Goal: Transaction & Acquisition: Purchase product/service

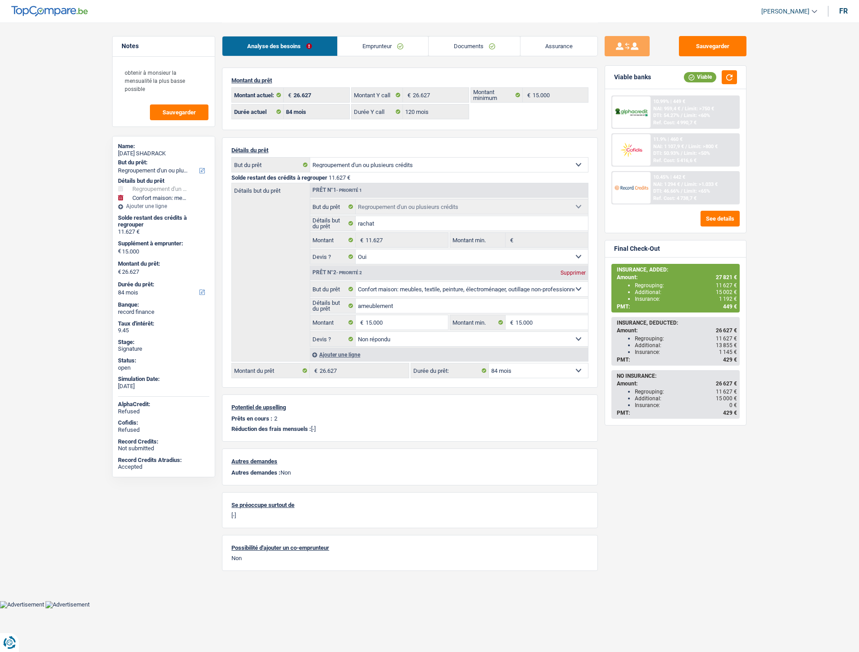
select select "refinancing"
select select "household"
select select "84"
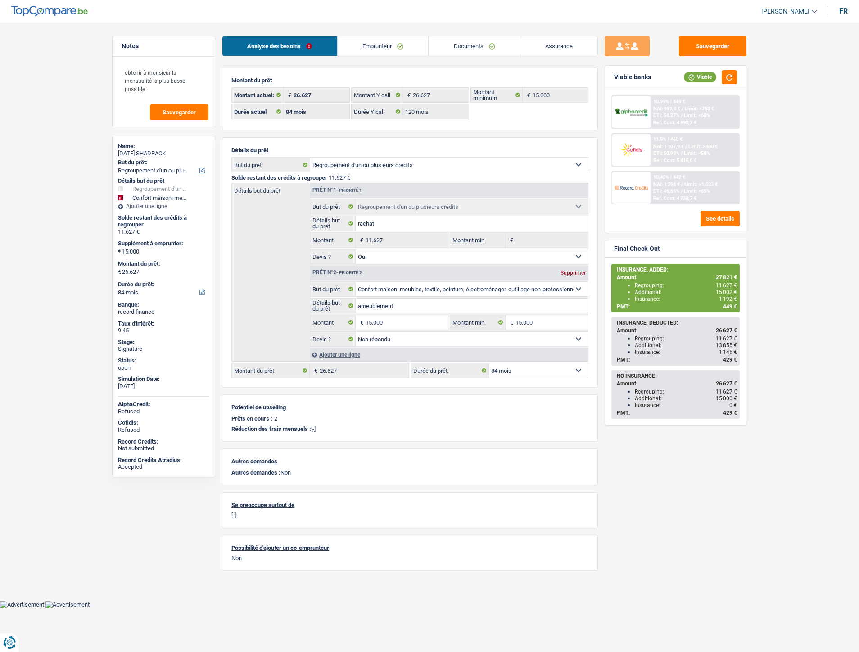
select select "120"
select select "refinancing"
select select "yes"
select select "household"
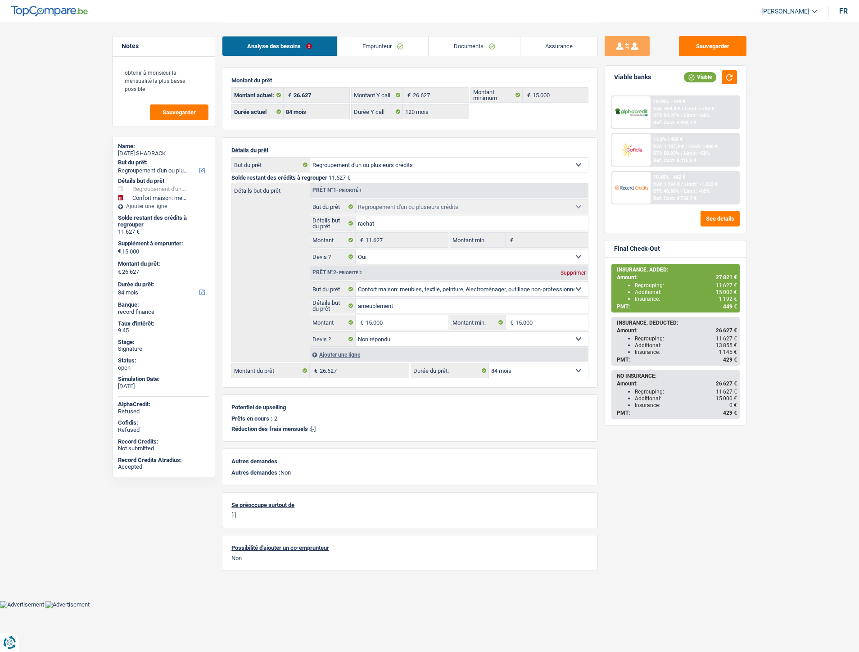
select select "not_answered"
select select "84"
click at [470, 43] on link "Documents" at bounding box center [474, 45] width 91 height 19
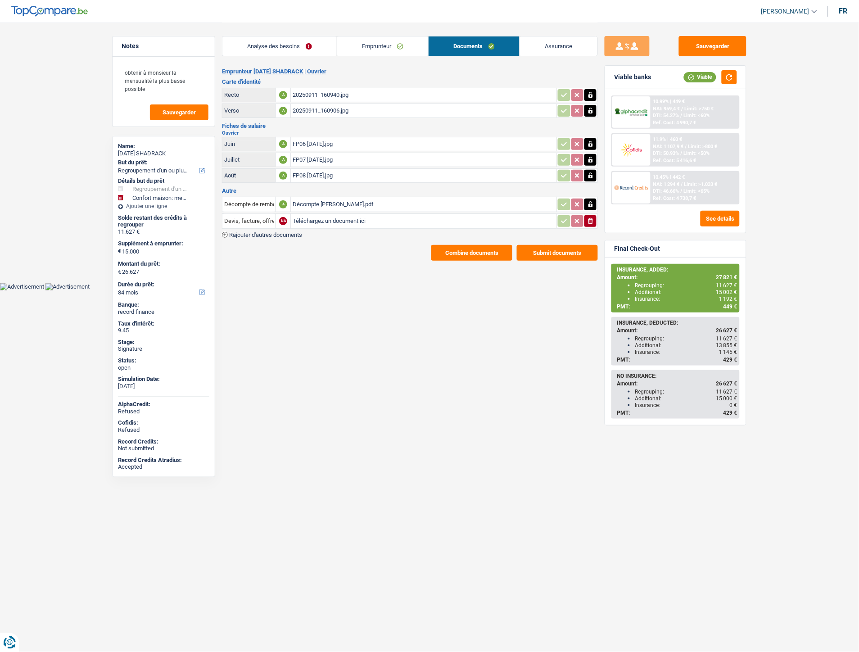
click at [324, 220] on input "Téléchargez un document ici" at bounding box center [424, 221] width 262 height 14
type input "C:\fakepath\Extrait Sunday.pdf"
click at [283, 232] on span "Rajouter d'autres documents" at bounding box center [265, 235] width 73 height 6
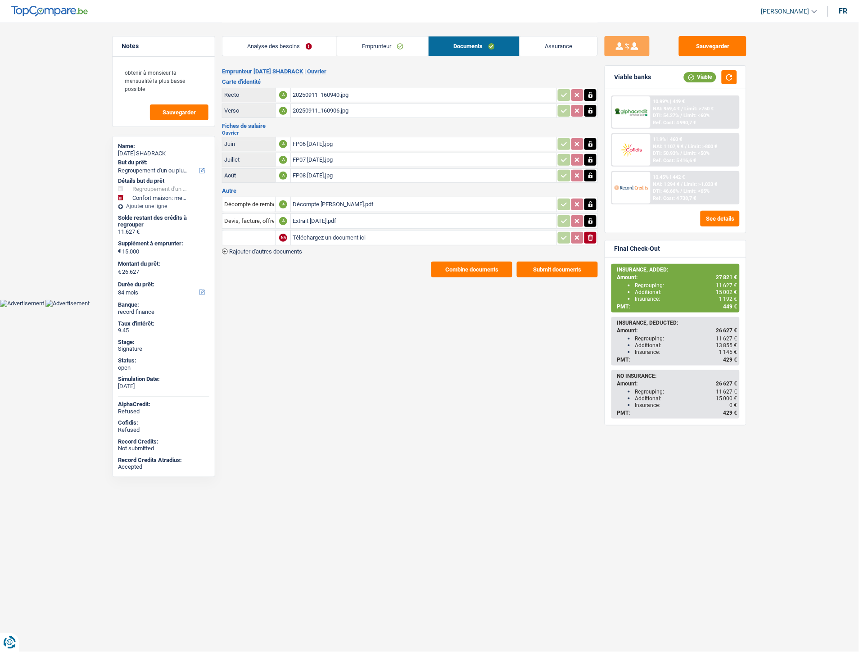
click at [281, 249] on span "Rajouter d'autres documents" at bounding box center [265, 252] width 73 height 6
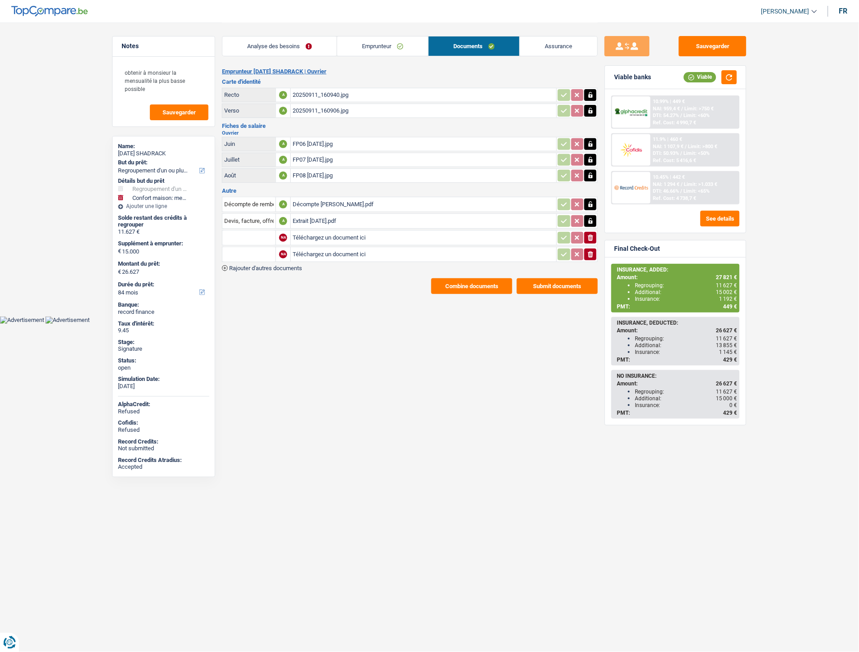
click at [338, 237] on input "Téléchargez un document ici" at bounding box center [424, 238] width 262 height 14
type input "C:\fakepath\IMG-20250919-WA0004.jpg"
click at [338, 253] on input "Téléchargez un document ici" at bounding box center [424, 255] width 262 height 14
type input "C:\fakepath\IMG-20250919-WA0002.jpg"
click at [262, 217] on input "Devis, facture, offre, bon de commande" at bounding box center [249, 221] width 50 height 14
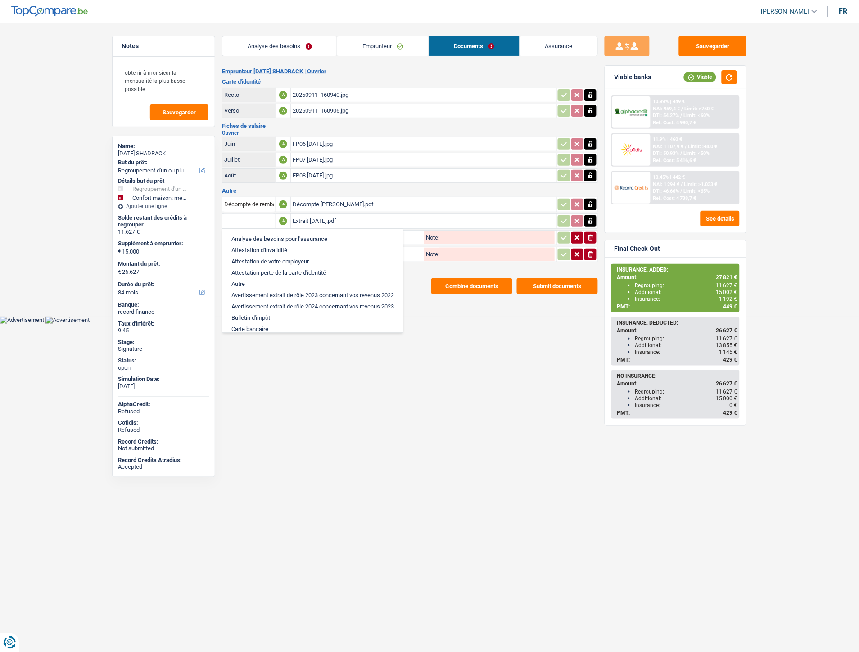
type input "e"
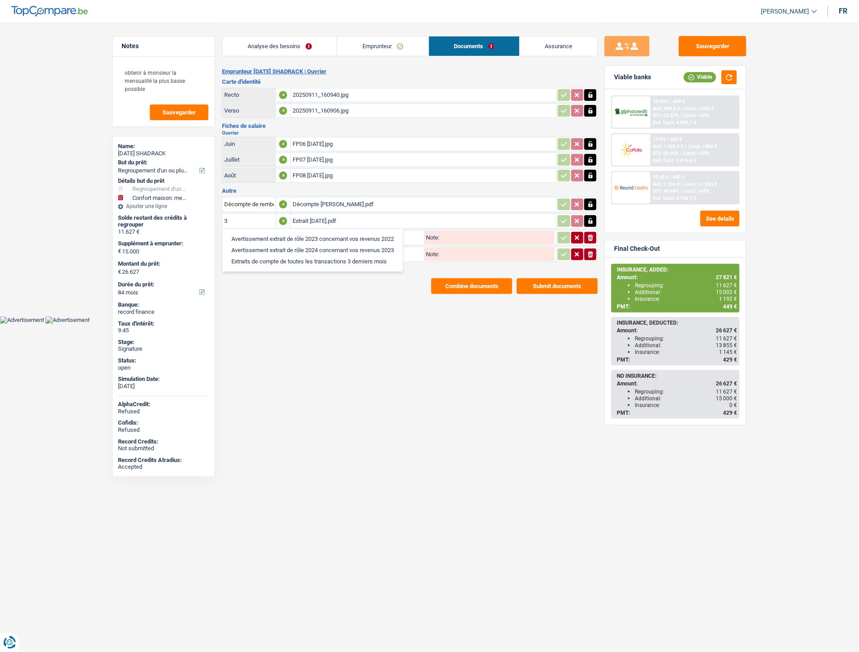
drag, startPoint x: 268, startPoint y: 260, endPoint x: 259, endPoint y: 254, distance: 11.4
click at [270, 260] on li "Extraits de compte de toutes les transactions 3 derniers mois" at bounding box center [313, 261] width 172 height 11
type input "Extraits de compte de toutes les transactions 3 derniers mois"
click at [251, 239] on input "text" at bounding box center [249, 238] width 50 height 14
click at [252, 250] on li "Carte bancaire" at bounding box center [273, 255] width 92 height 11
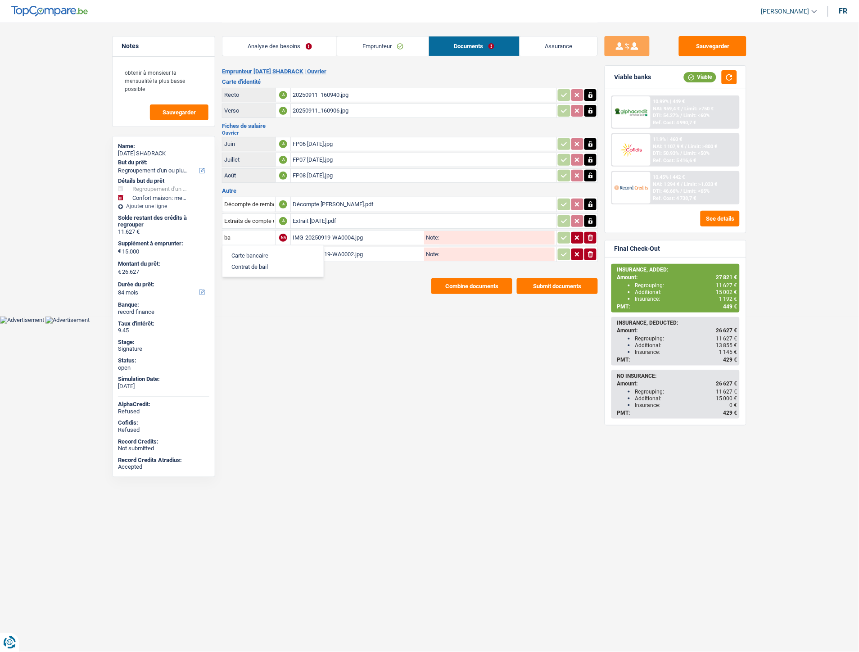
type input "Carte bancaire"
click at [253, 254] on input "text" at bounding box center [249, 254] width 50 height 14
drag, startPoint x: 254, startPoint y: 264, endPoint x: 300, endPoint y: 240, distance: 52.0
click at [258, 263] on ul "Carte bancaire Contrat de bail" at bounding box center [273, 278] width 102 height 32
click at [272, 267] on li "Carte bancaire" at bounding box center [273, 272] width 92 height 11
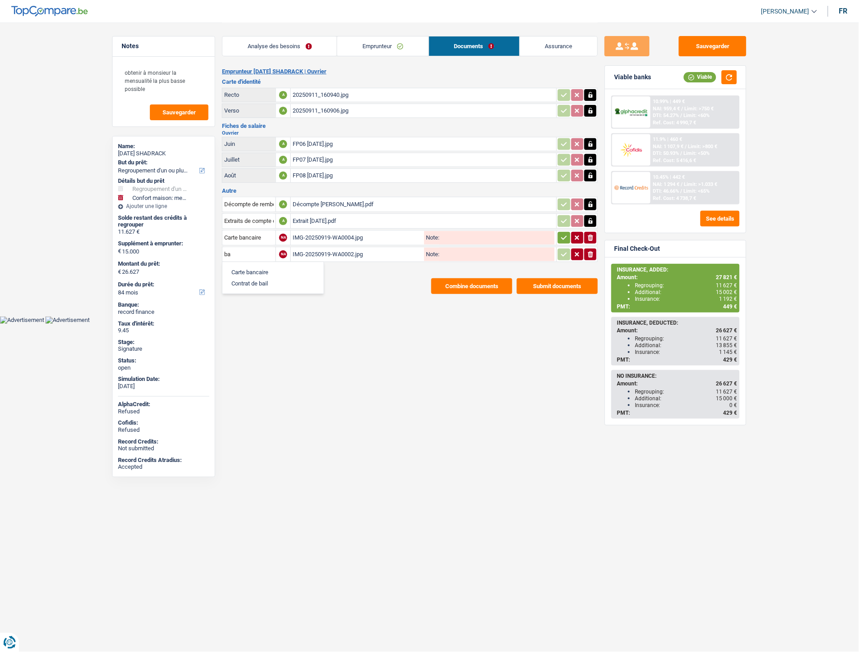
type input "Carte bancaire"
click at [562, 236] on icon "button" at bounding box center [564, 237] width 7 height 9
click at [562, 251] on icon "button" at bounding box center [564, 254] width 7 height 9
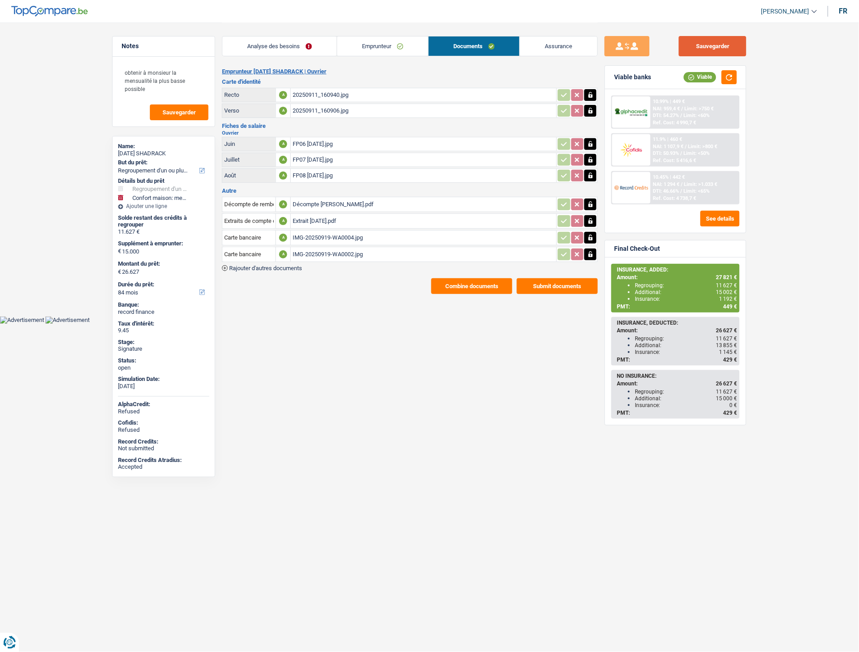
click at [692, 48] on button "Sauvegarder" at bounding box center [713, 46] width 68 height 20
click at [486, 278] on button "Combine documents" at bounding box center [471, 286] width 81 height 16
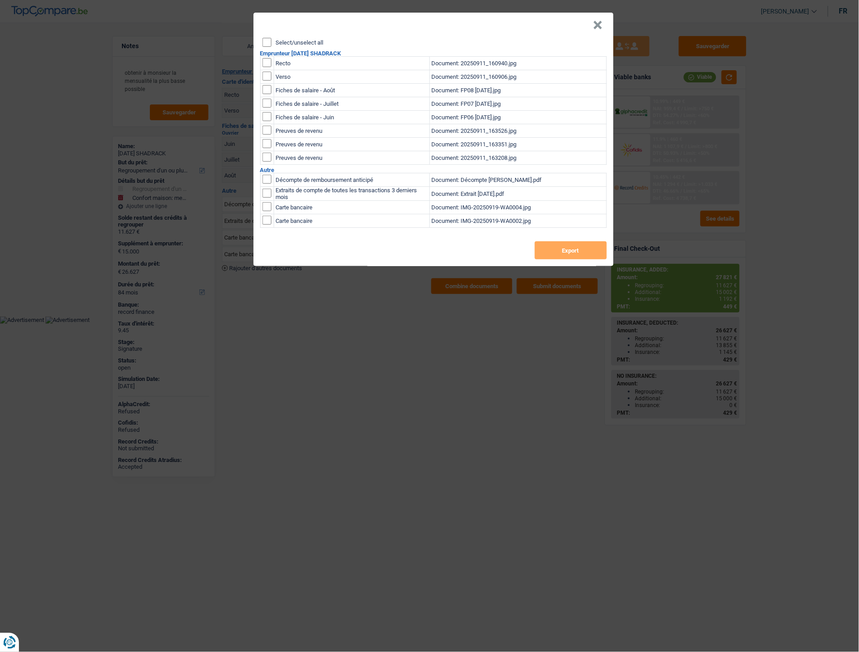
click at [267, 41] on input "Select/unselect all" at bounding box center [267, 42] width 9 height 9
checkbox input "true"
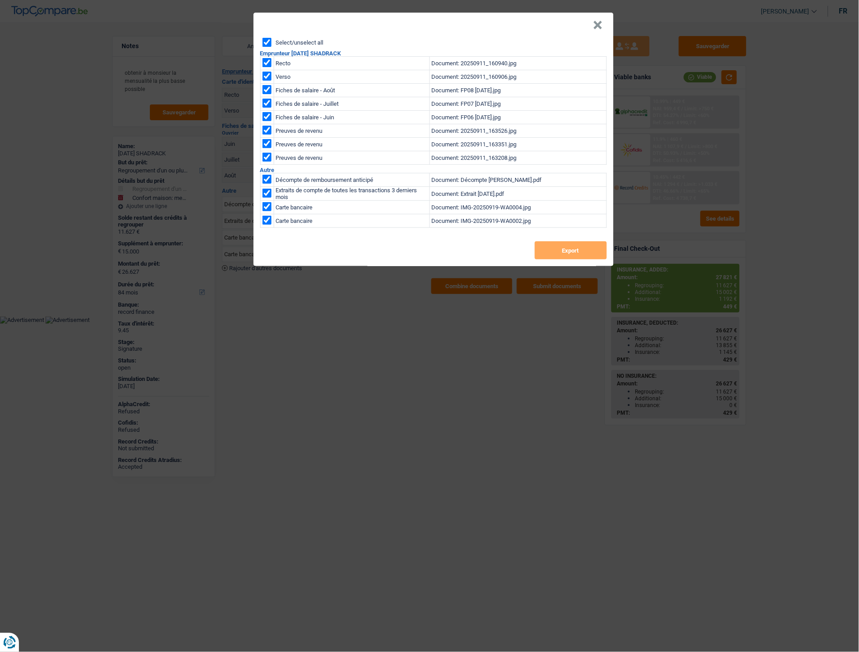
checkbox input "true"
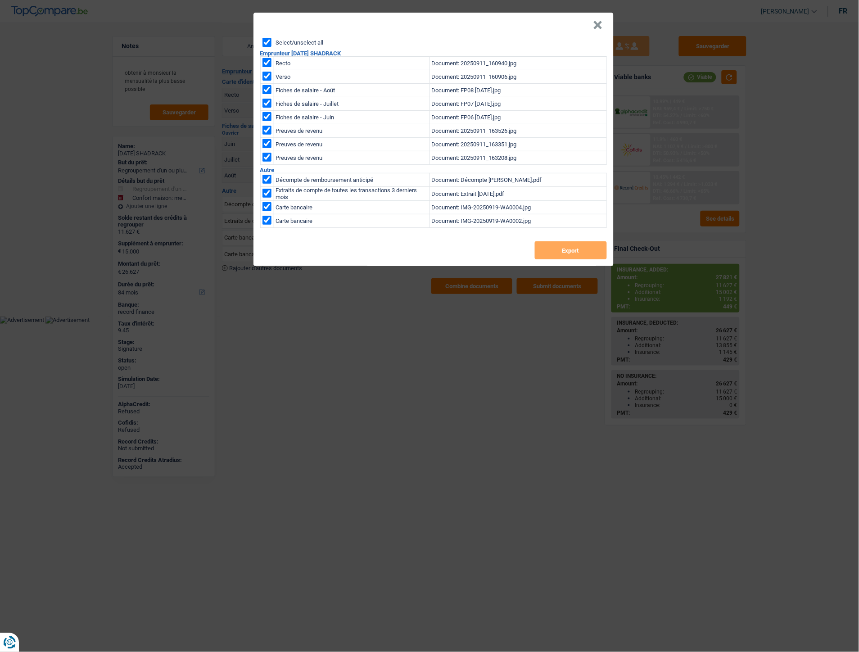
checkbox input "true"
click at [540, 250] on button "Export" at bounding box center [571, 250] width 72 height 18
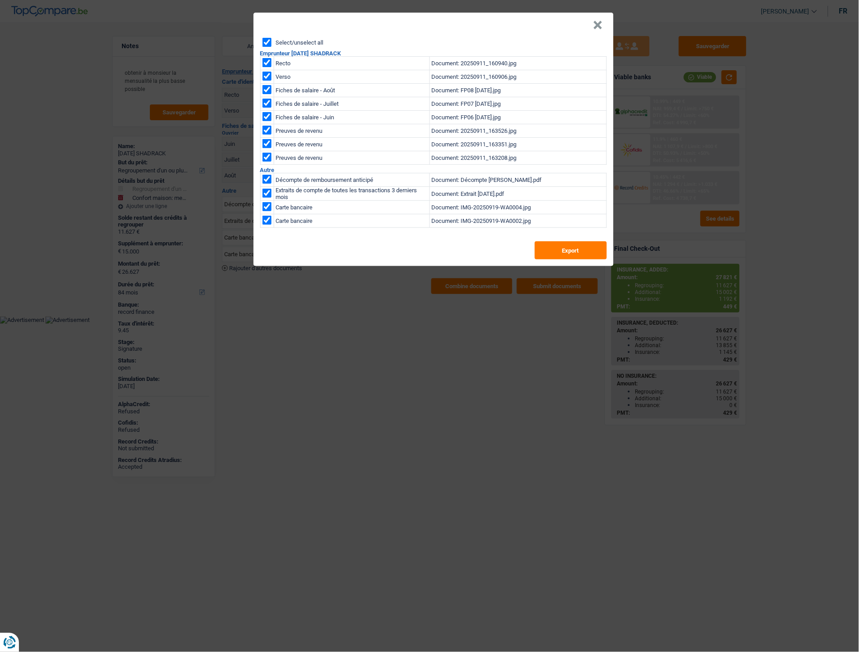
click at [598, 26] on button "×" at bounding box center [598, 25] width 9 height 9
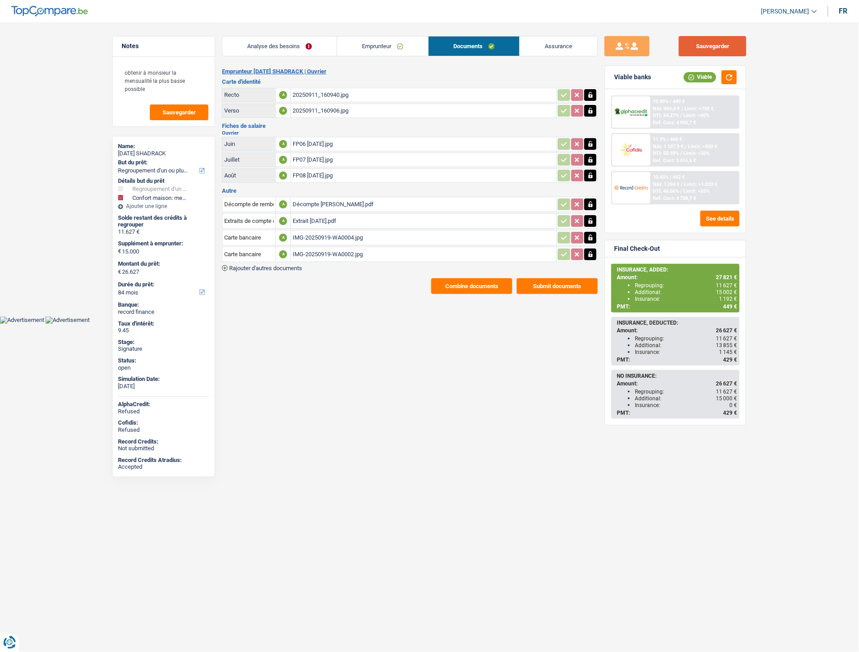
drag, startPoint x: 723, startPoint y: 48, endPoint x: 520, endPoint y: 8, distance: 207.0
click at [723, 48] on button "Sauvegarder" at bounding box center [713, 46] width 68 height 20
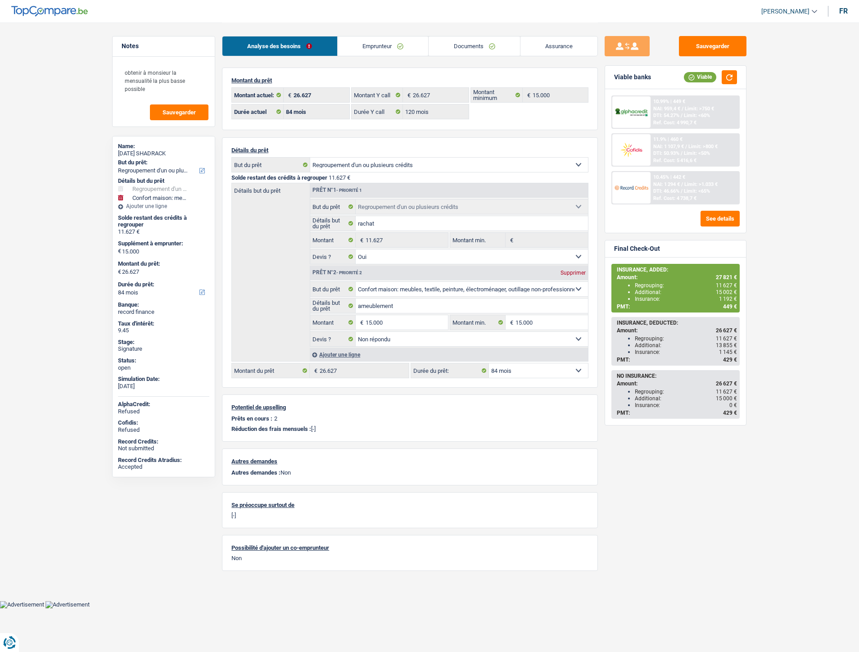
select select "refinancing"
select select "household"
select select "84"
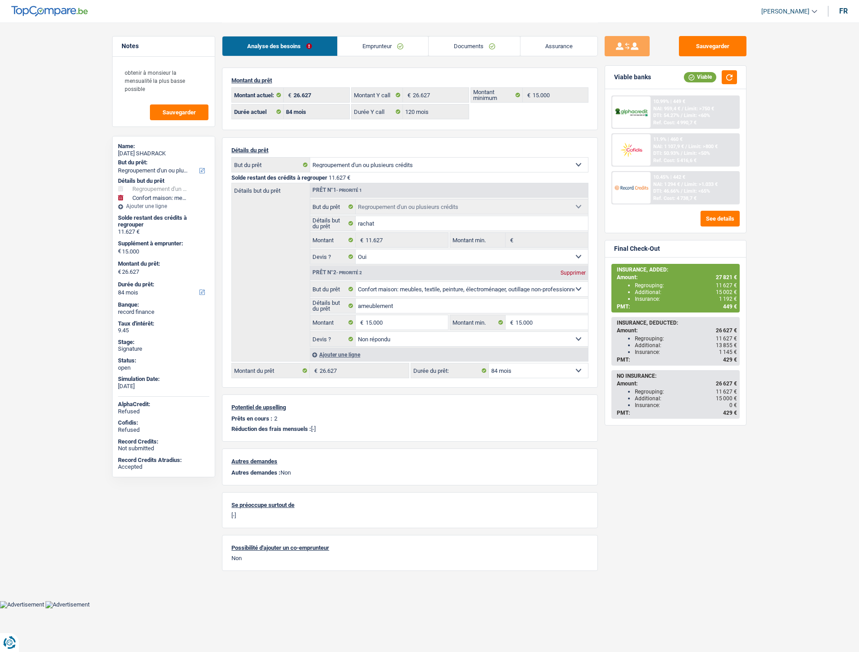
select select "120"
select select "refinancing"
select select "yes"
select select "household"
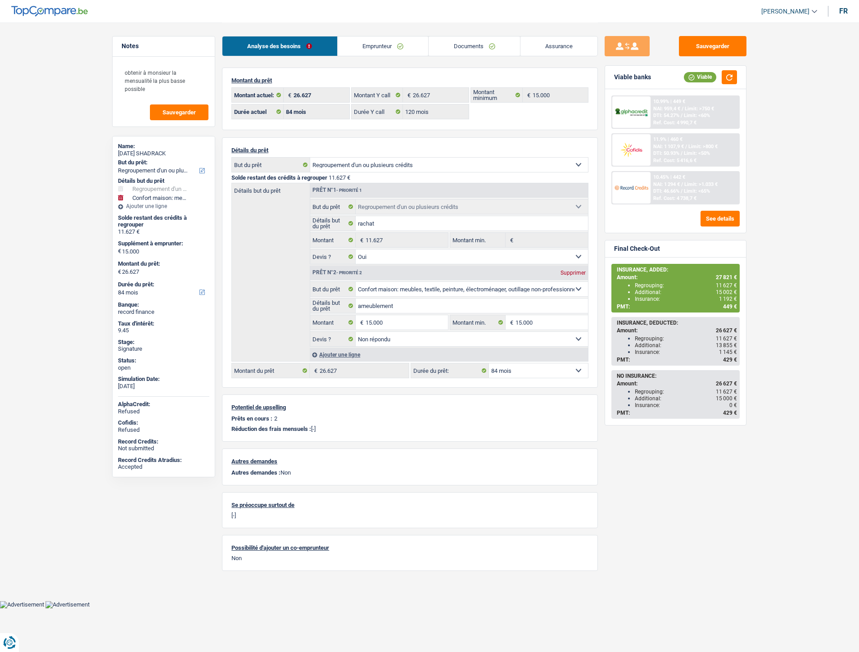
select select "not_answered"
select select "84"
click at [349, 356] on div "Ajouter une ligne" at bounding box center [449, 354] width 278 height 13
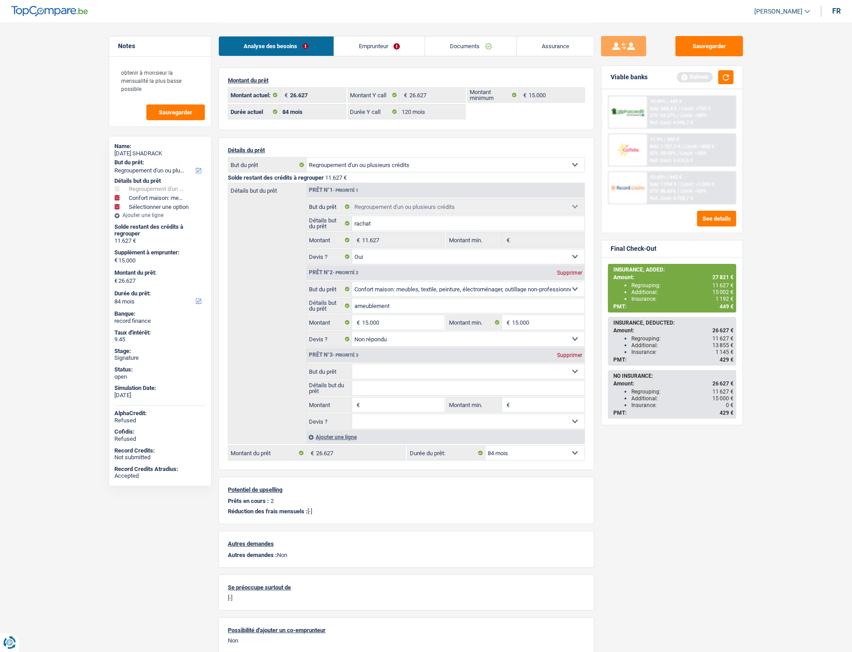
click at [381, 372] on select "Confort maison: meubles, textile, peinture, électroménager, outillage non-profe…" at bounding box center [468, 371] width 233 height 14
select select "insurance"
click at [352, 366] on select "Confort maison: meubles, textile, peinture, électroménager, outillage non-profe…" at bounding box center [468, 371] width 233 height 14
select select "insurance"
click at [383, 404] on input "Montant" at bounding box center [403, 405] width 82 height 14
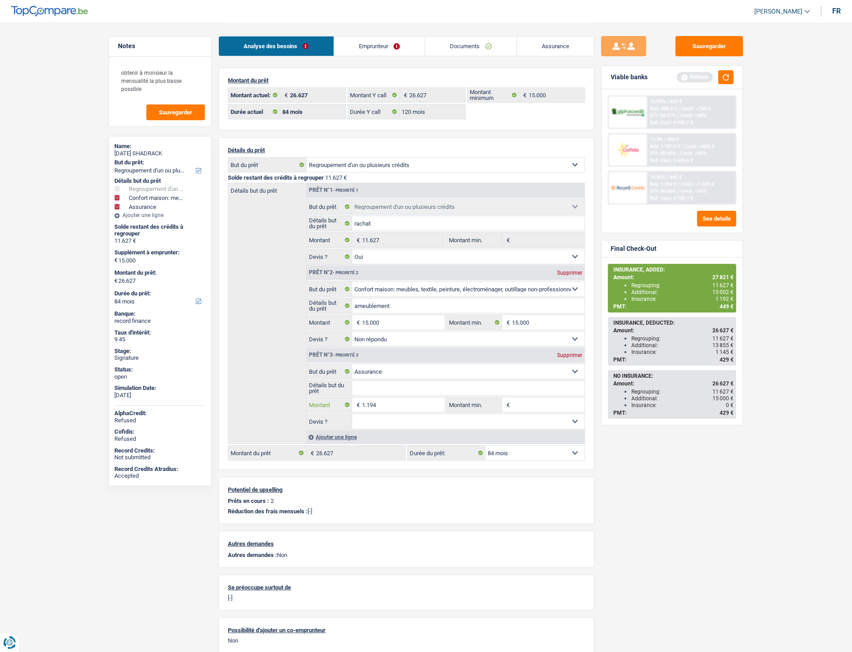
type input "1.194"
type input "16.194"
type input "27.821"
select select "120"
type input "27.821"
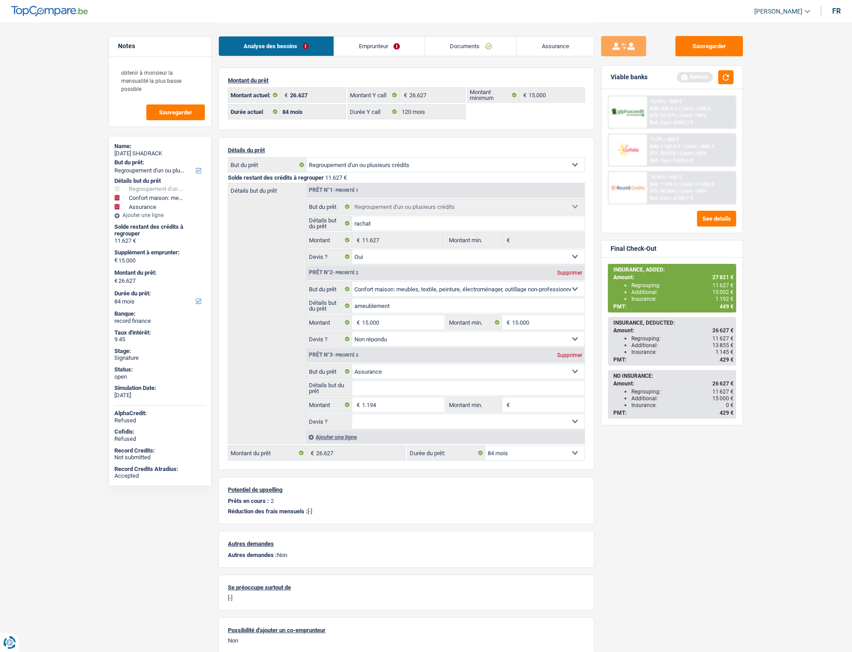
select select "120"
type input "27.821"
click at [664, 501] on div "Sauvegarder Viable banks Refresh 10.99% | 449 € NAI: 959,4 € / Limit: >750 € DT…" at bounding box center [671, 337] width 155 height 602
click at [496, 455] on select "12 mois 18 mois 24 mois 30 mois 36 mois 42 mois 48 mois 60 mois 72 mois 84 mois…" at bounding box center [534, 453] width 99 height 14
select select "84"
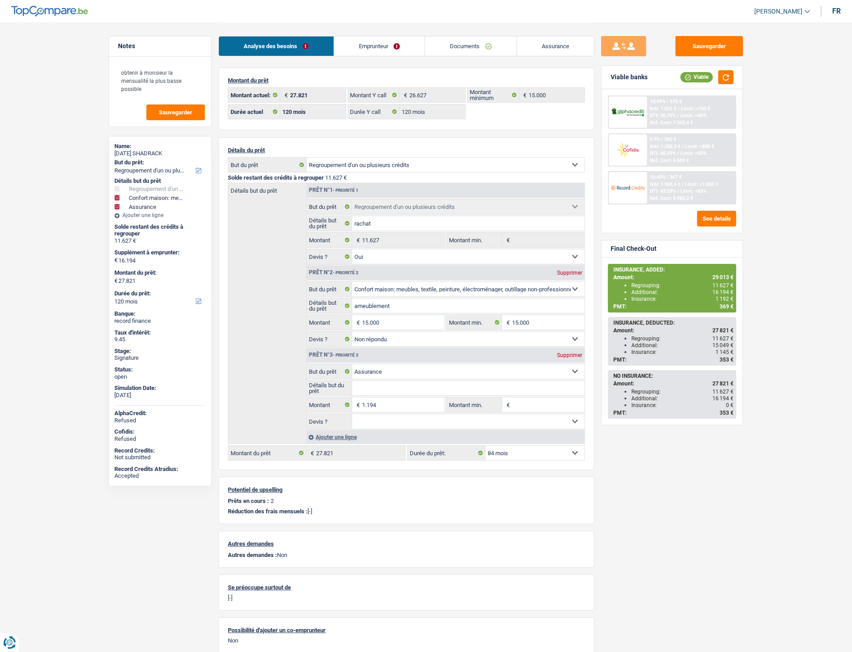
click at [485, 448] on select "12 mois 18 mois 24 mois 30 mois 36 mois 42 mois 48 mois 60 mois 72 mois 84 mois…" at bounding box center [534, 453] width 99 height 14
select select "84"
click at [719, 45] on button "Sauvegarder" at bounding box center [710, 46] width 68 height 20
click at [680, 188] on span "Limit: <65%" at bounding box center [693, 191] width 26 height 6
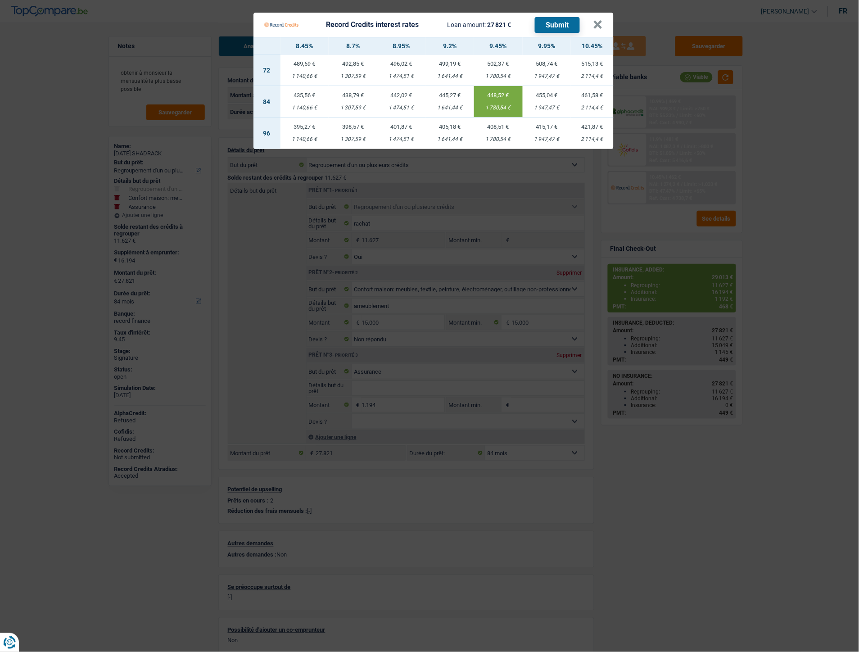
drag, startPoint x: 485, startPoint y: 108, endPoint x: 505, endPoint y: 107, distance: 20.8
click at [505, 107] on div "1 780,54 €" at bounding box center [498, 108] width 49 height 6
copy div "1 780,54"
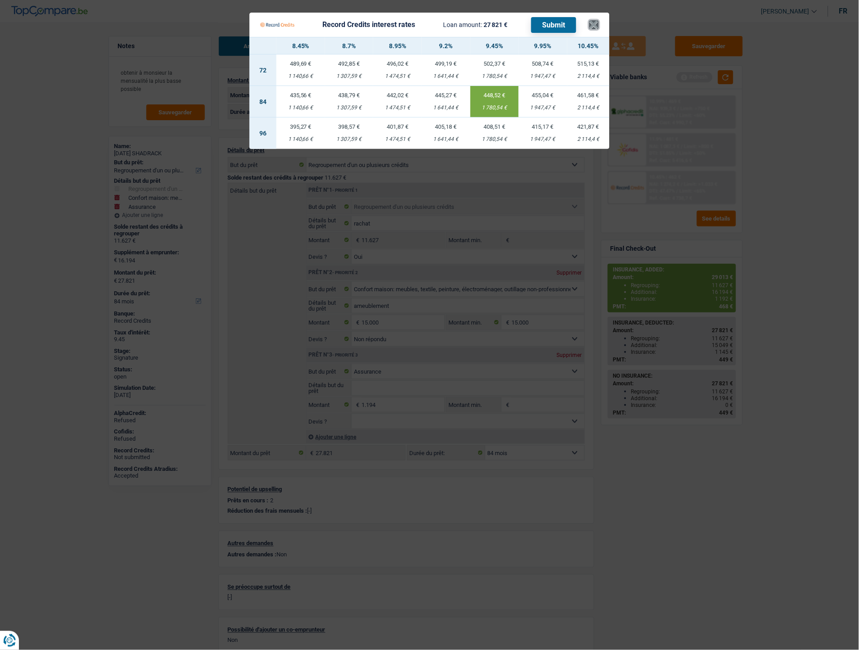
click at [593, 23] on button "×" at bounding box center [594, 24] width 9 height 9
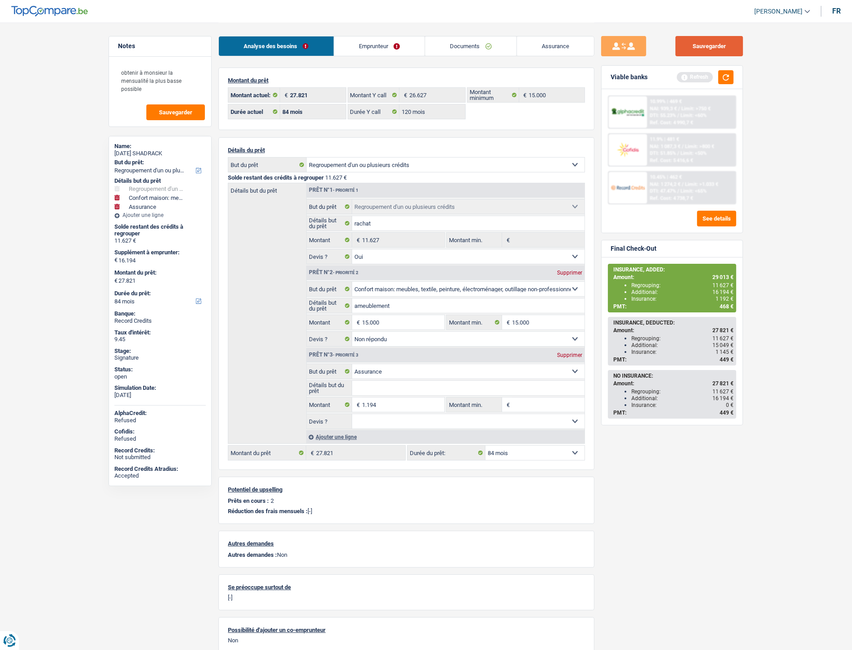
click at [707, 44] on button "Sauvegarder" at bounding box center [710, 46] width 68 height 20
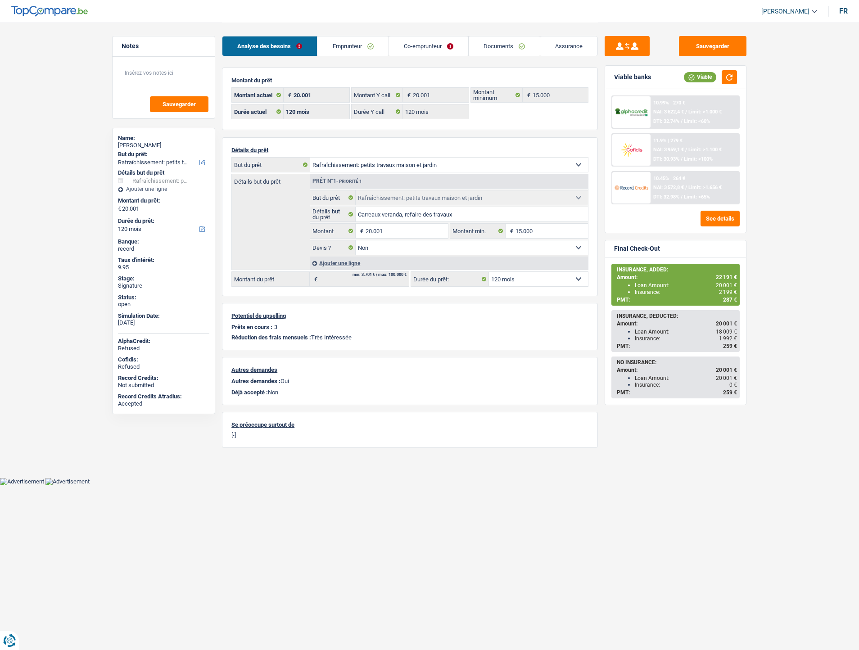
select select "houseOrGarden"
select select "120"
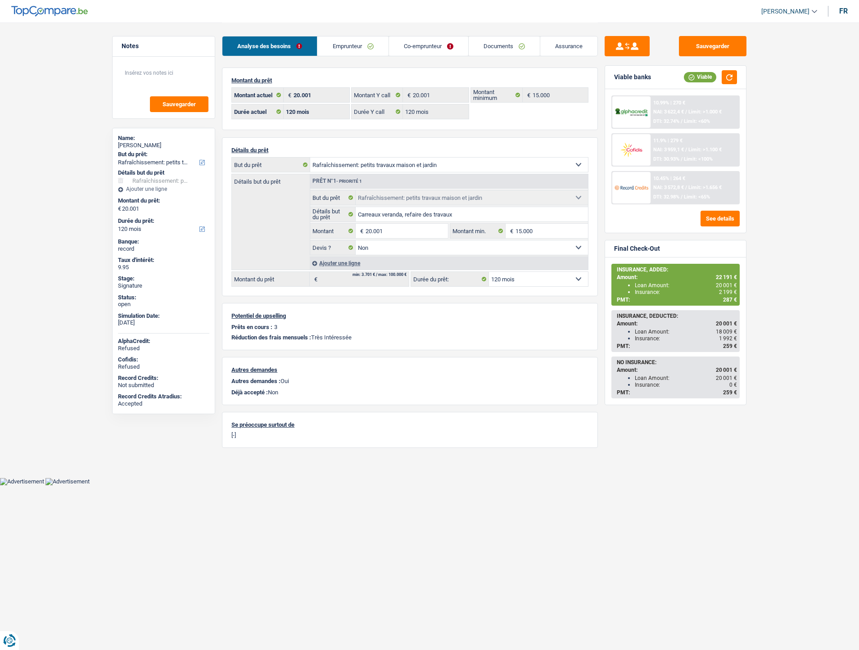
select select "houseOrGarden"
select select "false"
select select "120"
click at [424, 47] on link "Co-emprunteur" at bounding box center [428, 45] width 79 height 19
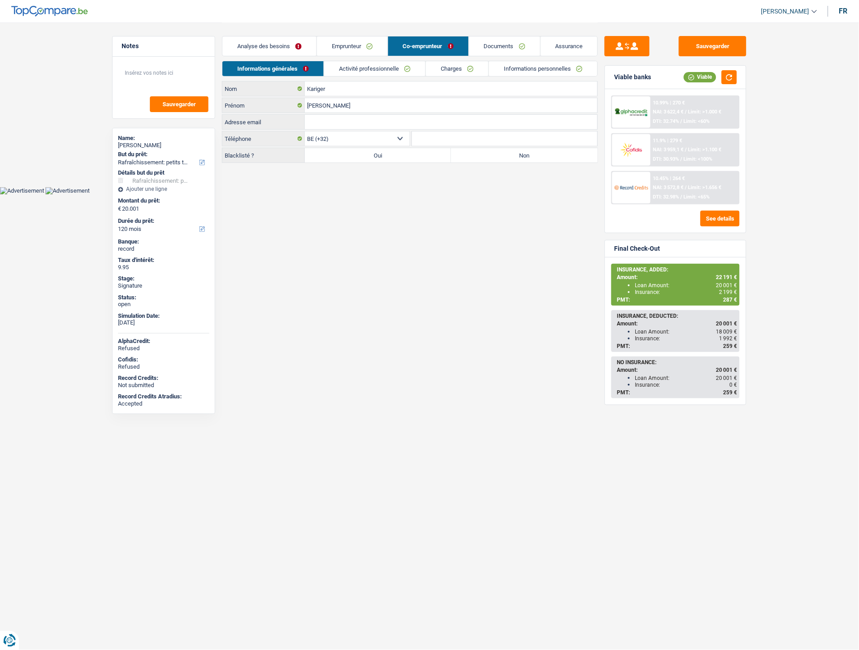
click at [484, 42] on link "Documents" at bounding box center [504, 45] width 71 height 19
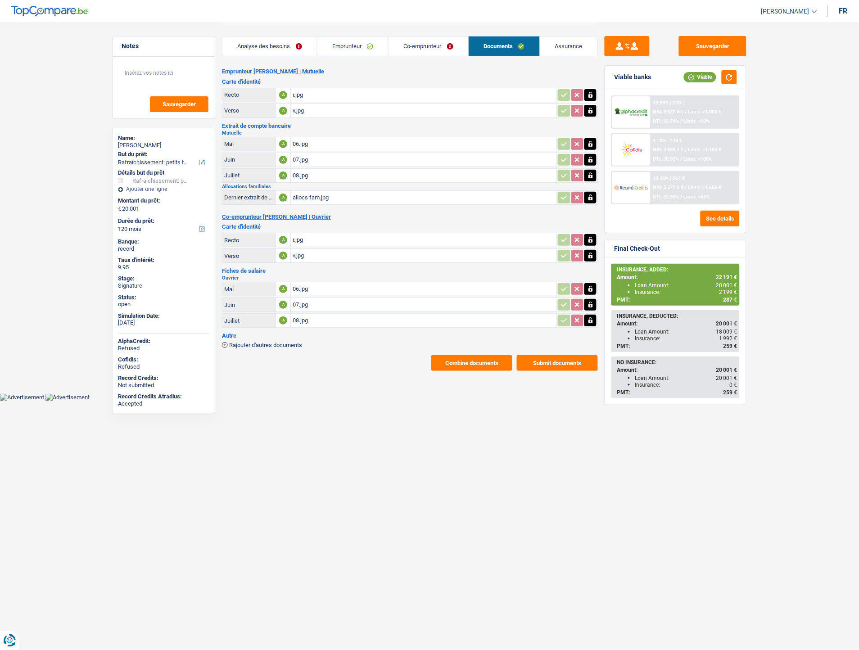
click at [291, 342] on span "Rajouter d'autres documents" at bounding box center [265, 345] width 73 height 6
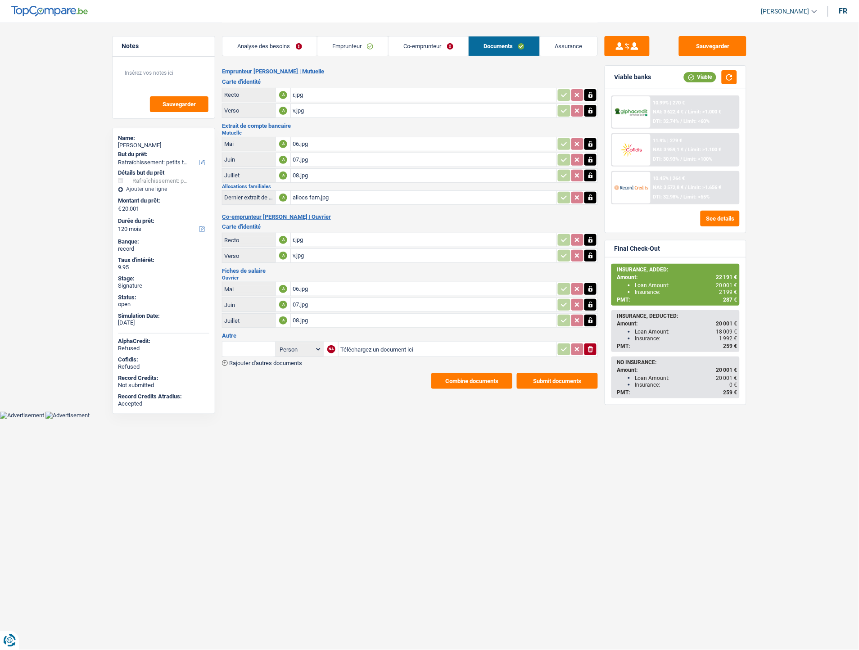
click at [291, 360] on span "Rajouter d'autres documents" at bounding box center [265, 363] width 73 height 6
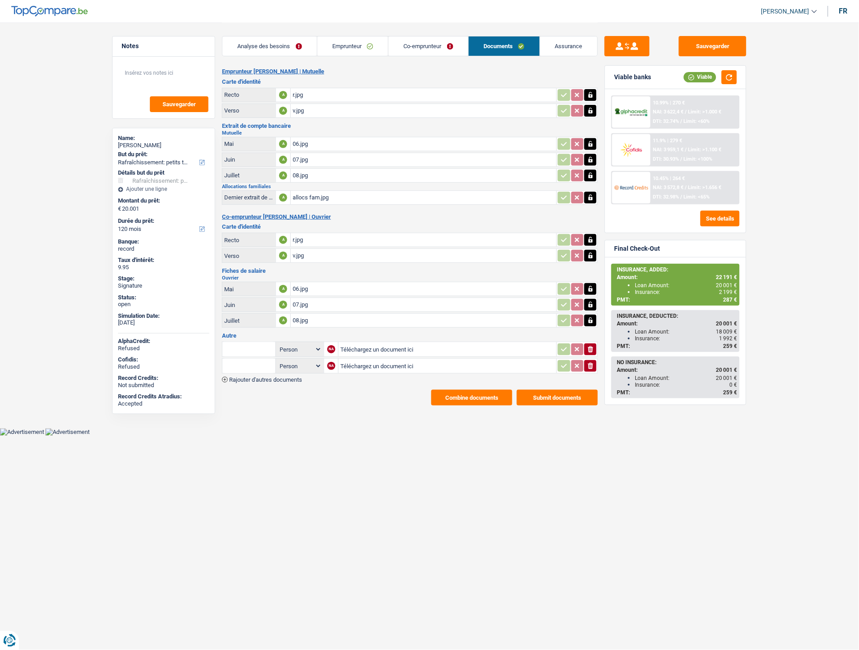
click at [286, 377] on span "Rajouter d'autres documents" at bounding box center [265, 380] width 73 height 6
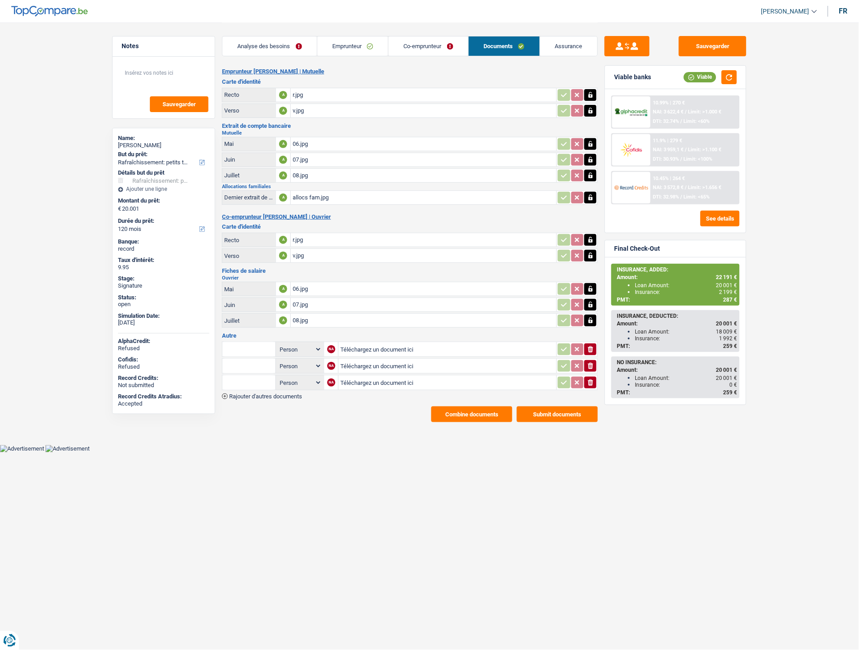
click at [283, 394] on span "Rajouter d'autres documents" at bounding box center [265, 397] width 73 height 6
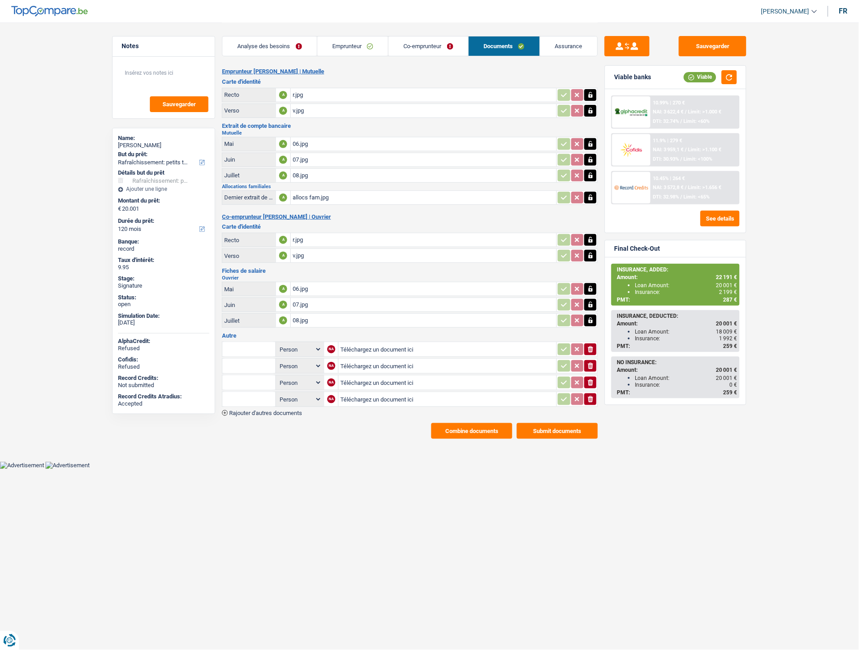
drag, startPoint x: 287, startPoint y: 409, endPoint x: 349, endPoint y: 327, distance: 102.2
click at [287, 410] on span "Rajouter d'autres documents" at bounding box center [265, 413] width 73 height 6
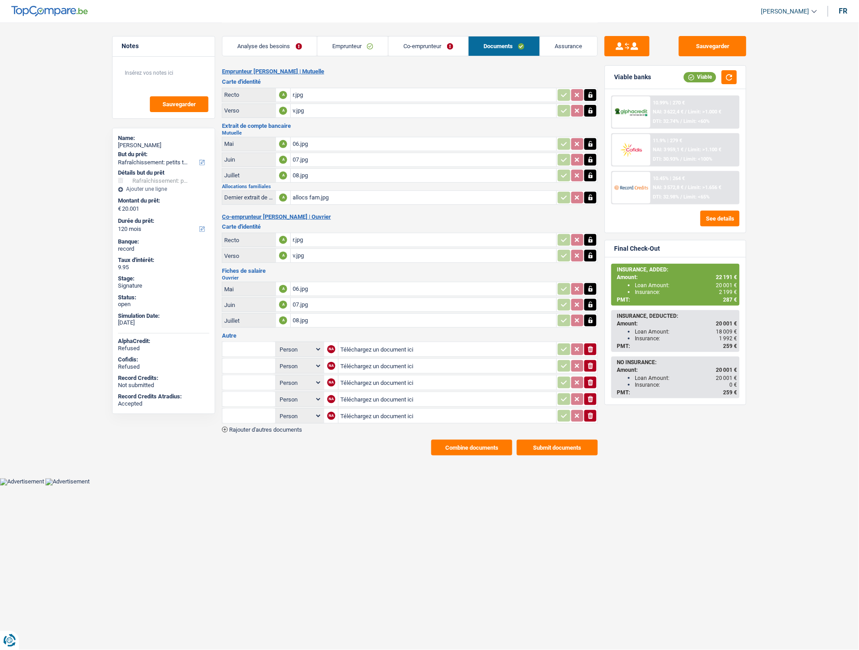
click at [369, 346] on input "Téléchargez un document ici" at bounding box center [447, 350] width 214 height 14
type input "C:\fakepath\Extrait M Bruon.pdf"
click at [340, 360] on input "Téléchargez un document ici" at bounding box center [447, 366] width 215 height 14
type input "C:\fakepath\Extrait Mme Bruon.pdf"
click at [408, 380] on input "Téléchargez un document ici" at bounding box center [447, 383] width 215 height 14
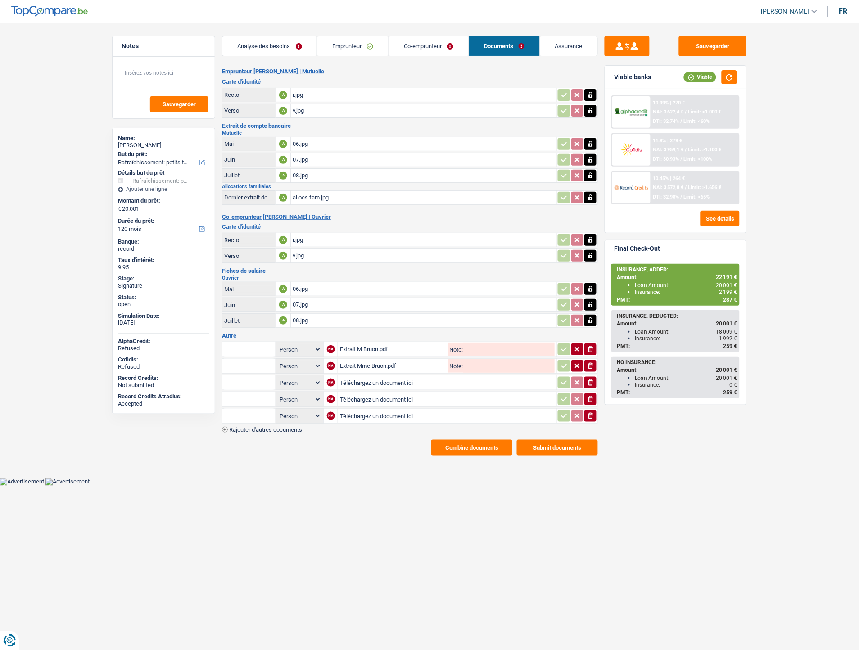
type input "C:\fakepath\WhatsApp Image 2025-09-19 à 10.09.14_34d94850.jpg"
click at [406, 394] on input "Téléchargez un document ici" at bounding box center [447, 400] width 215 height 14
type input "C:\fakepath\WhatsApp Image 2025-09-19 à 10.09.14_6fad6081.jpg"
click at [397, 409] on input "Téléchargez un document ici" at bounding box center [447, 416] width 215 height 14
type input "C:\fakepath\WhatsApp Image 2025-09-19 à 10.09.14_9e387c2d.jpg"
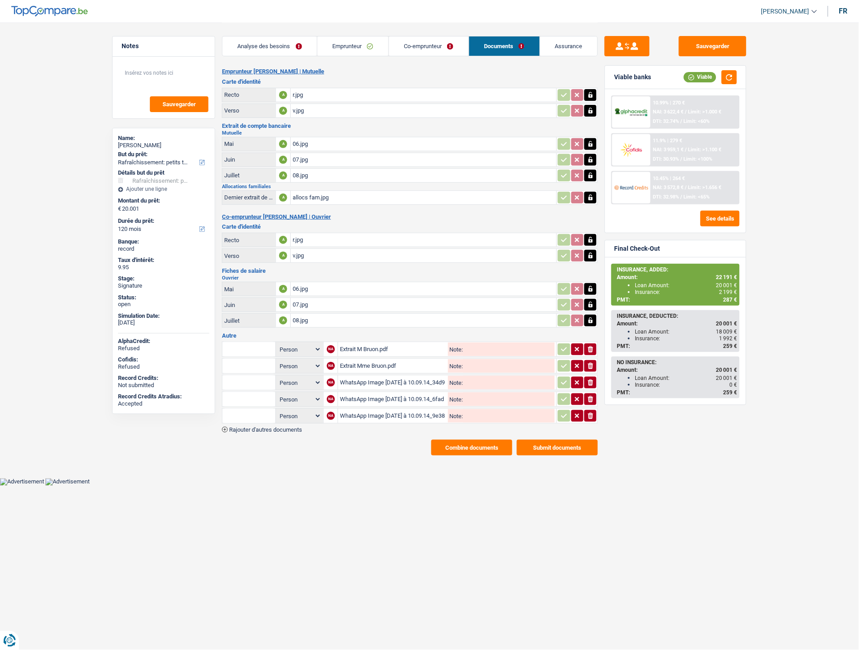
click at [269, 345] on input "text" at bounding box center [249, 349] width 50 height 14
click at [284, 386] on li "Extraits de compte de toutes les transactions 3 derniers mois" at bounding box center [313, 389] width 172 height 11
type input "Extraits de compte de toutes les transactions 3 derniers mois"
click at [255, 359] on input "text" at bounding box center [249, 366] width 50 height 14
click at [290, 402] on li "Extraits de compte de toutes les transactions 3 derniers mois" at bounding box center [313, 406] width 172 height 11
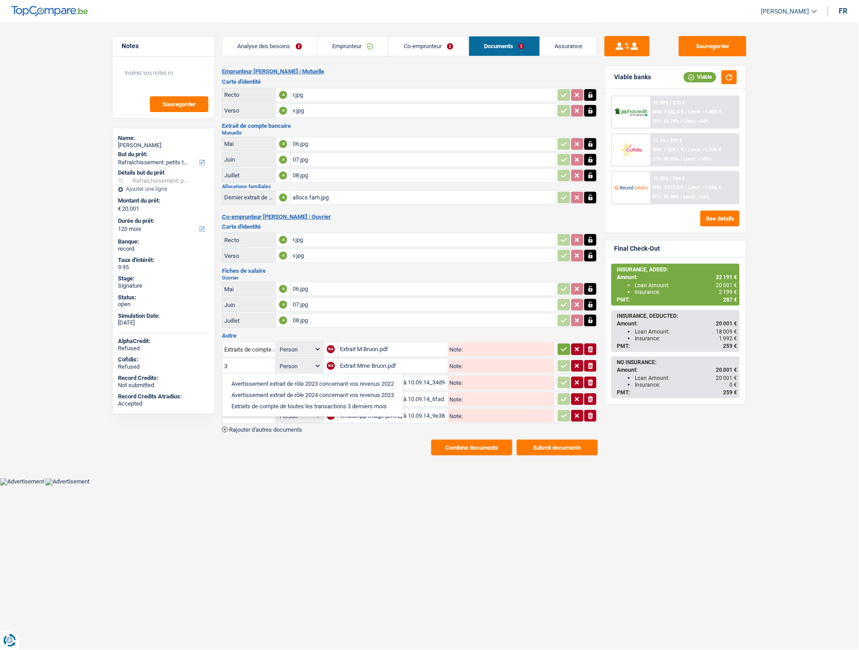
type input "Extraits de compte de toutes les transactions 3 derniers mois"
drag, startPoint x: 243, startPoint y: 379, endPoint x: 255, endPoint y: 377, distance: 12.3
click at [247, 377] on input "text" at bounding box center [249, 383] width 50 height 14
click at [250, 395] on li "Carte bancaire" at bounding box center [273, 400] width 92 height 11
type input "Carte bancaire"
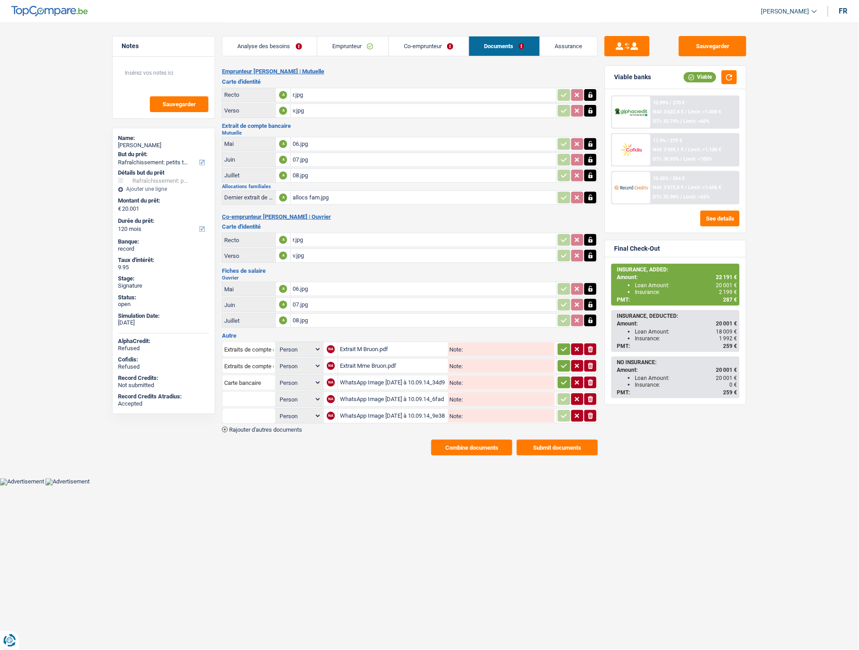
click at [250, 392] on input "text" at bounding box center [249, 399] width 50 height 14
click at [253, 412] on li "Carte bancaire" at bounding box center [273, 417] width 92 height 11
type input "Carte bancaire"
click at [240, 413] on input "text" at bounding box center [249, 416] width 50 height 14
click at [245, 428] on li "Dernier extrait de compte pour vos allocations familiales" at bounding box center [303, 433] width 152 height 11
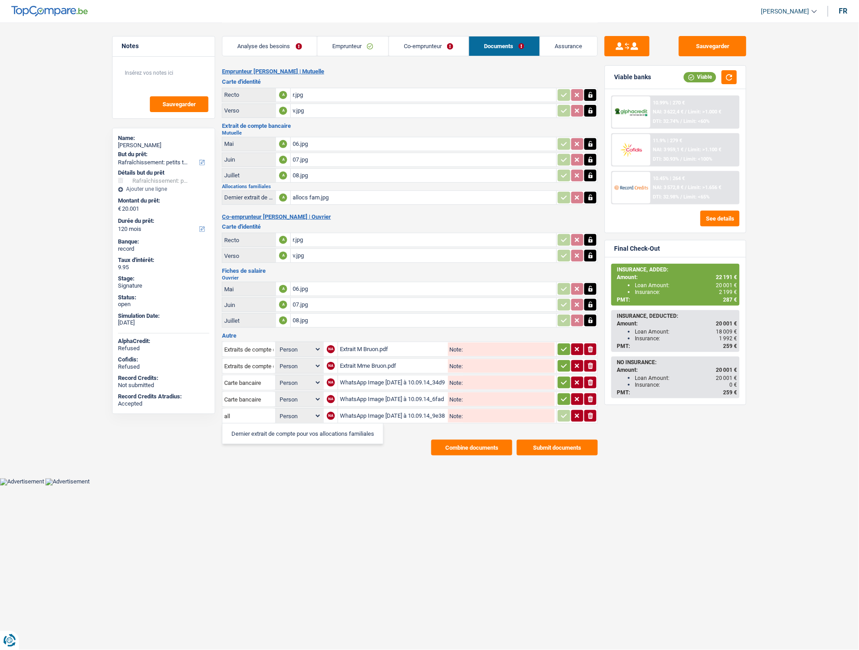
type input "Dernier extrait de compte pour vos allocations familiales"
click at [563, 348] on icon "button" at bounding box center [565, 350] width 6 height 4
click at [561, 362] on icon "button" at bounding box center [564, 366] width 7 height 9
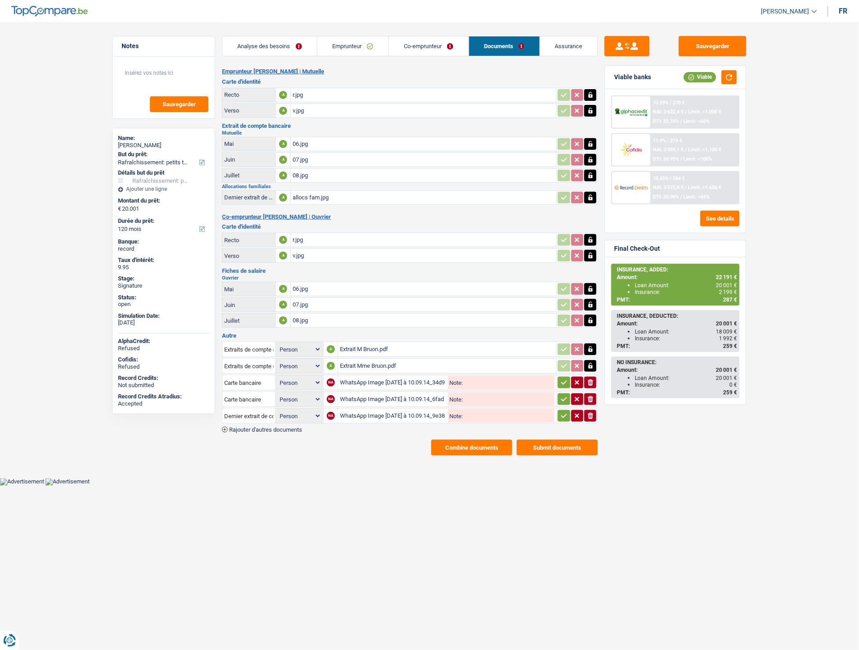
click at [562, 378] on icon "button" at bounding box center [564, 382] width 7 height 9
drag, startPoint x: 561, startPoint y: 390, endPoint x: 561, endPoint y: 396, distance: 6.8
click at [561, 395] on icon "button" at bounding box center [564, 399] width 7 height 9
click at [562, 412] on icon "button" at bounding box center [564, 416] width 7 height 9
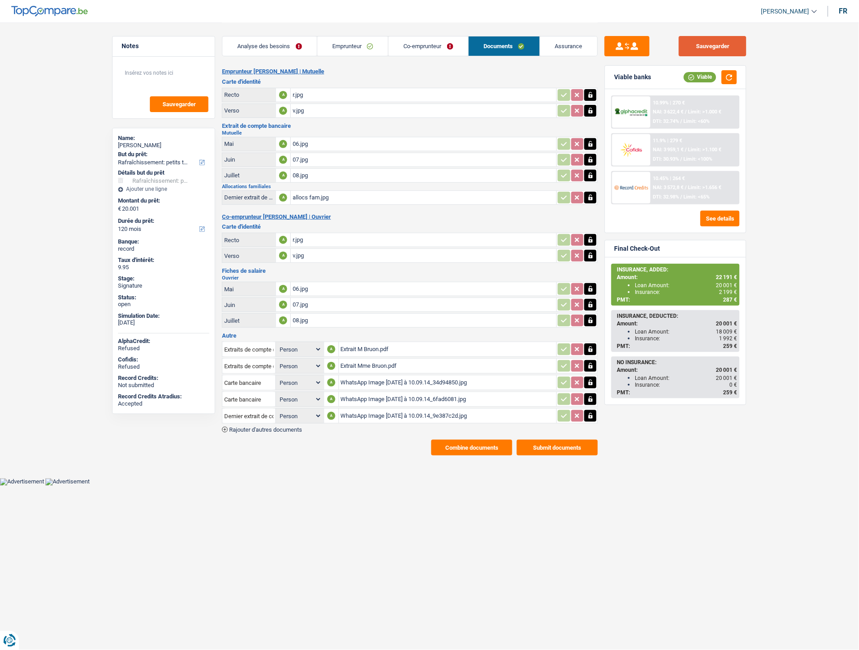
click at [717, 42] on button "Sauvegarder" at bounding box center [713, 46] width 68 height 20
click at [282, 427] on span "Rajouter d'autres documents" at bounding box center [265, 430] width 73 height 6
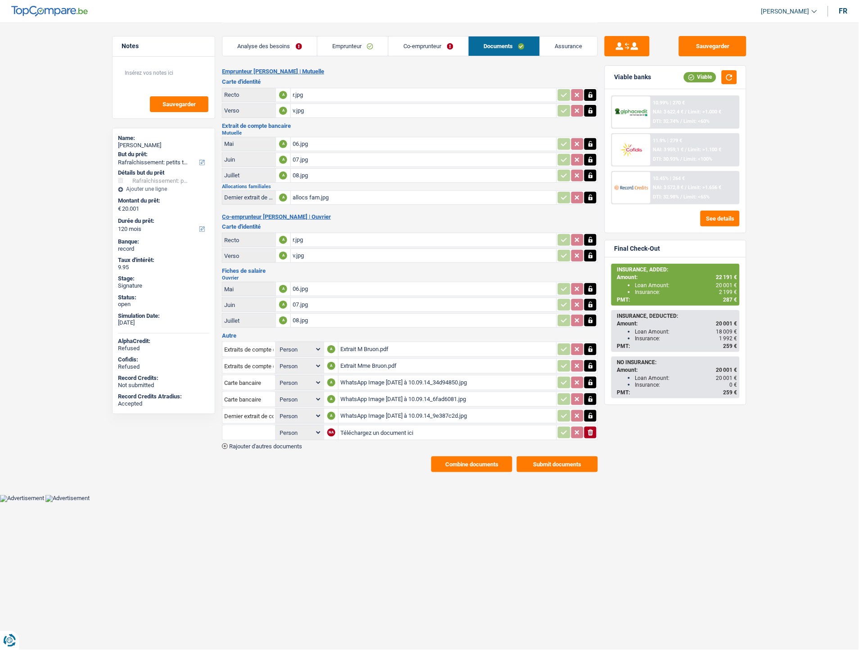
click at [347, 426] on input "Téléchargez un document ici" at bounding box center [447, 433] width 214 height 14
type input "C:\fakepath\20250917_163101.jpg"
click at [263, 426] on input "text" at bounding box center [249, 433] width 50 height 14
click at [257, 445] on li "Précompte immobilier" at bounding box center [273, 450] width 92 height 11
type input "Précompte immobilier"
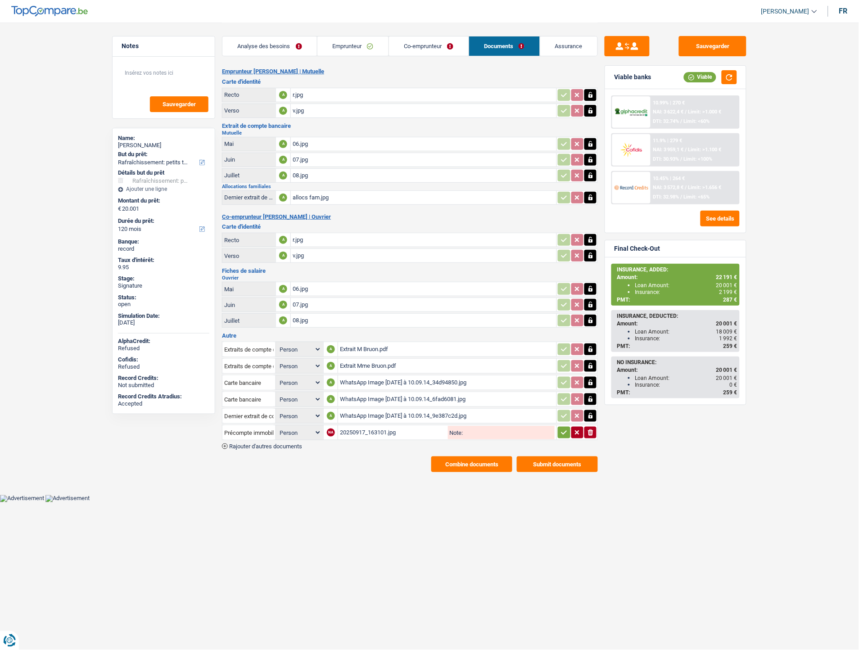
click at [559, 427] on button "button" at bounding box center [564, 433] width 12 height 12
drag, startPoint x: 693, startPoint y: 39, endPoint x: 672, endPoint y: 56, distance: 26.6
click at [693, 40] on button "Sauvegarder" at bounding box center [713, 46] width 68 height 20
click at [455, 457] on button "Combine documents" at bounding box center [471, 465] width 81 height 16
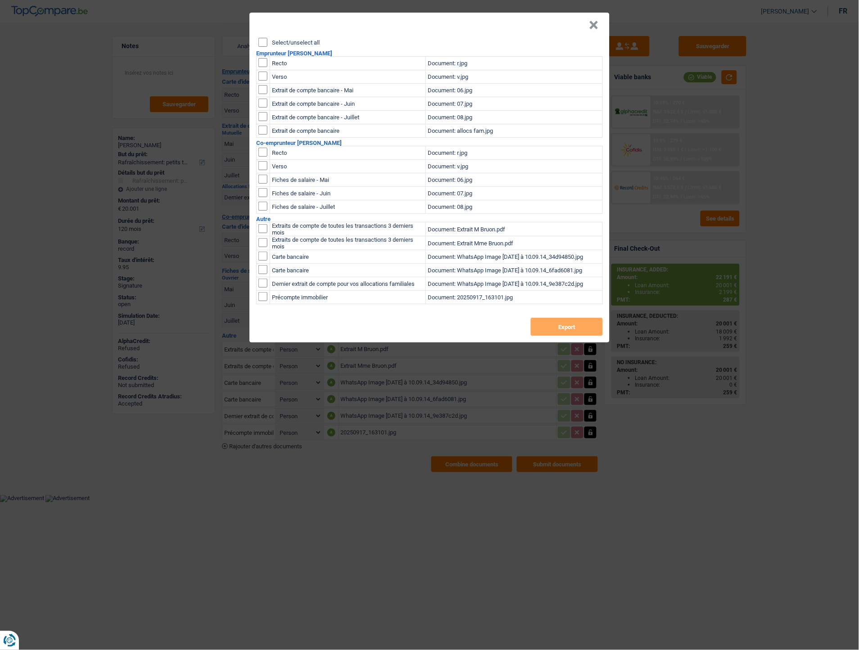
click at [268, 41] on div "Select/unselect all" at bounding box center [431, 42] width 345 height 9
click at [263, 41] on input "Select/unselect all" at bounding box center [263, 42] width 9 height 9
checkbox input "true"
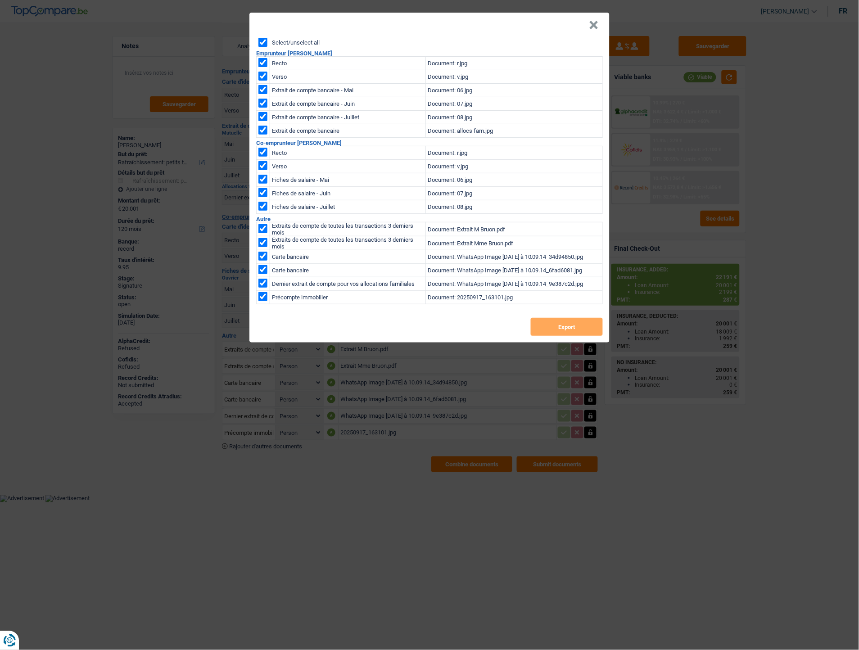
checkbox input "true"
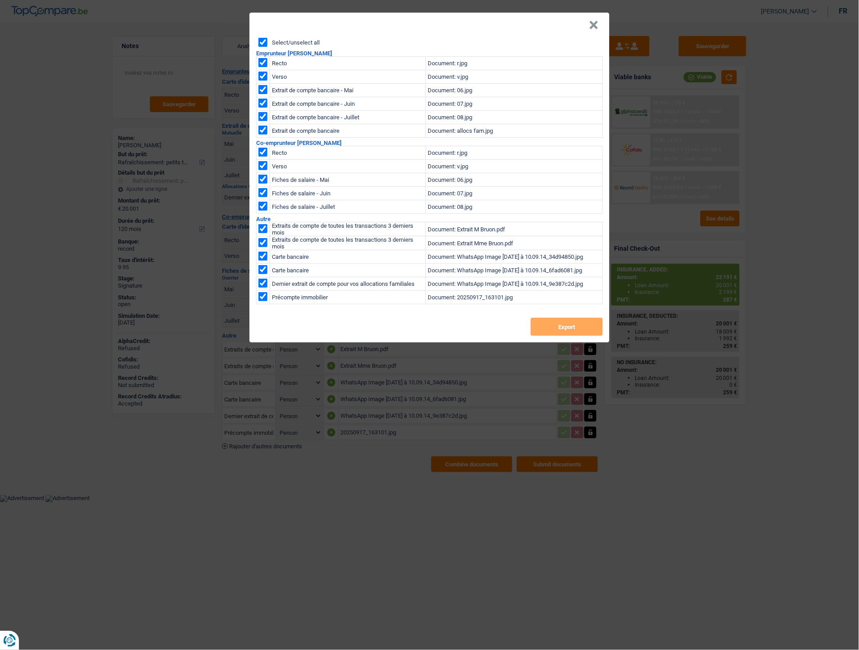
checkbox input "true"
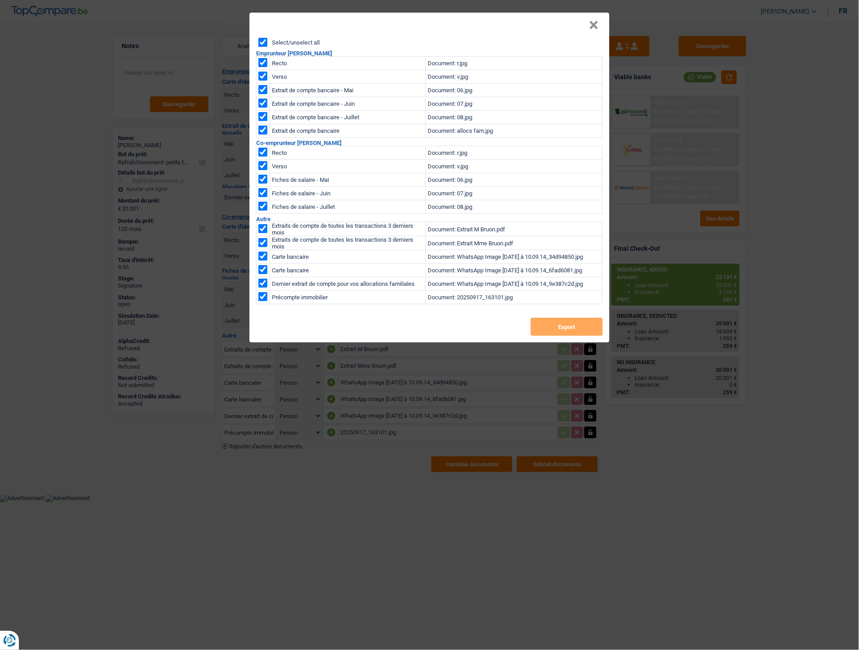
checkbox input "true"
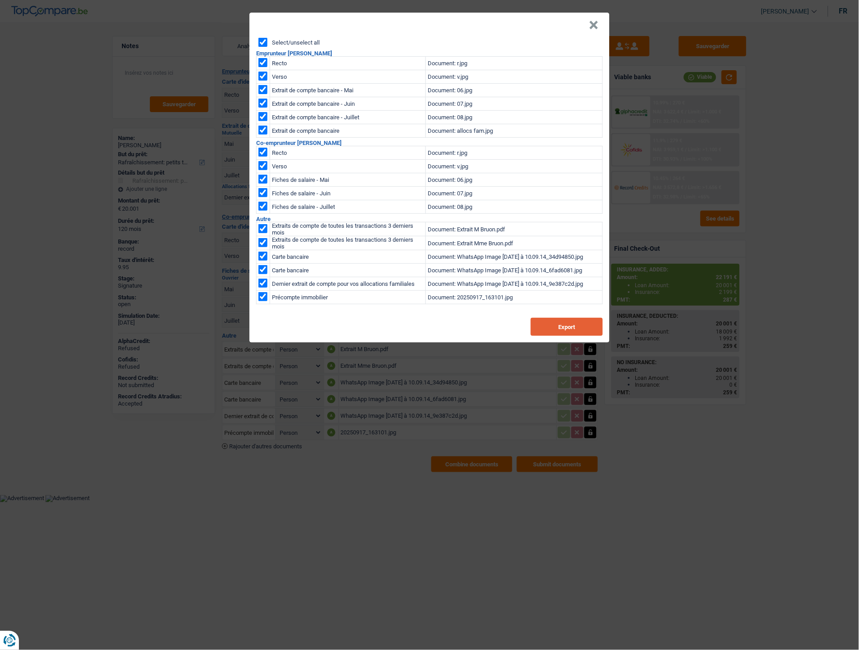
click at [563, 321] on button "Export" at bounding box center [567, 327] width 72 height 18
click at [597, 23] on button "×" at bounding box center [594, 25] width 9 height 9
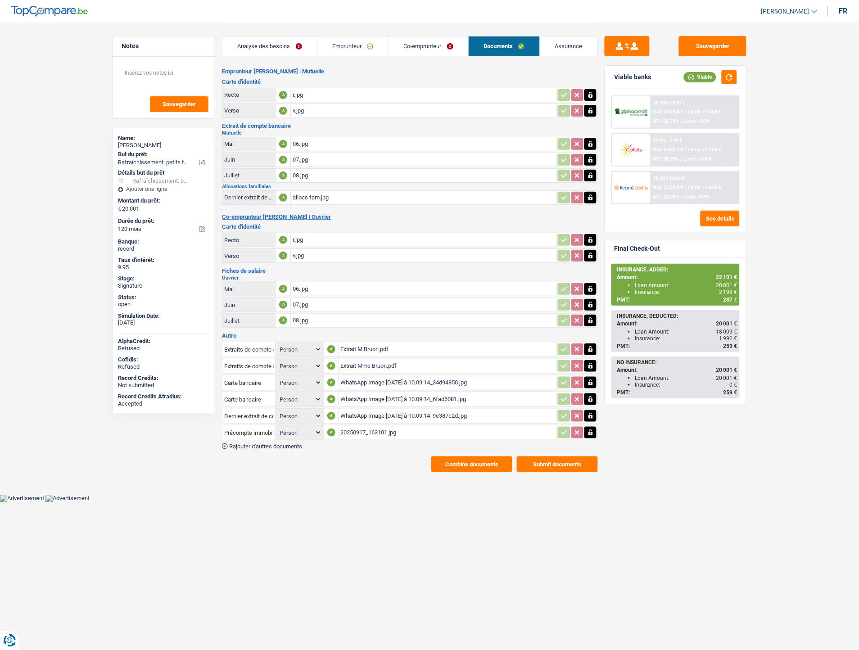
click at [281, 46] on link "Analyse des besoins" at bounding box center [269, 45] width 95 height 19
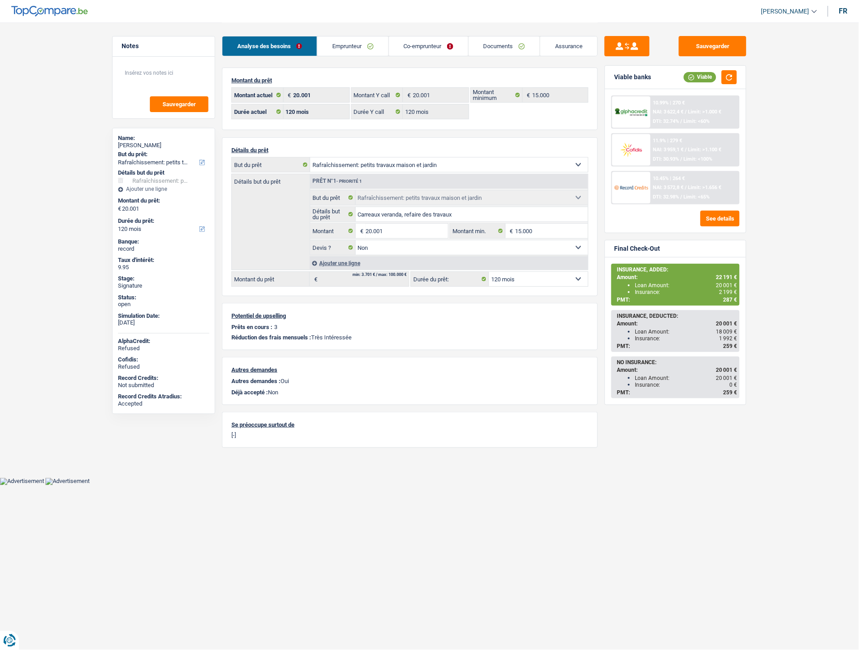
click at [332, 264] on div "Ajouter une ligne" at bounding box center [449, 263] width 278 height 13
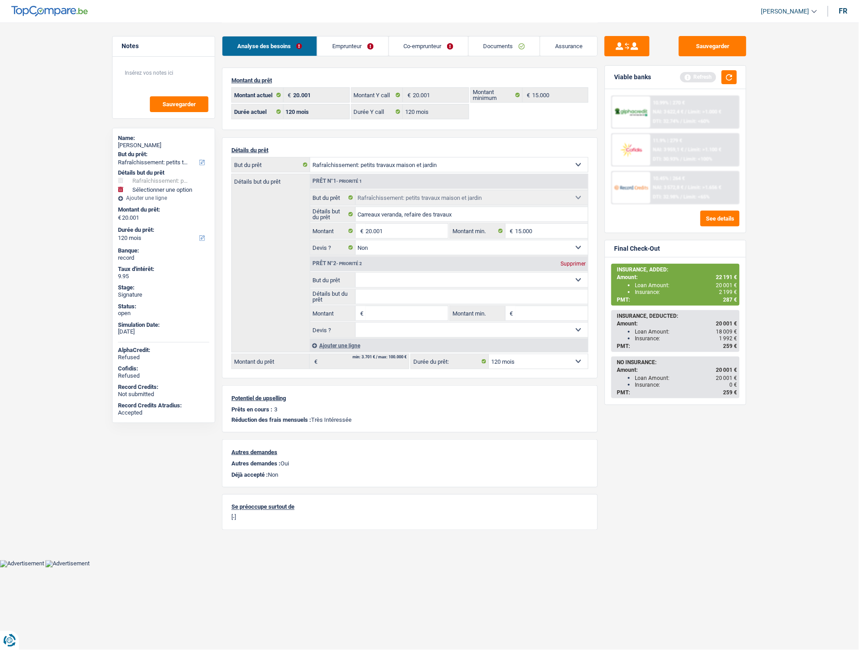
click at [379, 316] on input "Montant" at bounding box center [407, 313] width 82 height 14
type input "2.190"
type input "22.191"
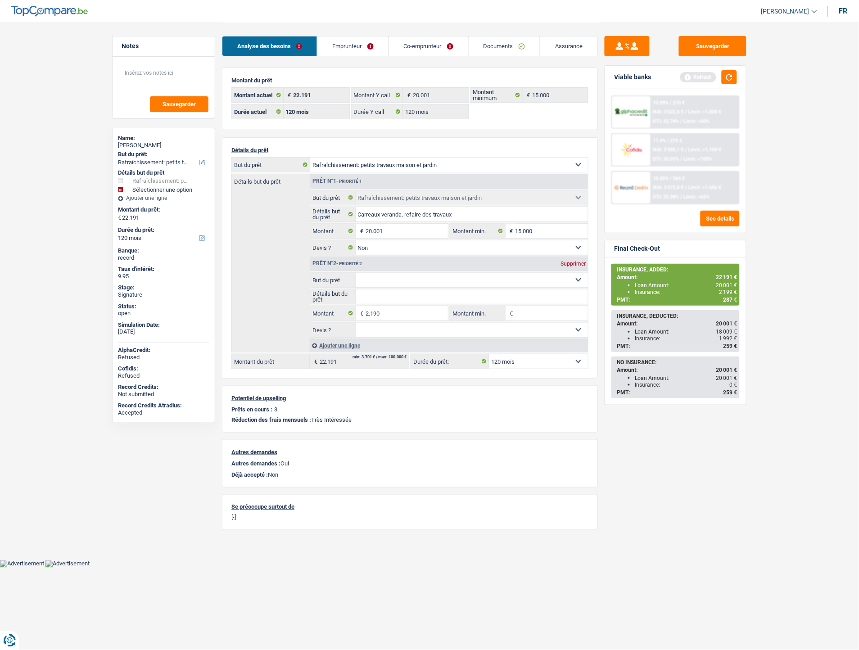
click at [390, 285] on select "Confort maison: meubles, textile, peinture, électroménager, outillage non-profe…" at bounding box center [472, 280] width 233 height 14
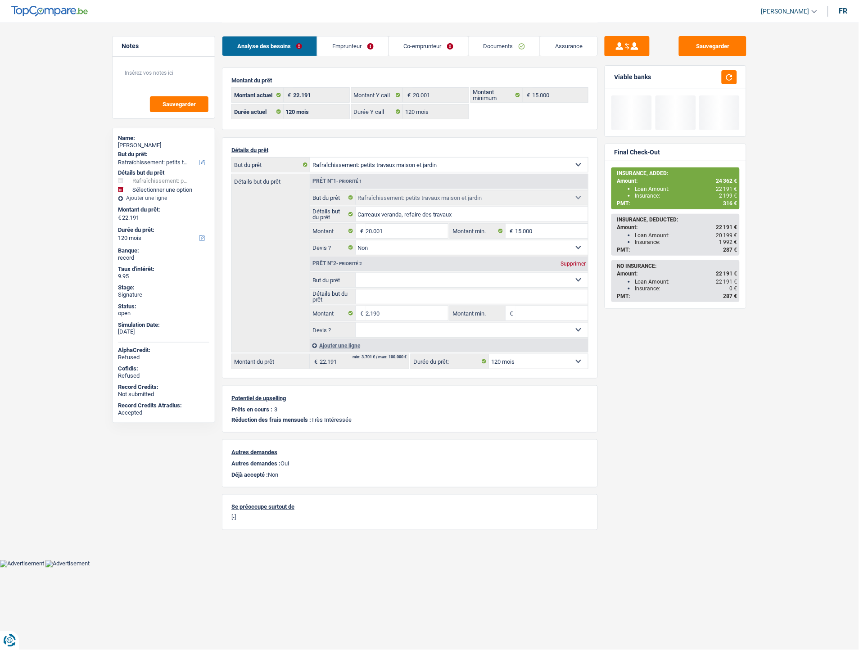
select select "insurance"
click at [356, 274] on select "Confort maison: meubles, textile, peinture, électroménager, outillage non-profe…" at bounding box center [472, 280] width 233 height 14
select select "insurance"
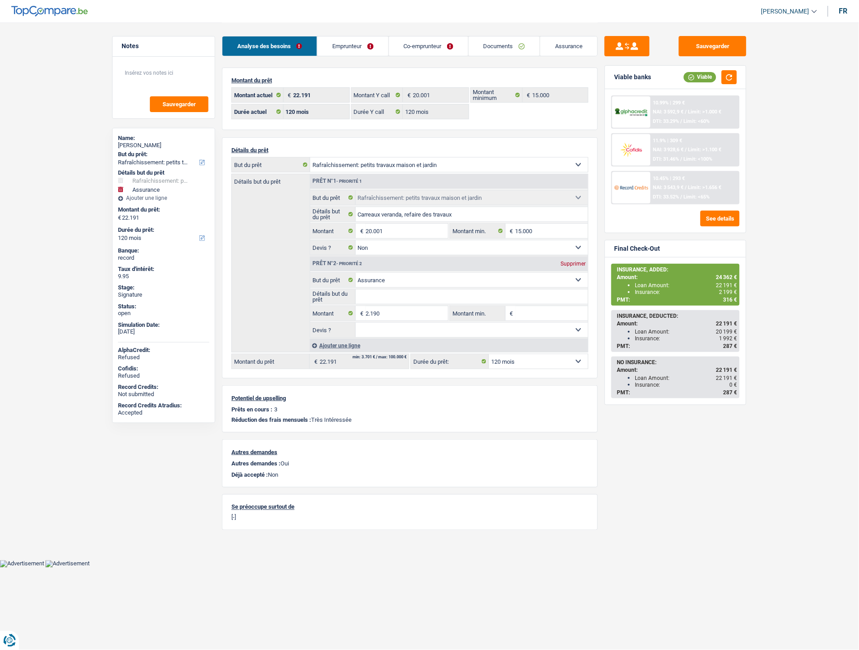
click at [665, 436] on div "Sauvegarder Viable banks Viable 10.99% | 299 € NAI: 3 592,9 € / Limit: >1.000 €…" at bounding box center [675, 336] width 155 height 600
click at [700, 43] on button "Sauvegarder" at bounding box center [713, 46] width 68 height 20
click at [650, 192] on div at bounding box center [631, 188] width 38 height 32
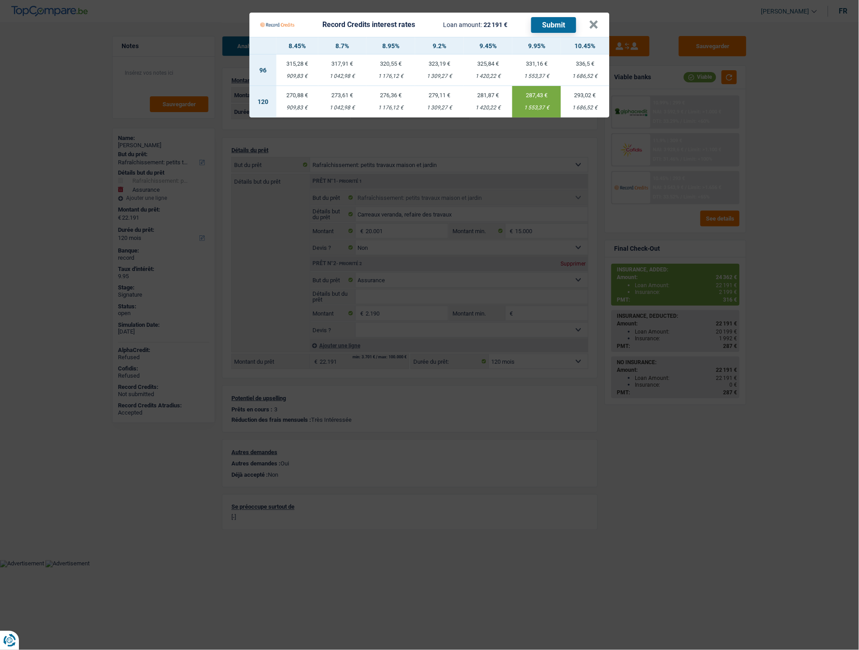
drag, startPoint x: 524, startPoint y: 107, endPoint x: 546, endPoint y: 109, distance: 22.1
click at [546, 109] on div "1 553,37 €" at bounding box center [537, 108] width 49 height 6
copy div "1 553,37"
click at [597, 23] on button "×" at bounding box center [594, 24] width 9 height 9
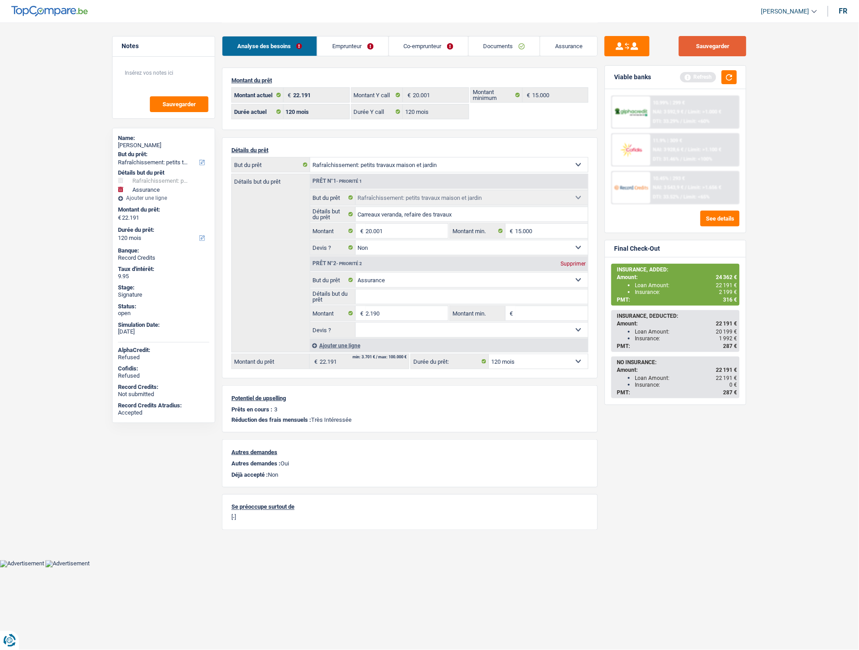
click at [693, 48] on button "Sauvegarder" at bounding box center [713, 46] width 68 height 20
click at [699, 45] on button "Sauvegarder" at bounding box center [713, 46] width 68 height 20
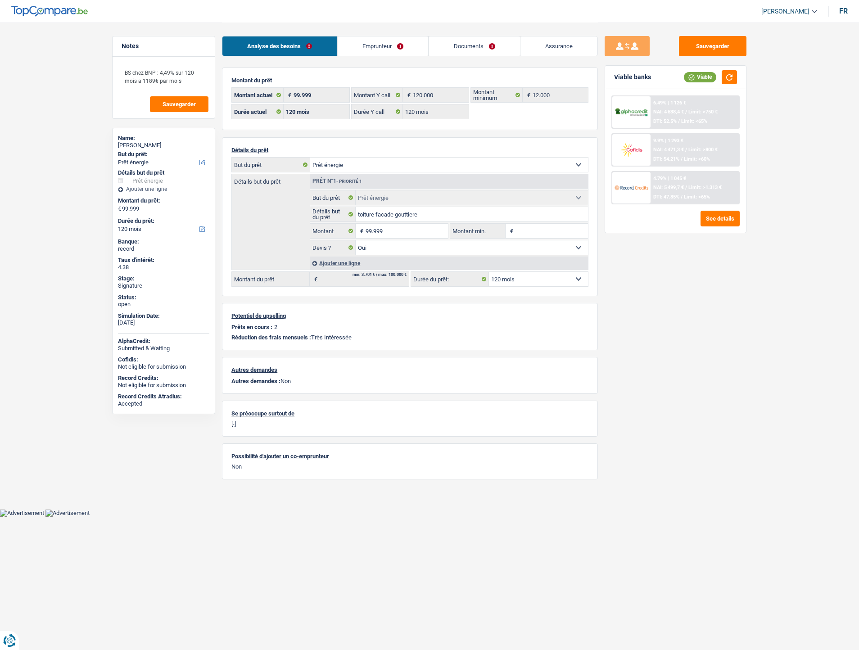
select select "energy"
select select "120"
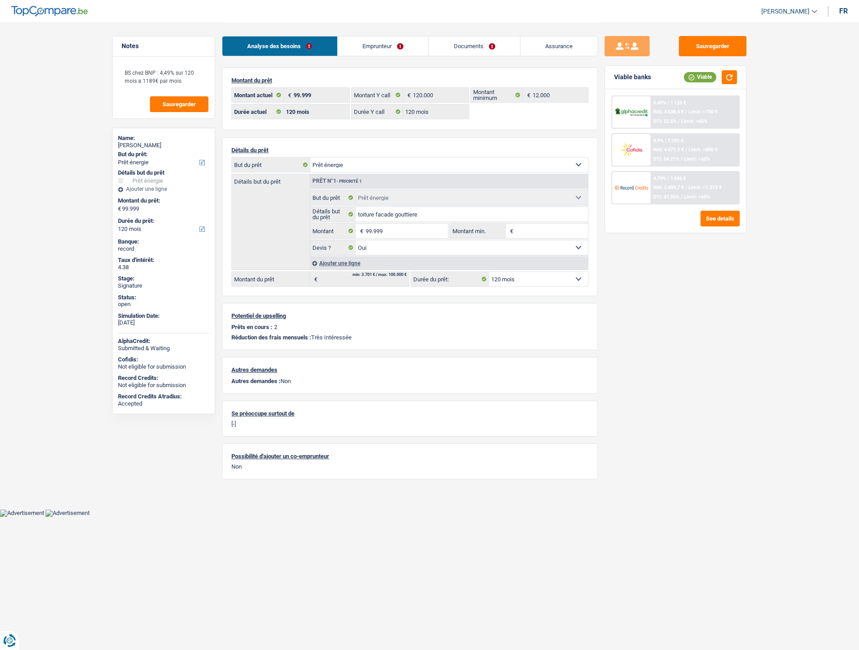
select select "energy"
select select "yes"
select select "120"
click at [471, 49] on link "Documents" at bounding box center [474, 45] width 91 height 19
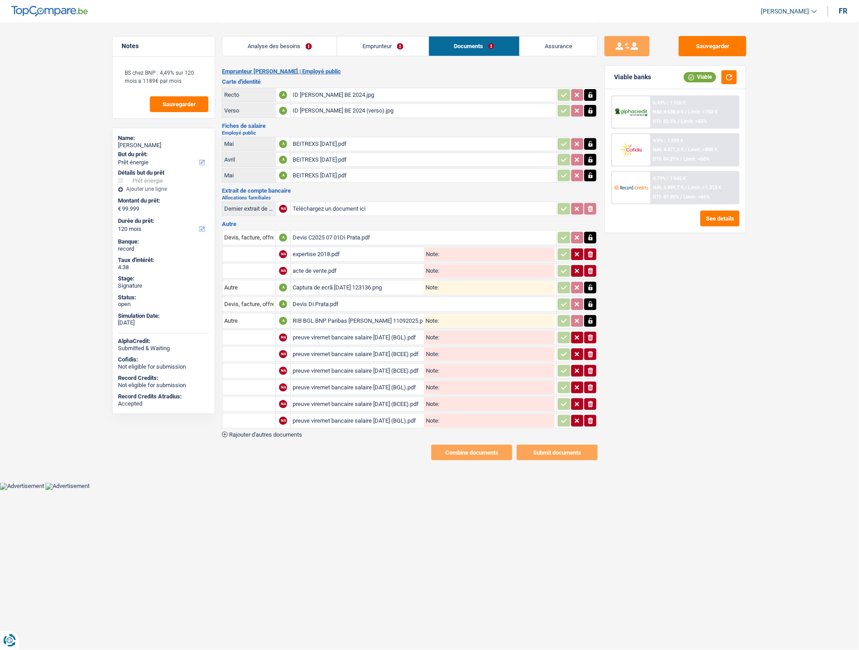
click at [335, 414] on div "preuve viremet bancaire salaire juin 2025 (BGL).pdf" at bounding box center [358, 421] width 130 height 14
click at [47, 11] on img at bounding box center [49, 11] width 77 height 11
drag, startPoint x: 47, startPoint y: 7, endPoint x: 62, endPoint y: 0, distance: 15.9
click at [47, 7] on img at bounding box center [49, 11] width 77 height 11
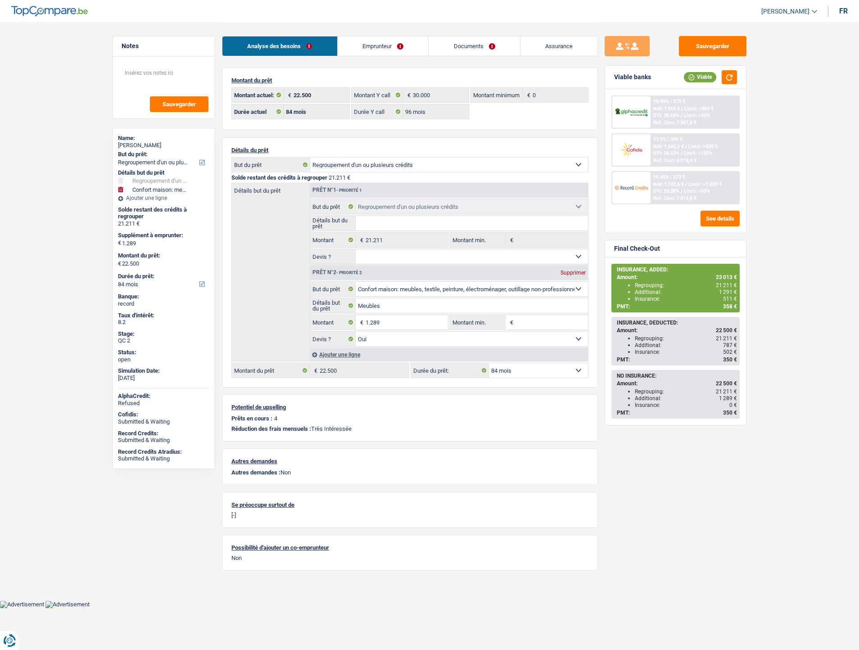
select select "refinancing"
select select "household"
select select "84"
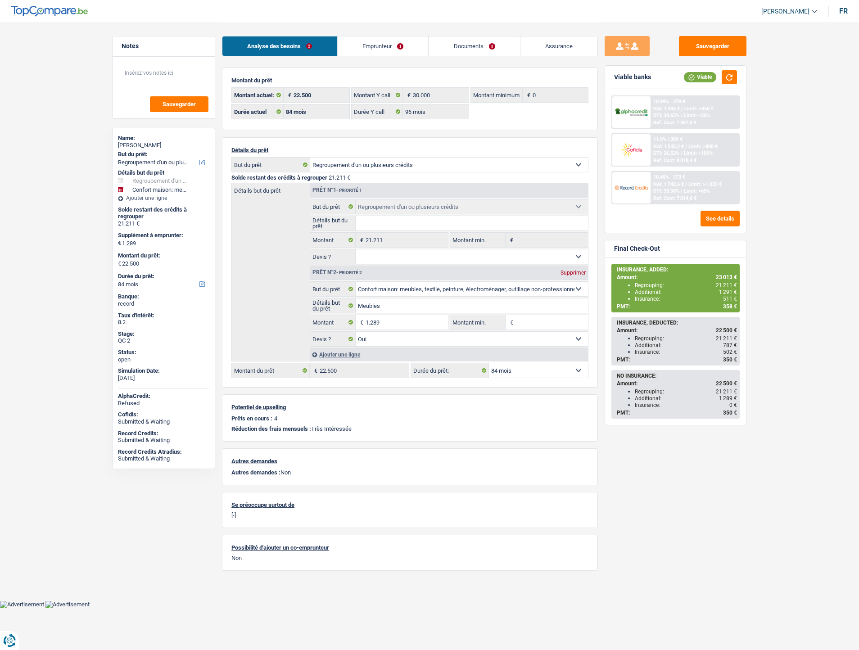
select select "96"
select select "refinancing"
select select "household"
select select "yes"
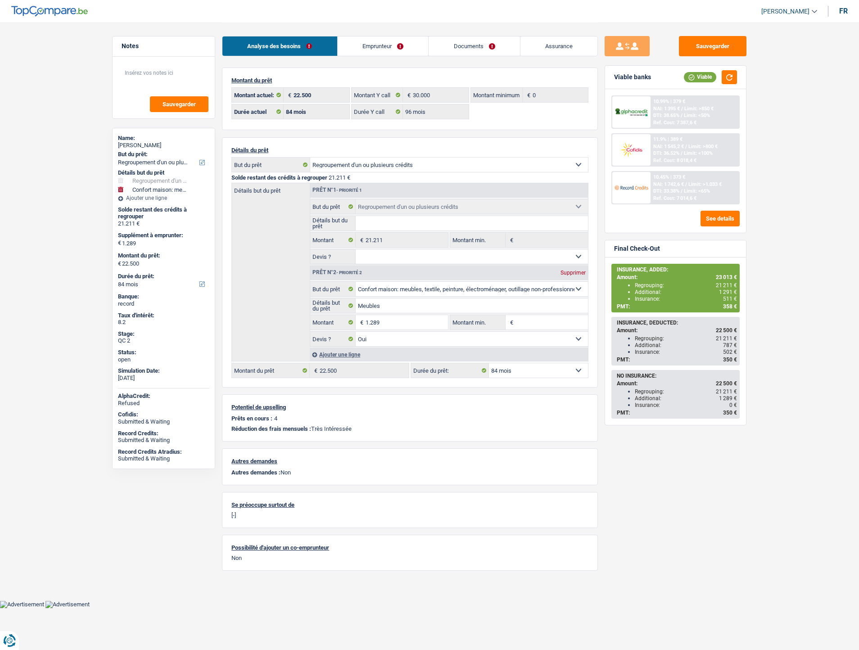
select select "84"
drag, startPoint x: 394, startPoint y: 45, endPoint x: 394, endPoint y: 68, distance: 23.0
click at [394, 45] on link "Emprunteur" at bounding box center [383, 45] width 91 height 19
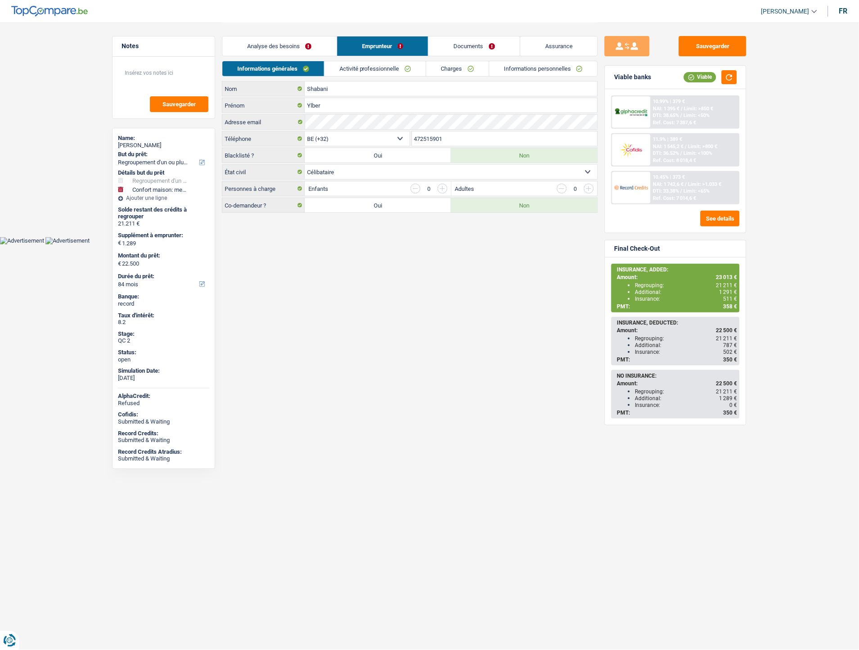
click at [439, 75] on link "Charges" at bounding box center [457, 68] width 63 height 15
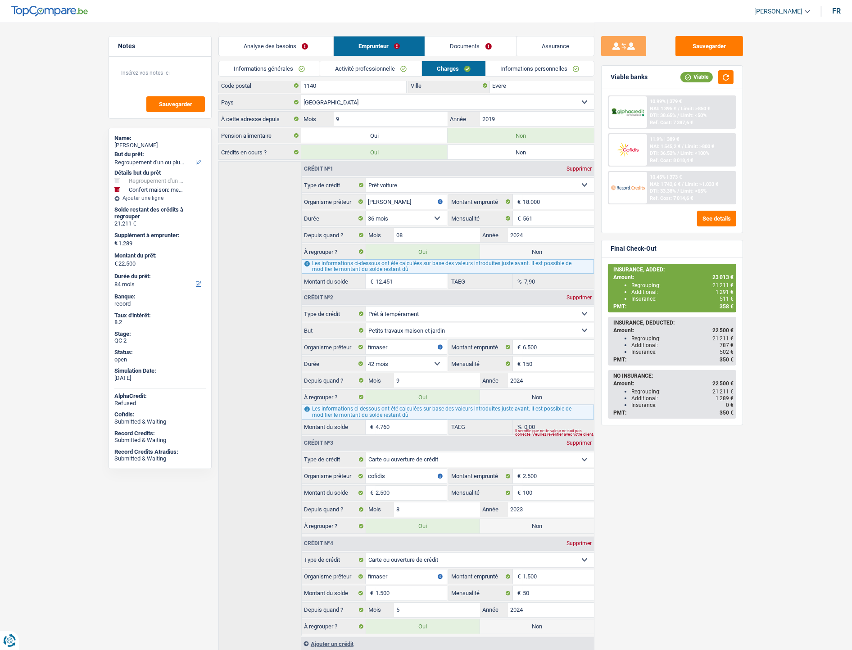
scroll to position [104, 0]
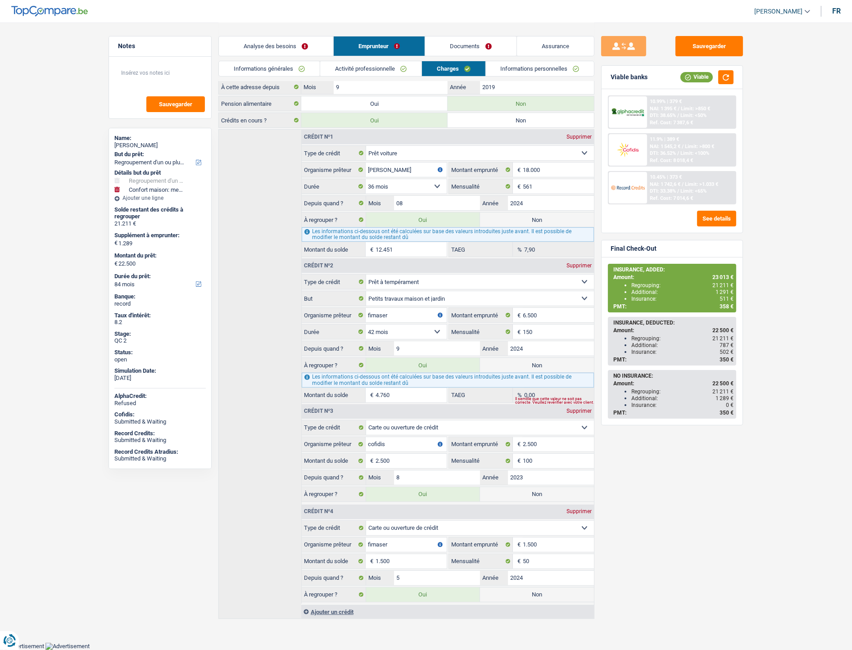
click at [480, 45] on link "Documents" at bounding box center [470, 45] width 91 height 19
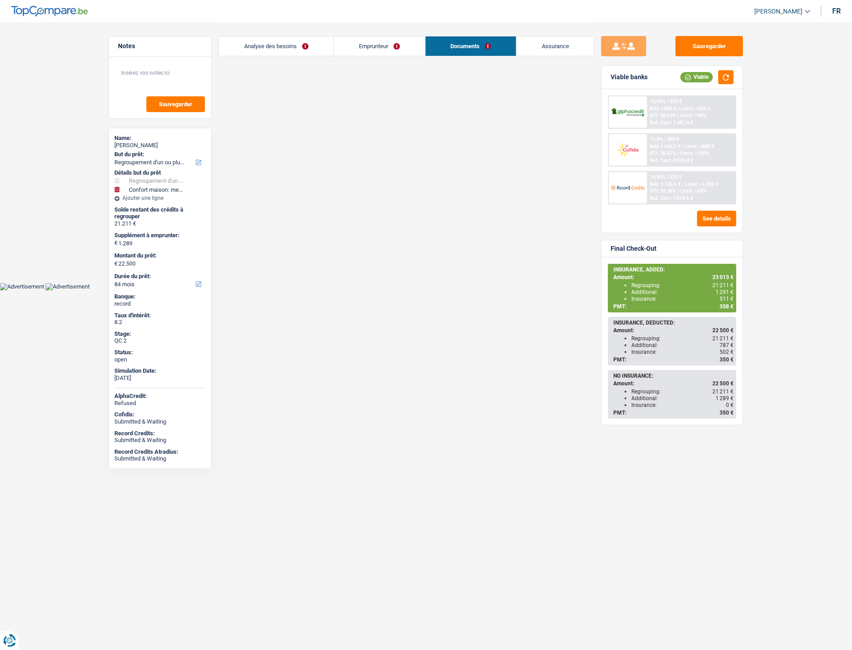
scroll to position [0, 0]
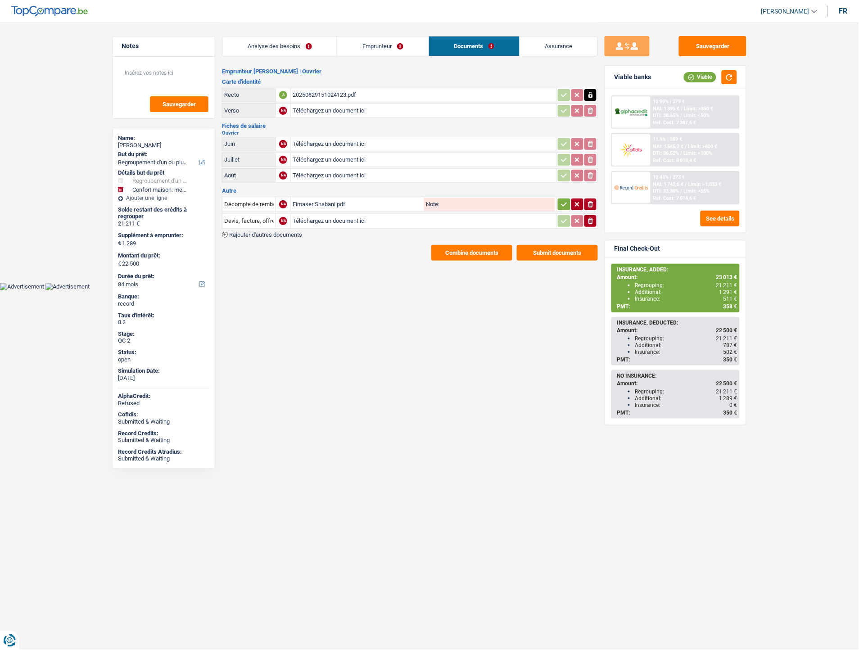
click at [371, 44] on link "Emprunteur" at bounding box center [382, 45] width 91 height 19
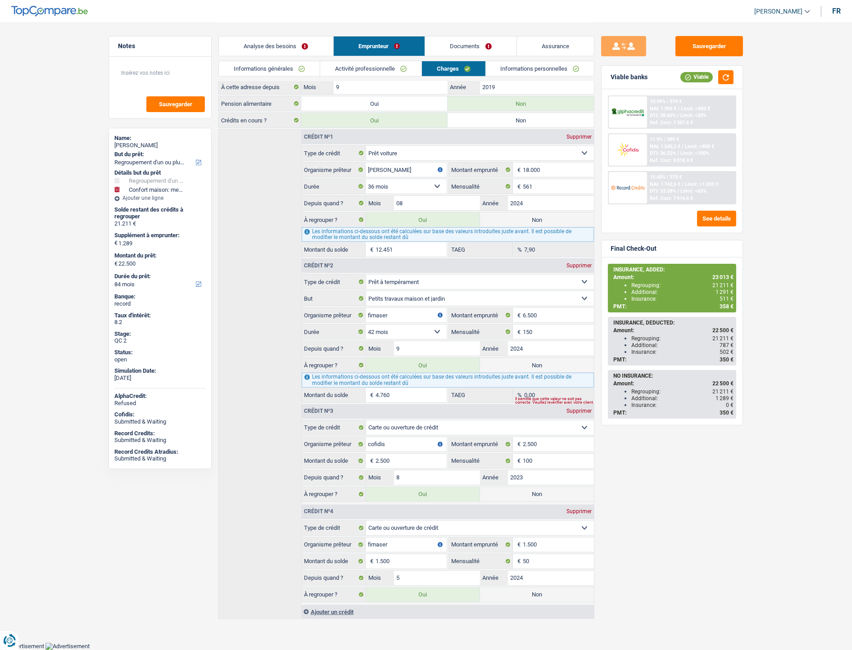
scroll to position [104, 0]
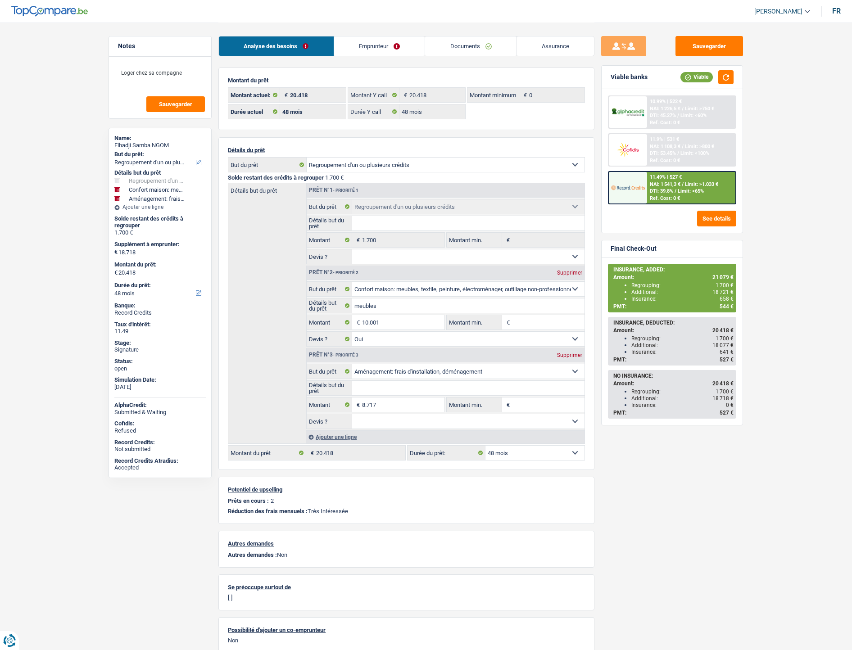
select select "refinancing"
select select "household"
select select "movingOrInstallation"
select select "48"
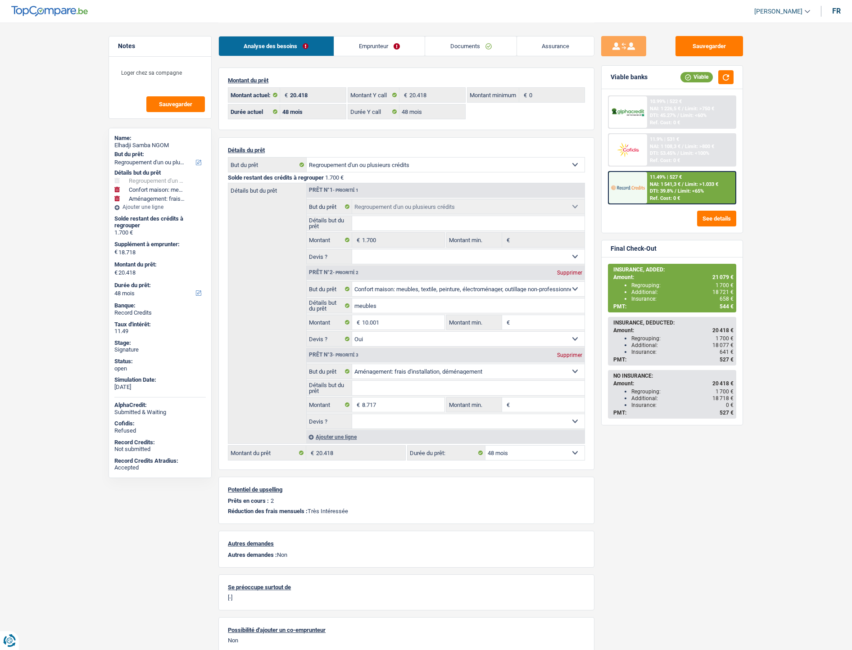
select select "48"
select select "refinancing"
select select "household"
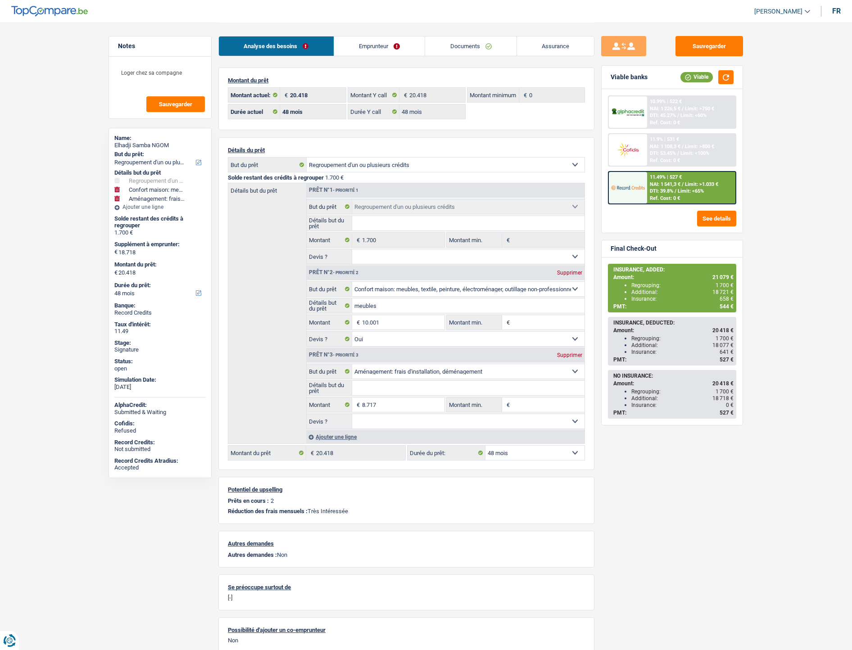
select select "yes"
select select "movingOrInstallation"
select select "48"
select select "liveWithParents"
select select "BE"
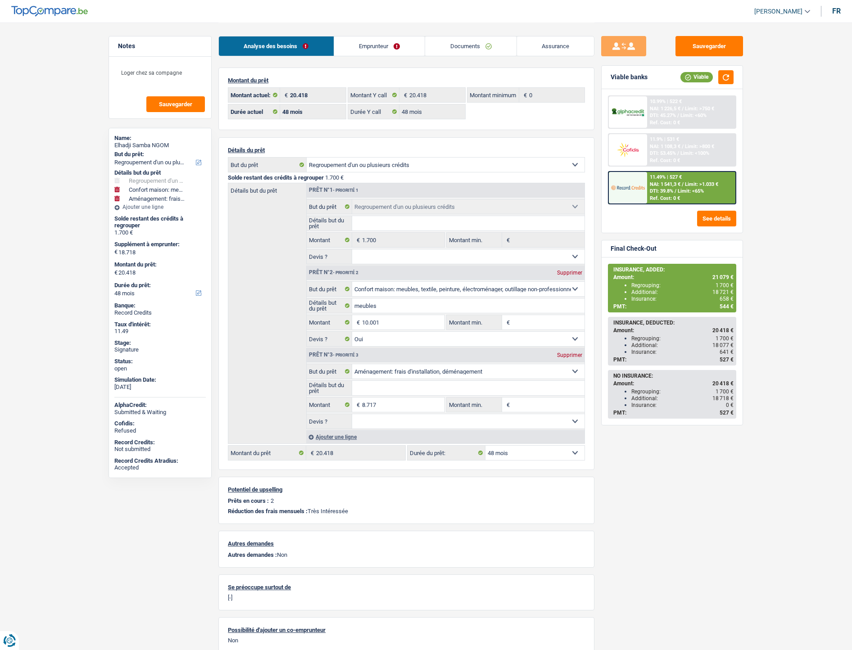
select select "cardOrCredit"
select select "personalLoan"
select select "homeFurnishingOrRelocation"
select select "36"
click at [390, 43] on link "Emprunteur" at bounding box center [379, 45] width 91 height 19
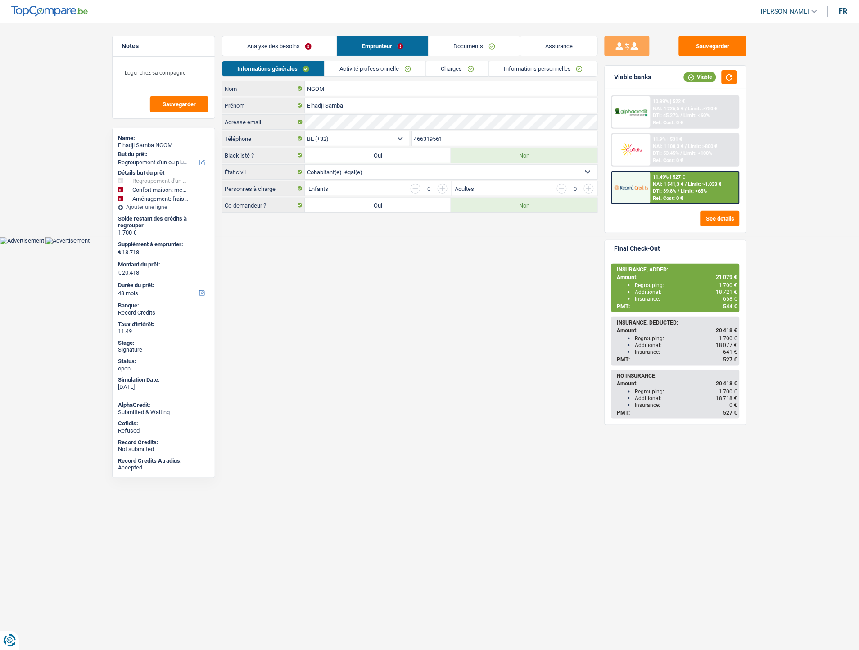
click at [444, 68] on link "Charges" at bounding box center [457, 68] width 63 height 15
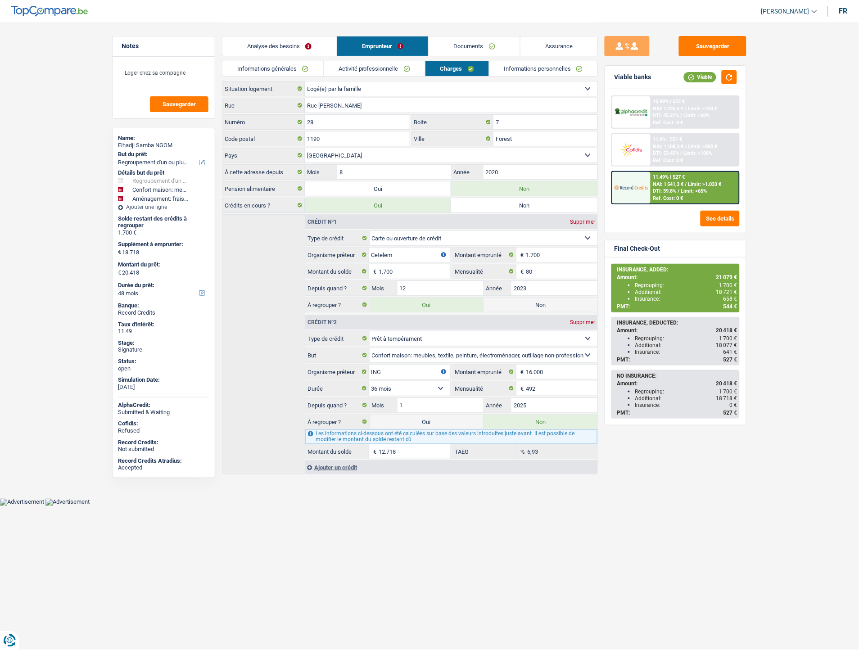
click at [453, 48] on link "Documents" at bounding box center [474, 45] width 91 height 19
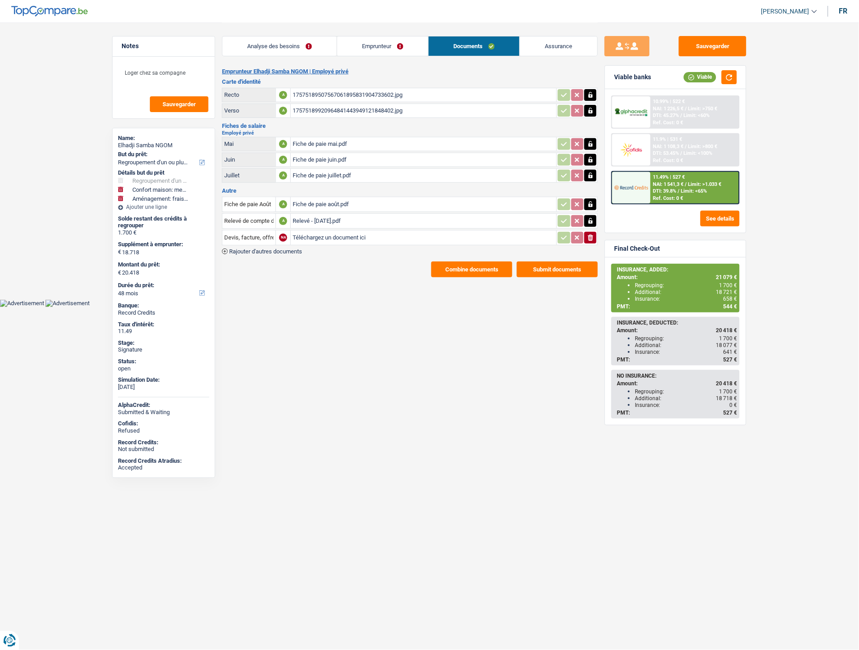
click at [412, 48] on link "Emprunteur" at bounding box center [382, 45] width 91 height 19
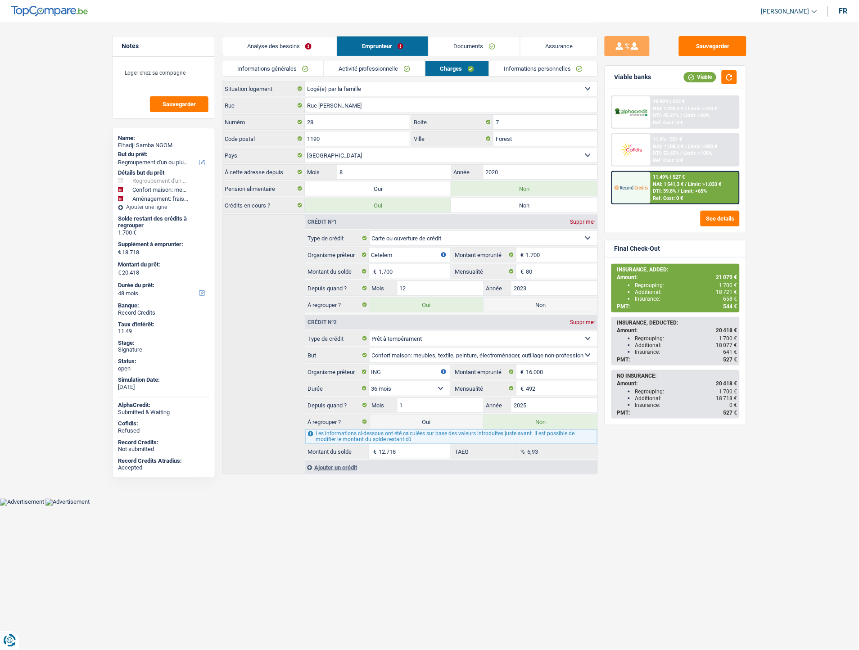
click at [462, 39] on link "Documents" at bounding box center [474, 45] width 91 height 19
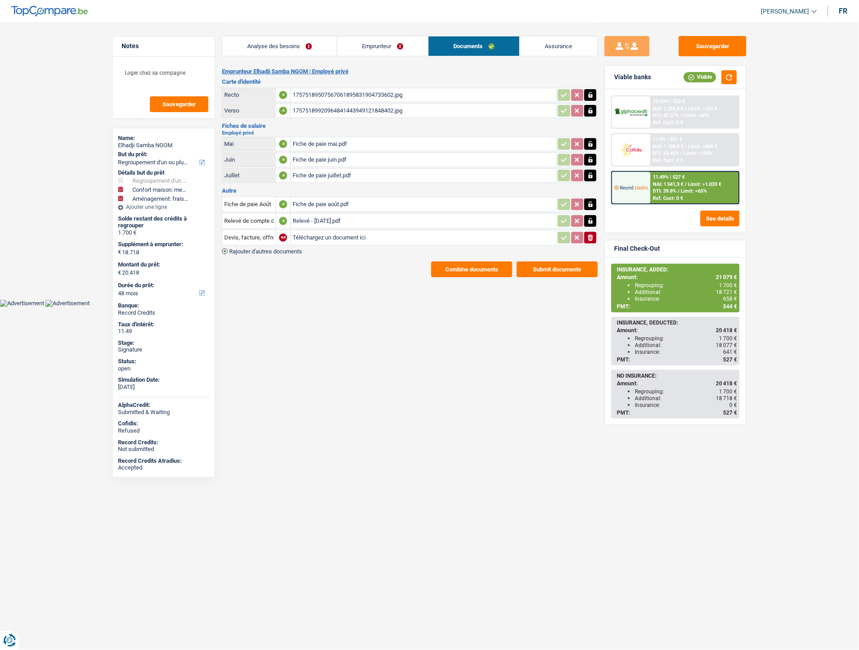
click at [339, 215] on div "Relevé - août 2025.pdf" at bounding box center [424, 221] width 262 height 14
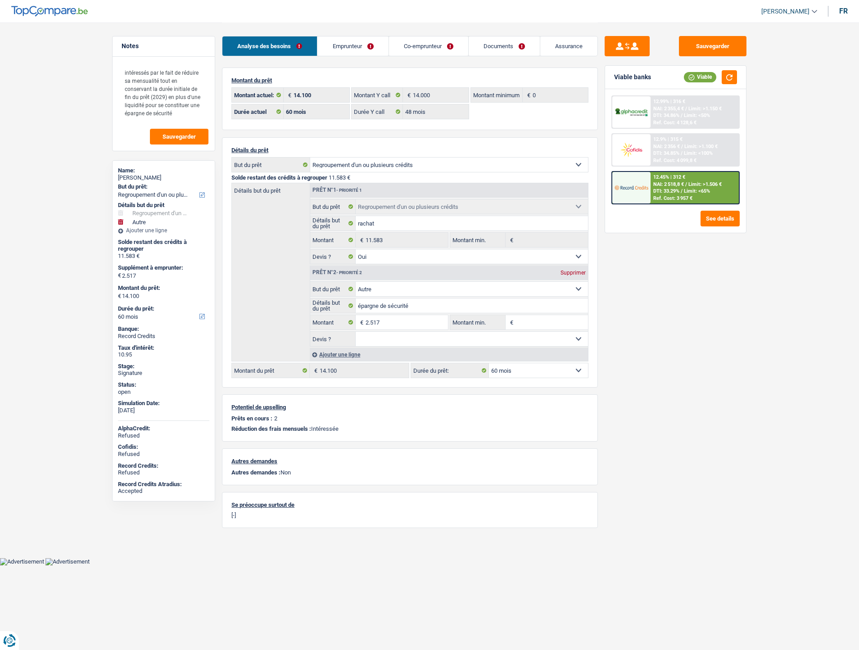
select select "refinancing"
select select "other"
select select "60"
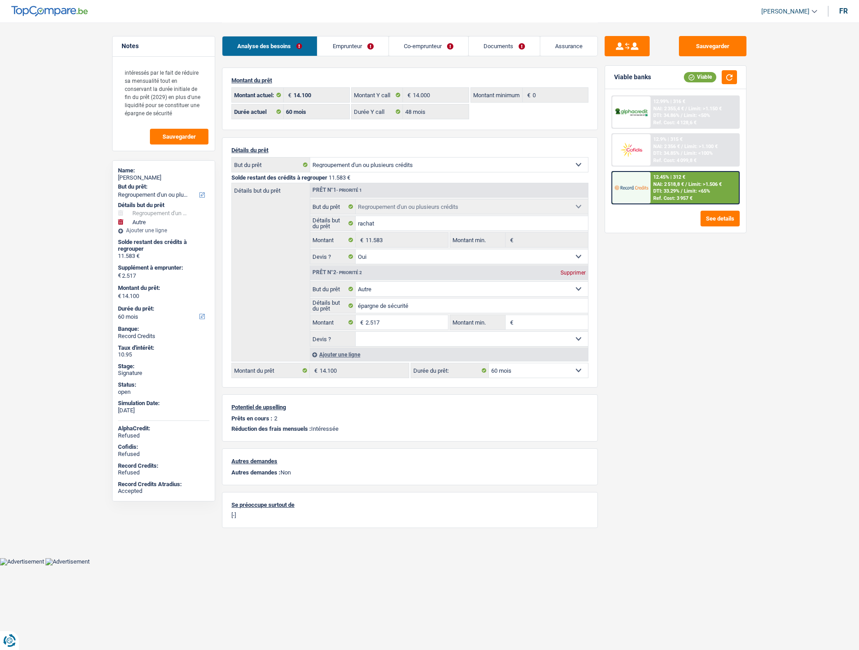
select select "48"
select select "refinancing"
select select "yes"
select select "other"
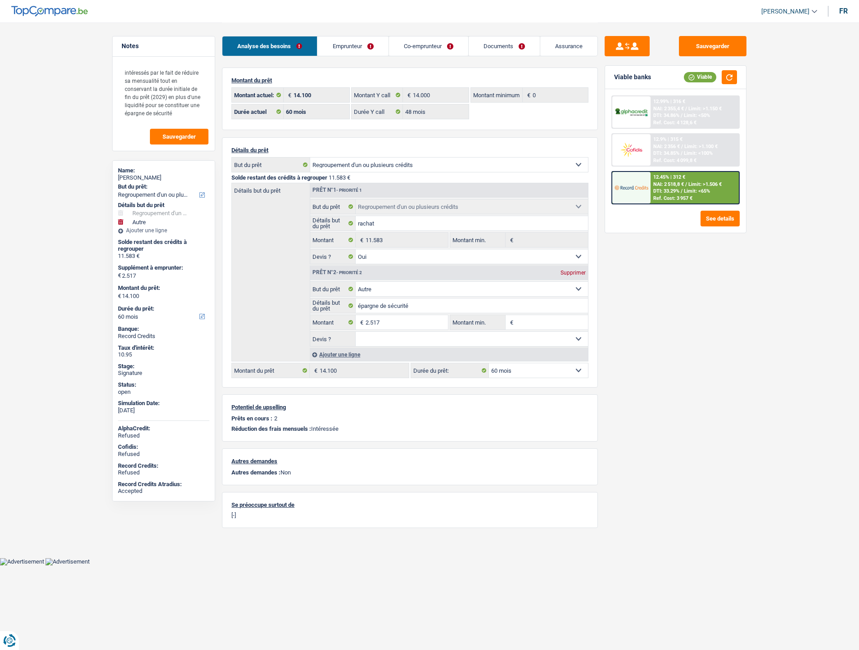
select select "60"
click at [494, 50] on link "Documents" at bounding box center [504, 45] width 71 height 19
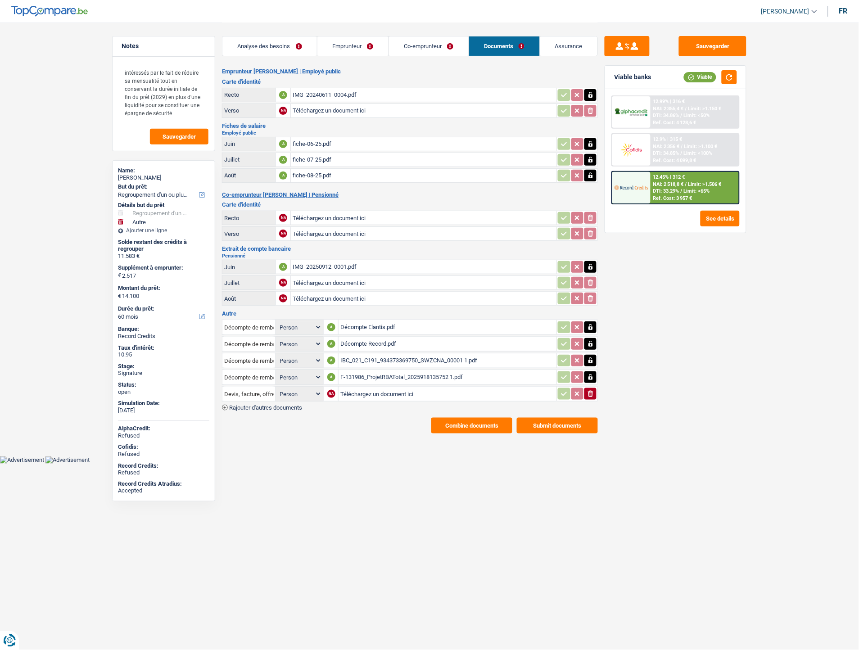
click at [372, 338] on div "Décompte Record.pdf" at bounding box center [447, 344] width 214 height 14
click at [358, 356] on div "IBC_021_C191_934373369750_SWZCNA_00001 1.pdf" at bounding box center [447, 361] width 214 height 14
click at [365, 374] on div "F-131986_ProjetRBATotal_2025918135752 1.pdf" at bounding box center [447, 378] width 214 height 14
click at [366, 45] on link "Emprunteur" at bounding box center [353, 45] width 71 height 19
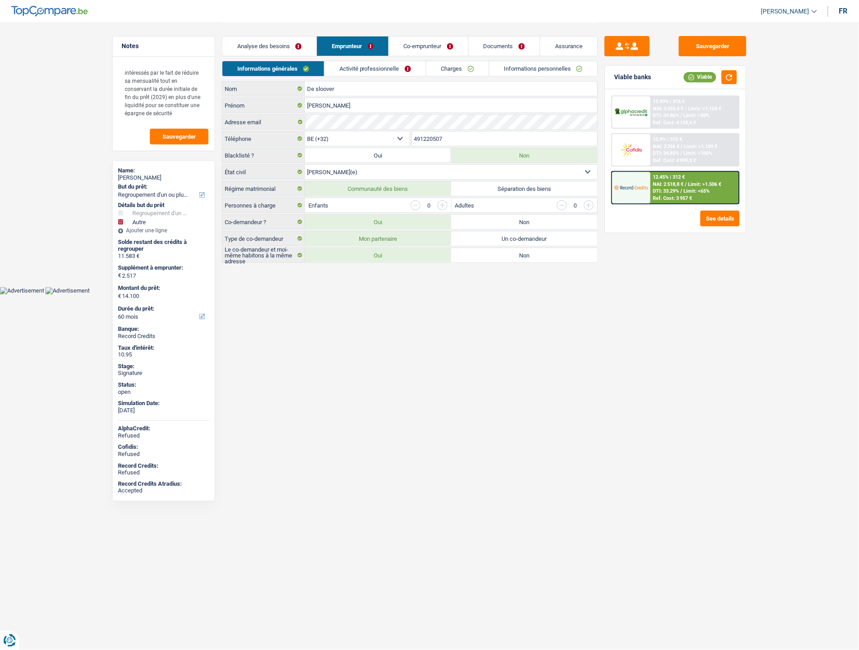
click at [447, 71] on link "Charges" at bounding box center [457, 68] width 63 height 15
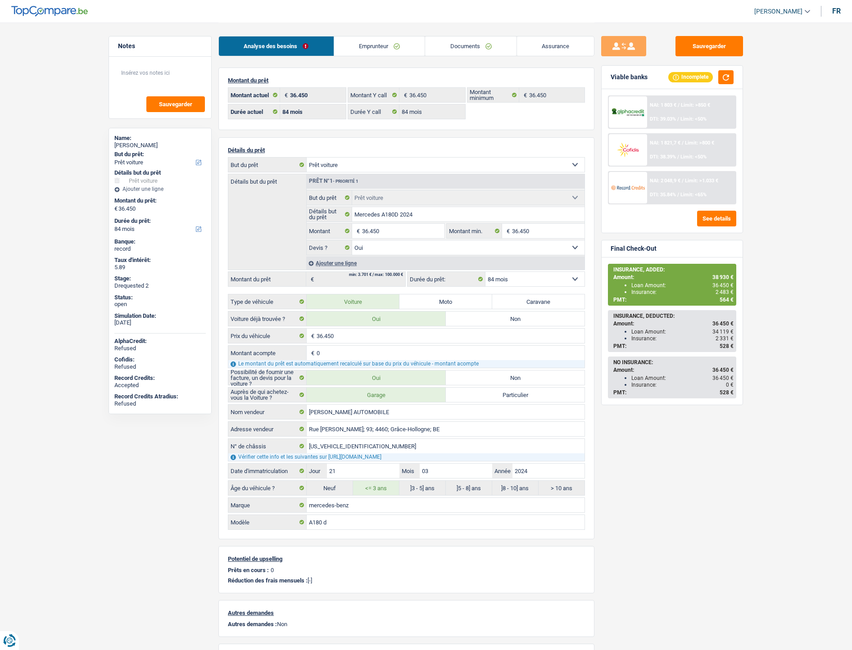
select select "car"
select select "84"
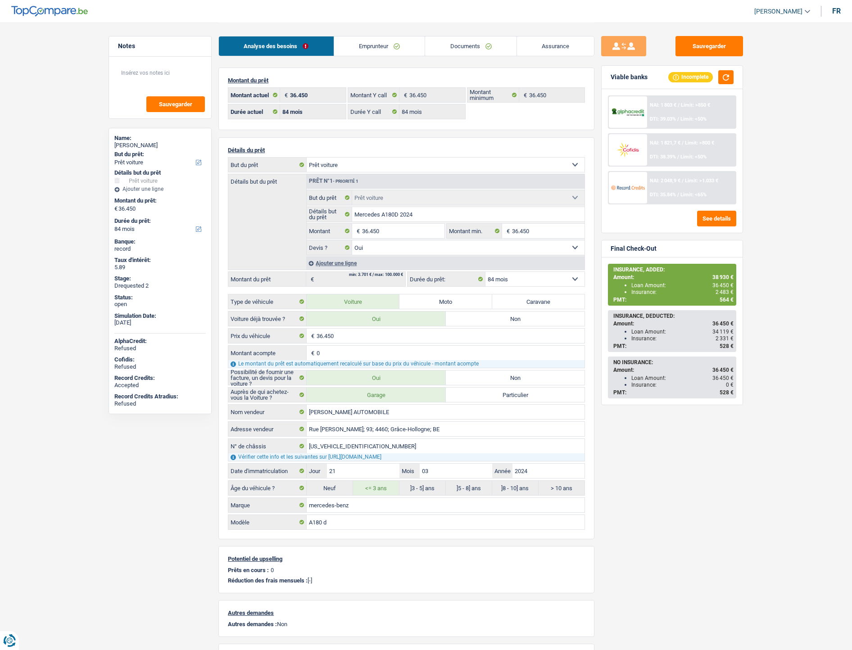
select select "car"
select select "yes"
select select "84"
click at [384, 52] on link "Emprunteur" at bounding box center [379, 45] width 91 height 19
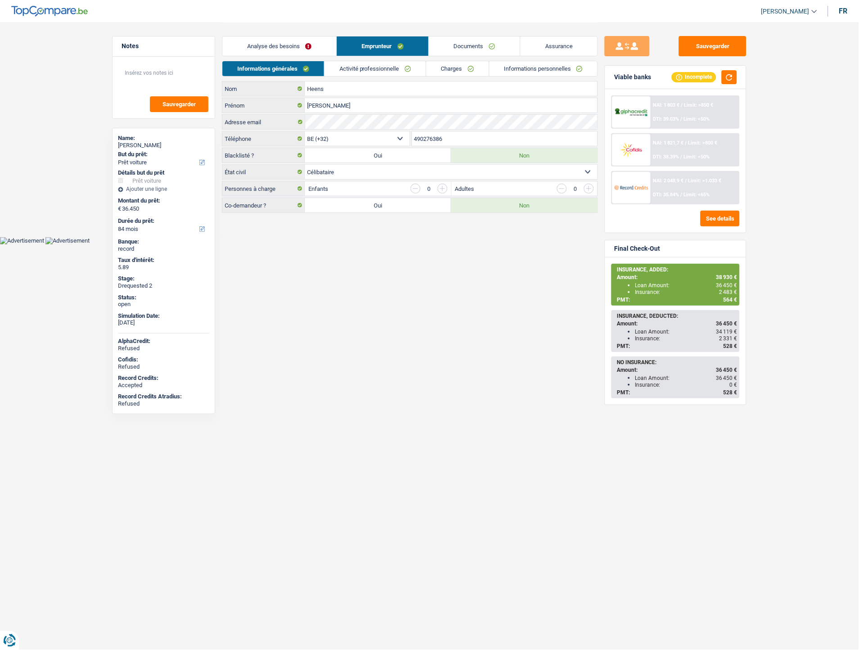
click at [467, 50] on link "Documents" at bounding box center [474, 45] width 91 height 19
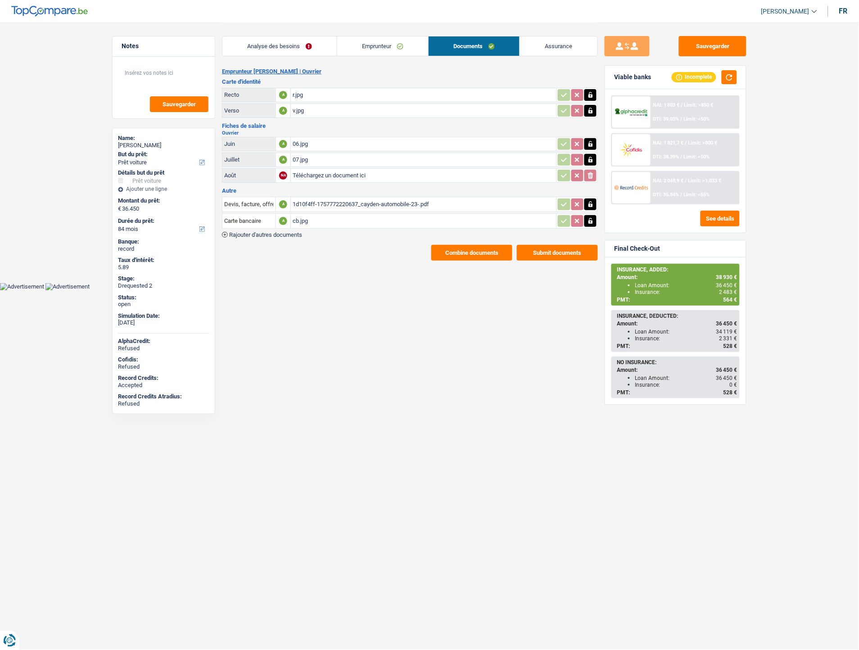
click at [317, 200] on div "1d10f4ff-1757772220637_cayden-automobile-23-.pdf" at bounding box center [424, 205] width 262 height 14
click at [448, 250] on button "Combine documents" at bounding box center [471, 253] width 81 height 16
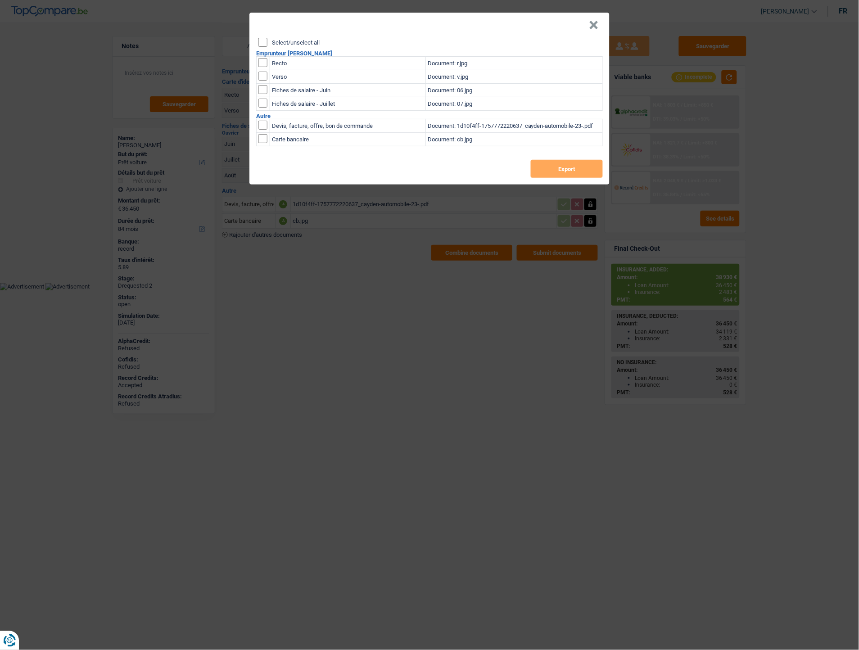
click at [265, 62] on input "checkbox" at bounding box center [263, 62] width 9 height 9
checkbox input "true"
click at [266, 75] on input "checkbox" at bounding box center [263, 76] width 9 height 9
checkbox input "true"
click at [553, 167] on button "Export" at bounding box center [567, 169] width 72 height 18
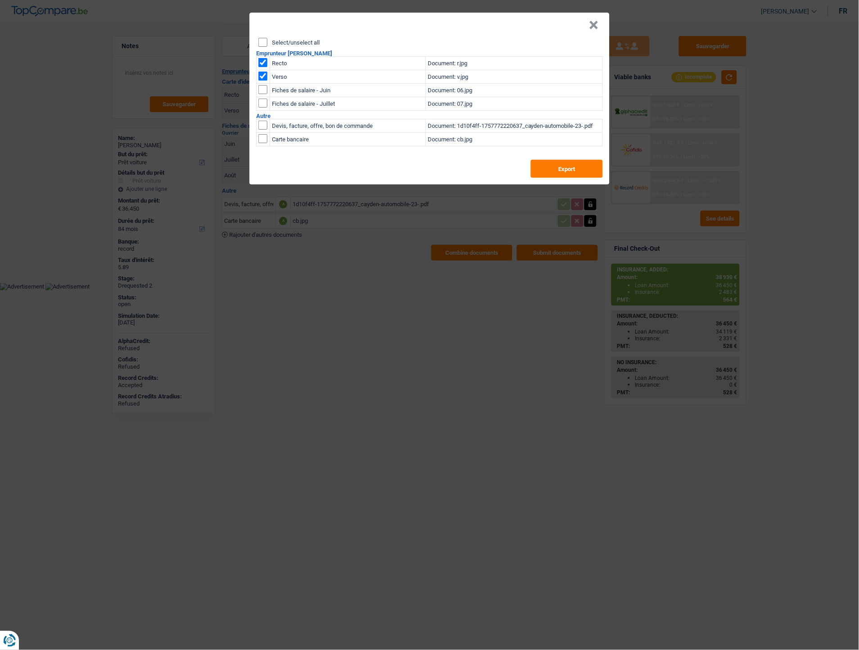
drag, startPoint x: 588, startPoint y: 25, endPoint x: 584, endPoint y: 22, distance: 4.8
click at [588, 25] on header "×" at bounding box center [429, 25] width 360 height 25
click at [588, 19] on header "×" at bounding box center [429, 25] width 360 height 25
click at [588, 24] on header "×" at bounding box center [429, 25] width 360 height 25
click at [593, 21] on button "×" at bounding box center [594, 25] width 9 height 9
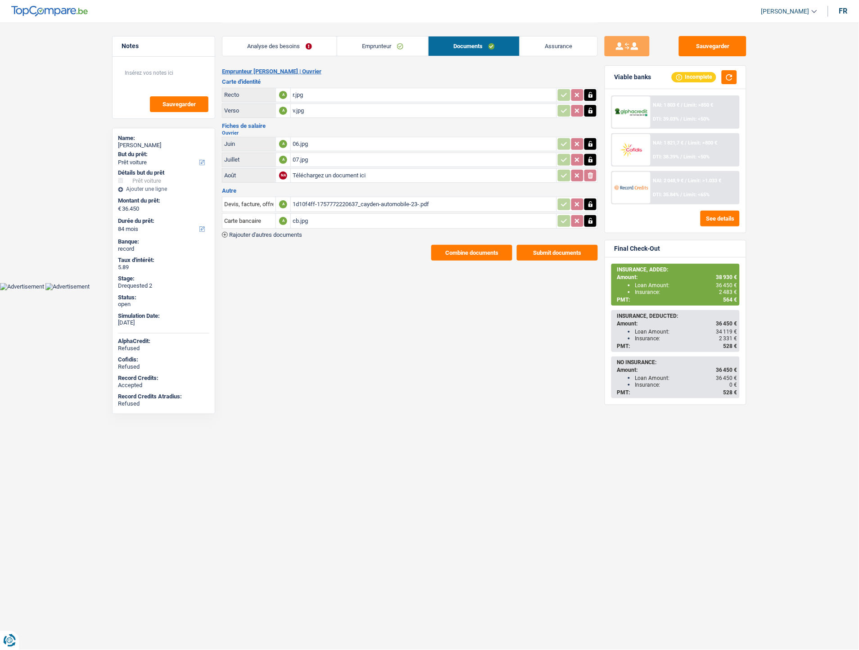
click at [371, 43] on link "Emprunteur" at bounding box center [382, 45] width 91 height 19
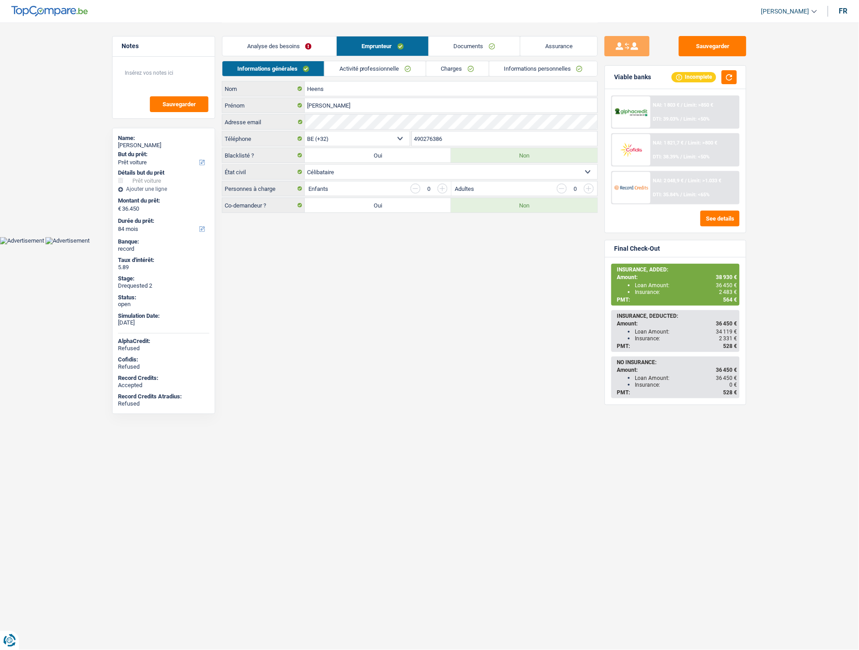
drag, startPoint x: 463, startPoint y: 140, endPoint x: 390, endPoint y: 136, distance: 73.1
click at [390, 136] on div "BE (+32) LU (+352) Sélectionner une option Téléphone 490276386 Téléphone" at bounding box center [410, 139] width 376 height 17
drag, startPoint x: 458, startPoint y: 47, endPoint x: 451, endPoint y: 75, distance: 29.2
click at [458, 47] on link "Documents" at bounding box center [474, 45] width 91 height 19
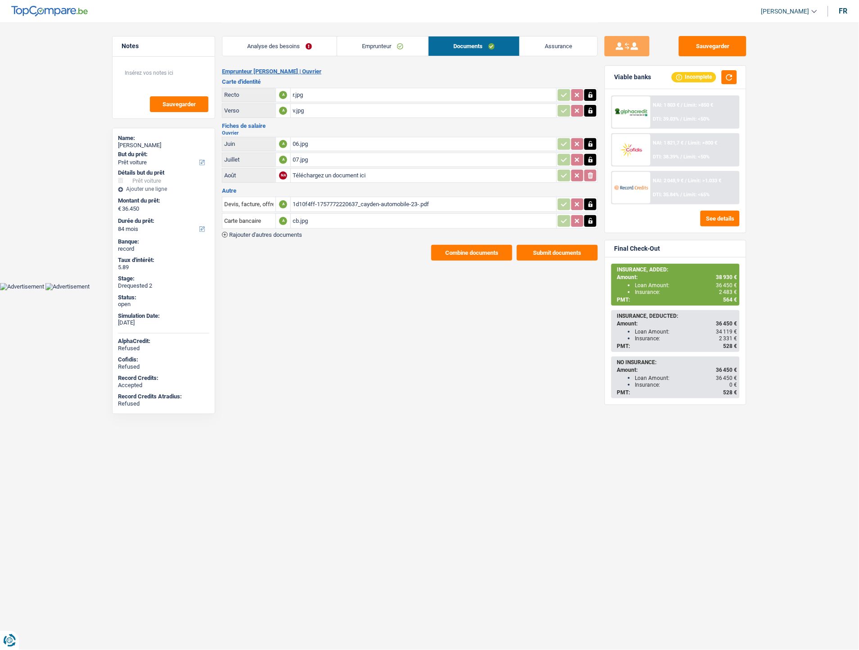
click at [313, 201] on div "1d10f4ff-1757772220637_cayden-automobile-23-.pdf" at bounding box center [424, 205] width 262 height 14
click at [330, 200] on div "1d10f4ff-1757772220637_cayden-automobile-23-.pdf" at bounding box center [424, 205] width 262 height 14
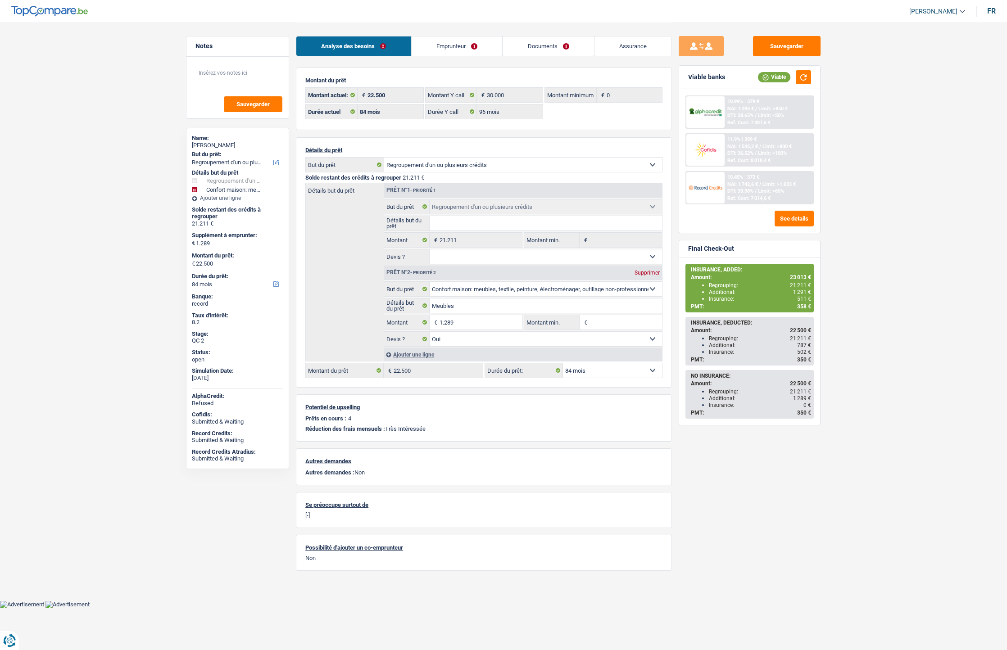
select select "refinancing"
select select "household"
select select "84"
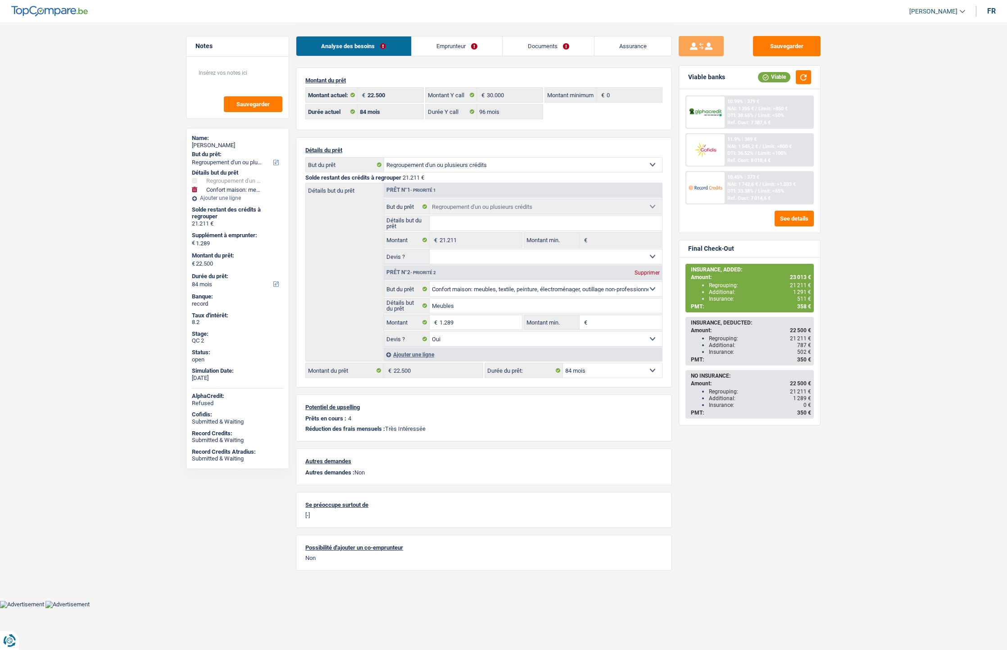
select select "96"
select select "refinancing"
select select "household"
select select "yes"
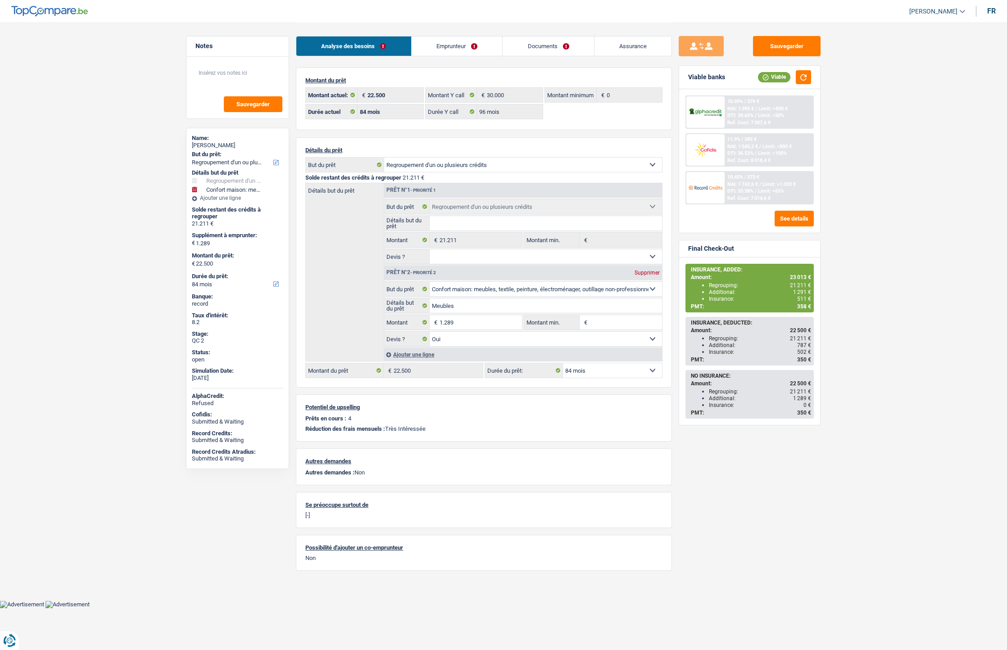
select select "84"
click at [461, 44] on link "Emprunteur" at bounding box center [457, 45] width 91 height 19
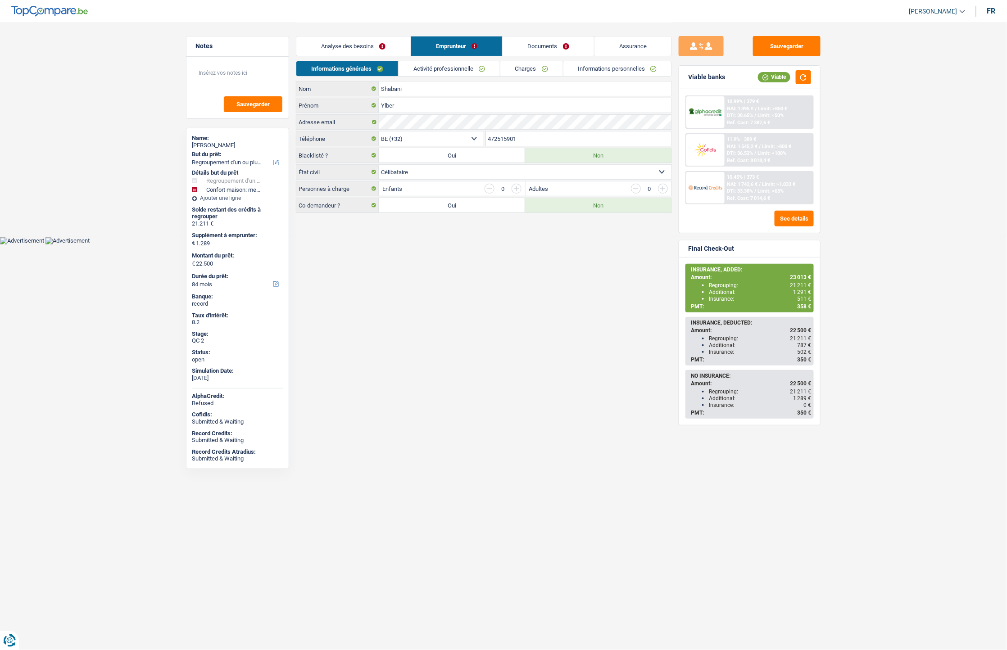
drag, startPoint x: 529, startPoint y: 140, endPoint x: 495, endPoint y: 137, distance: 33.4
click at [487, 141] on input "472515901" at bounding box center [579, 139] width 186 height 14
click at [548, 46] on link "Documents" at bounding box center [548, 45] width 91 height 19
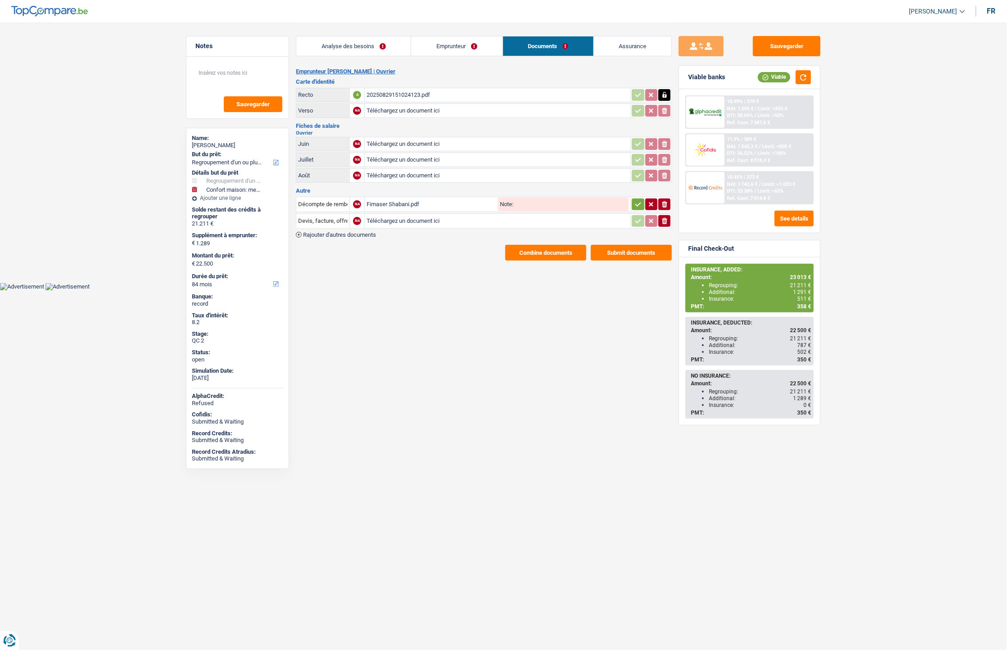
click at [516, 252] on button "Combine documents" at bounding box center [545, 253] width 81 height 16
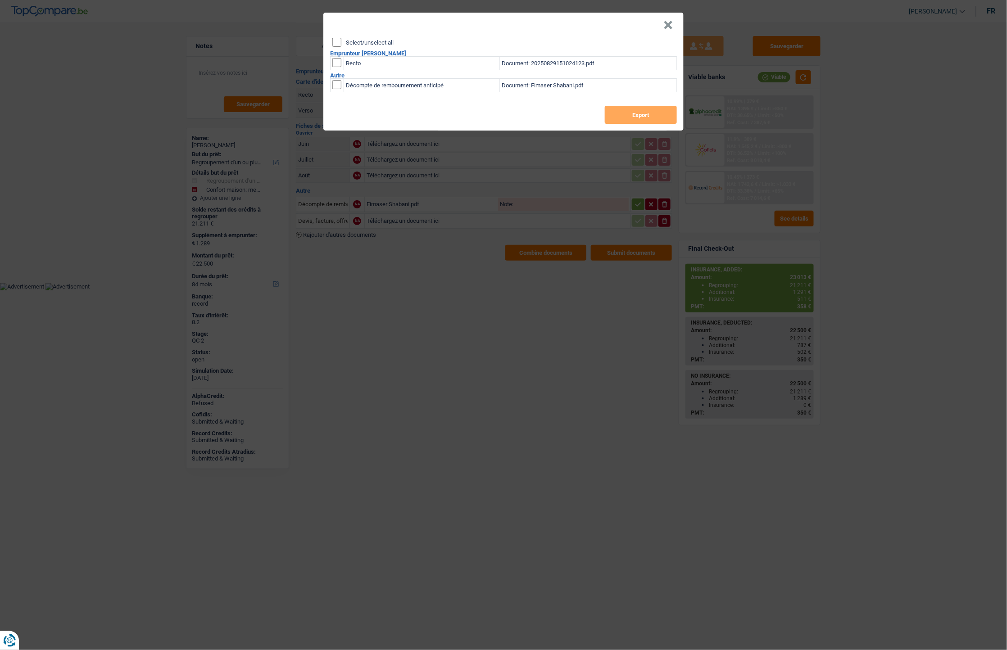
click at [358, 63] on td "Recto" at bounding box center [422, 64] width 156 height 14
click at [336, 60] on input "checkbox" at bounding box center [336, 62] width 9 height 9
checkbox input "true"
click at [649, 109] on button "Export" at bounding box center [641, 115] width 72 height 18
click at [667, 28] on button "×" at bounding box center [667, 25] width 9 height 9
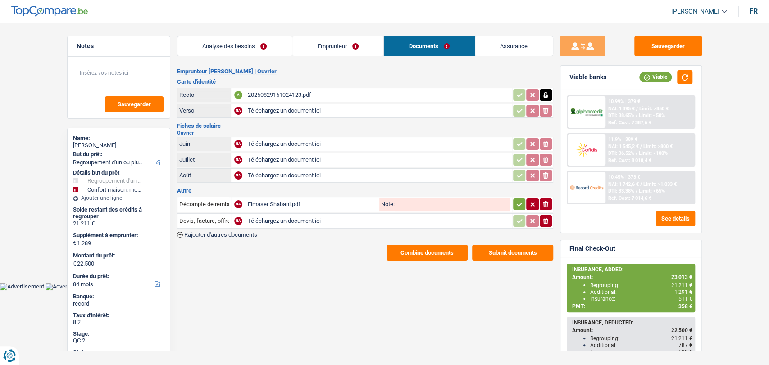
click at [320, 44] on link "Emprunteur" at bounding box center [337, 45] width 91 height 19
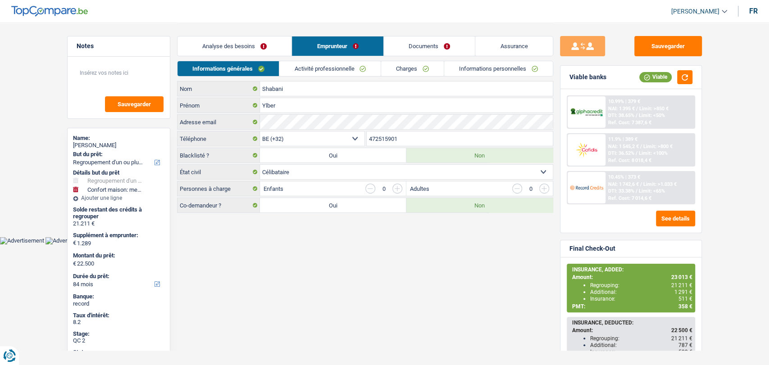
click at [420, 71] on link "Charges" at bounding box center [412, 68] width 63 height 15
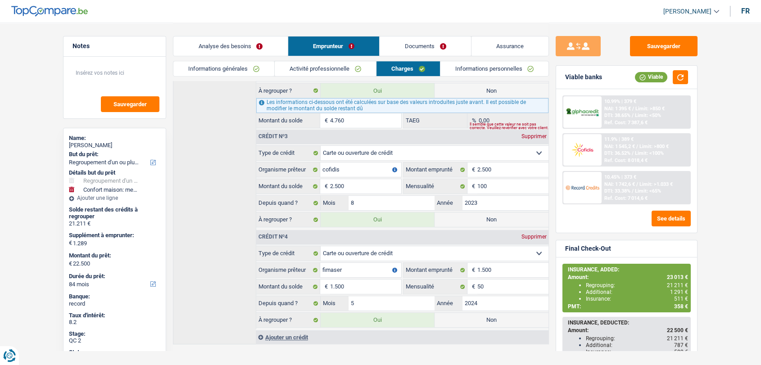
scroll to position [377, 0]
click at [417, 45] on link "Documents" at bounding box center [425, 45] width 91 height 19
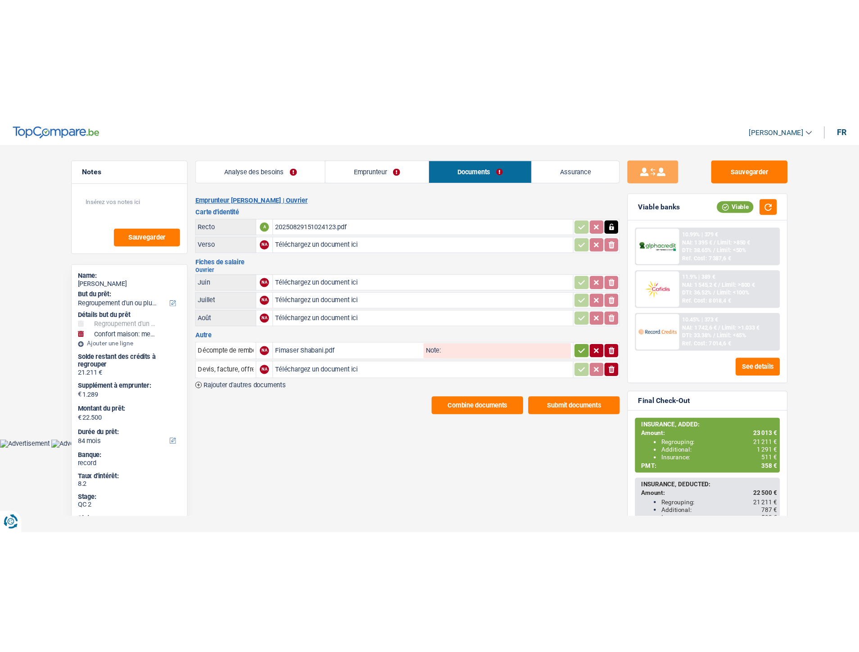
scroll to position [0, 0]
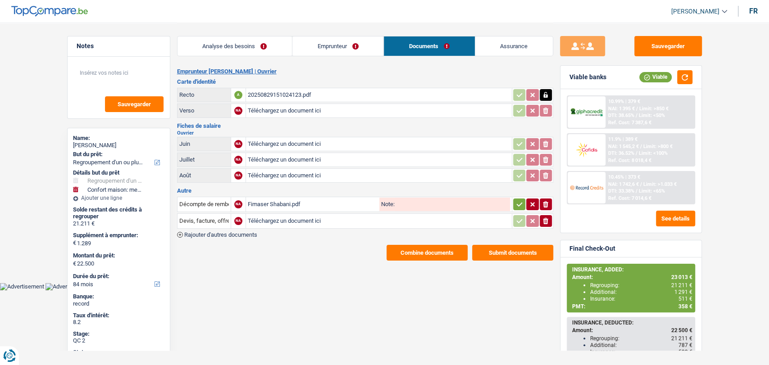
click at [269, 198] on div "Fimaser Shabani.pdf" at bounding box center [313, 205] width 130 height 14
click at [237, 287] on body "Vous avez le contrôle de vos données Nous utilisons des cookies, tout comme nos…" at bounding box center [384, 145] width 769 height 290
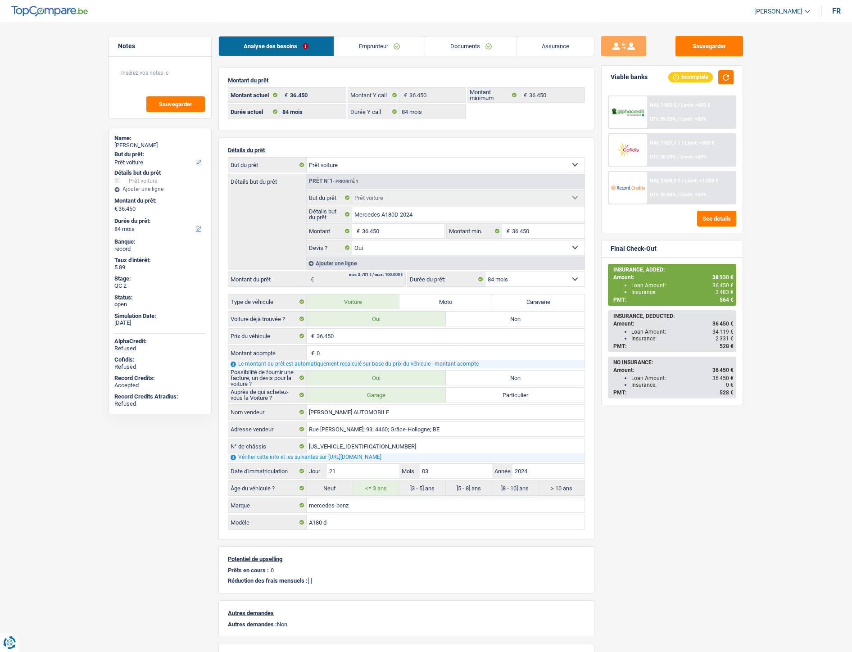
select select "car"
select select "84"
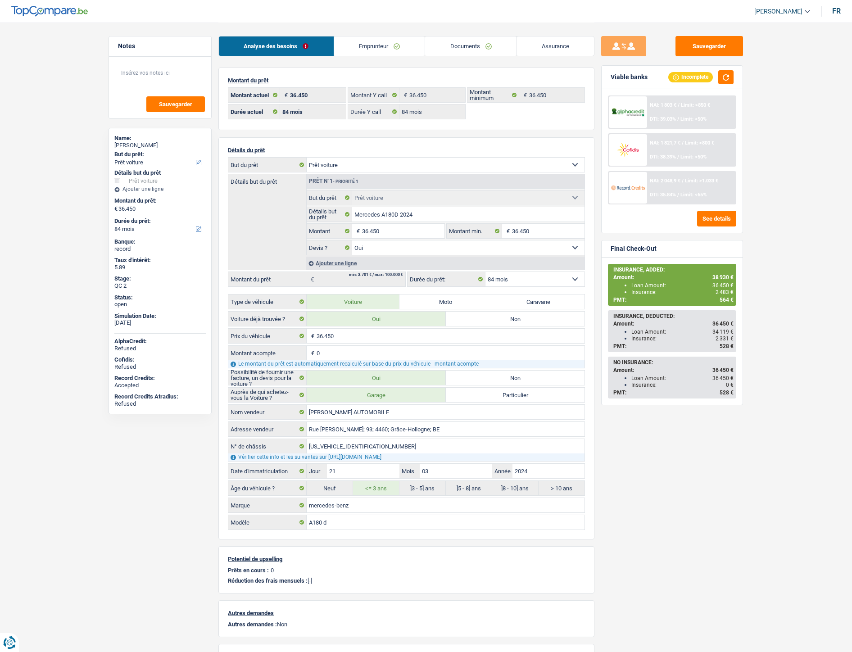
select select "car"
select select "yes"
select select "84"
click at [461, 49] on link "Documents" at bounding box center [470, 45] width 91 height 19
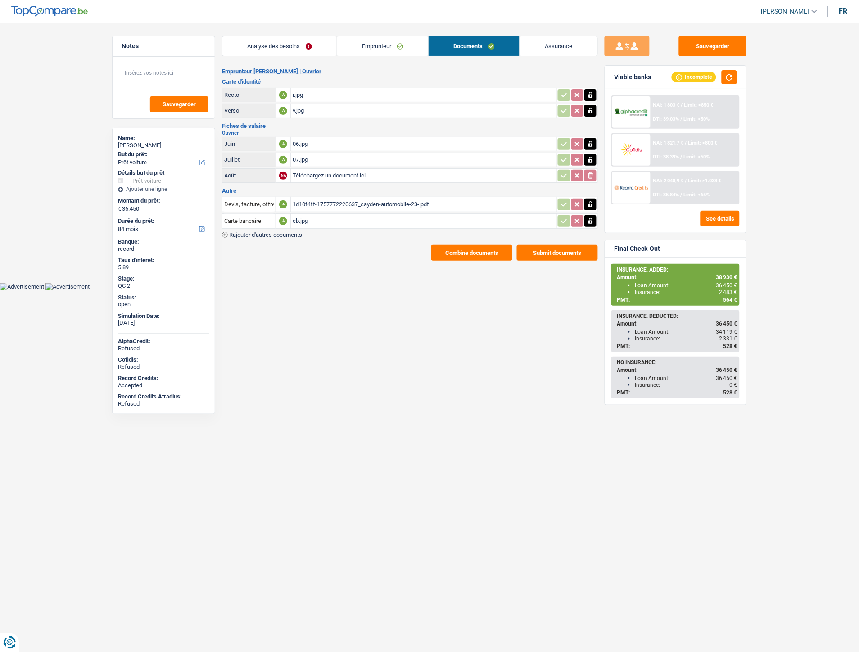
click at [291, 232] on span "Rajouter d'autres documents" at bounding box center [265, 235] width 73 height 6
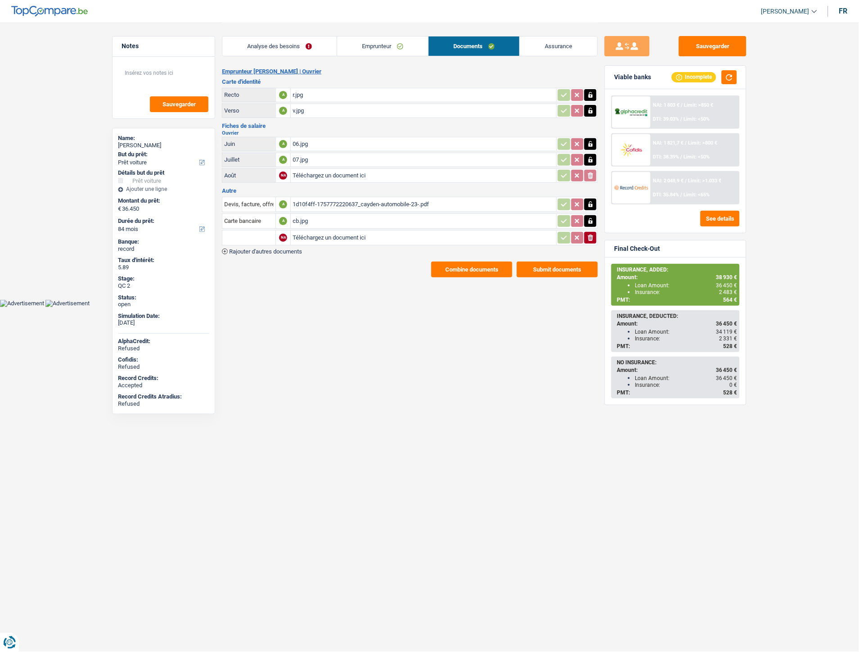
click at [311, 236] on input "Téléchargez un document ici" at bounding box center [424, 238] width 262 height 14
type input "C:\fakepath\[PERSON_NAME] AUTOMOBILE.pdf"
click at [250, 236] on input "text" at bounding box center [249, 238] width 50 height 14
click at [252, 250] on li "Devis, facture, offre, bon de commande" at bounding box center [282, 255] width 110 height 11
type input "Devis, facture, offre, bon de commande"
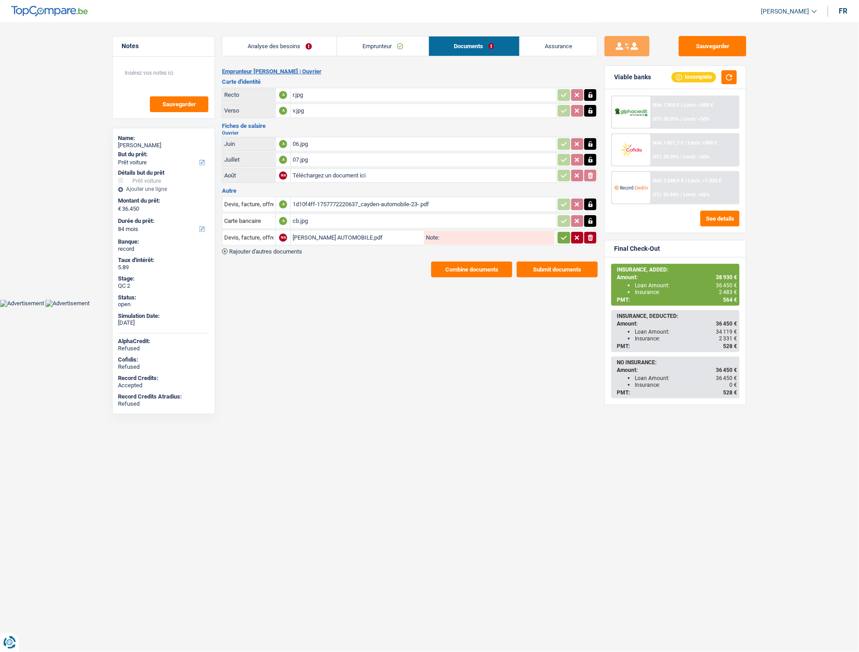
click at [566, 235] on icon "button" at bounding box center [564, 237] width 7 height 9
click at [703, 47] on button "Sauvegarder" at bounding box center [713, 46] width 68 height 20
click at [739, 48] on button "Sauvegarder" at bounding box center [713, 46] width 68 height 20
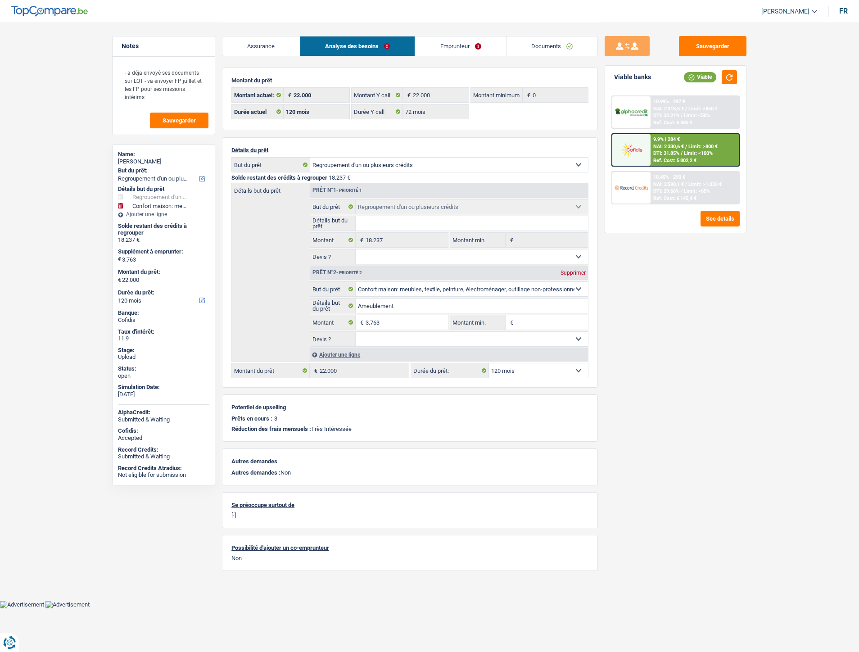
select select "refinancing"
select select "household"
select select "120"
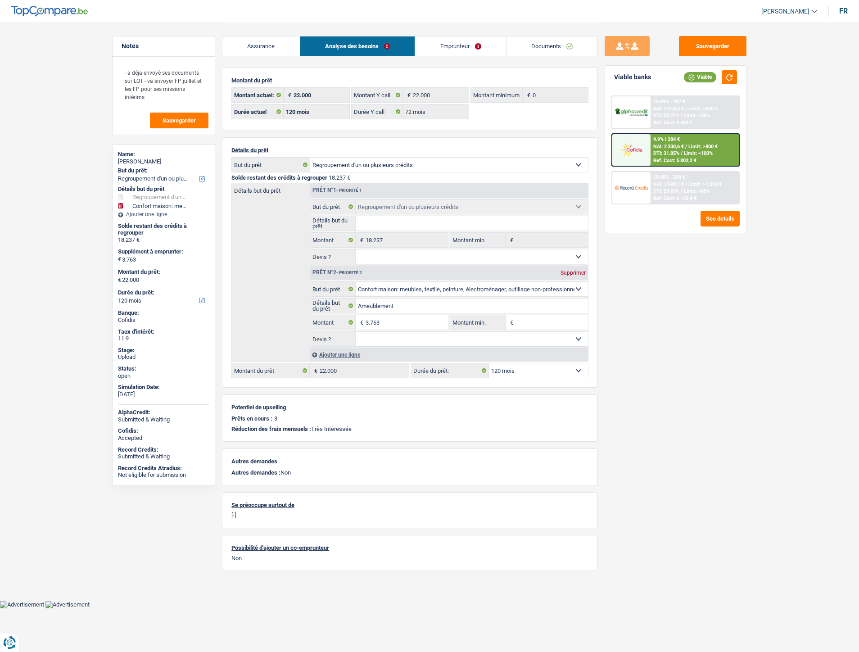
select select "72"
select select "refinancing"
select select "household"
select select "120"
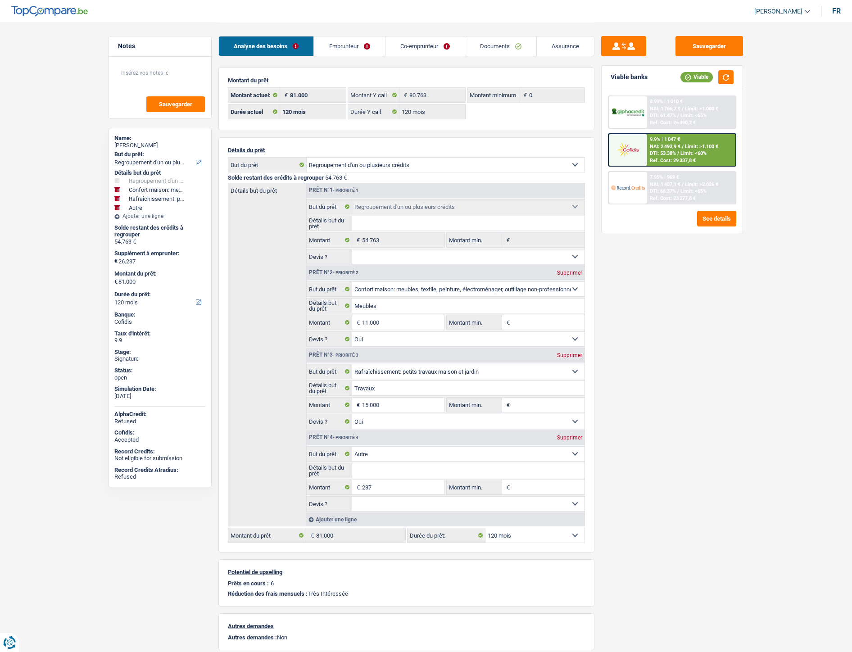
select select "refinancing"
select select "household"
select select "houseOrGarden"
select select "other"
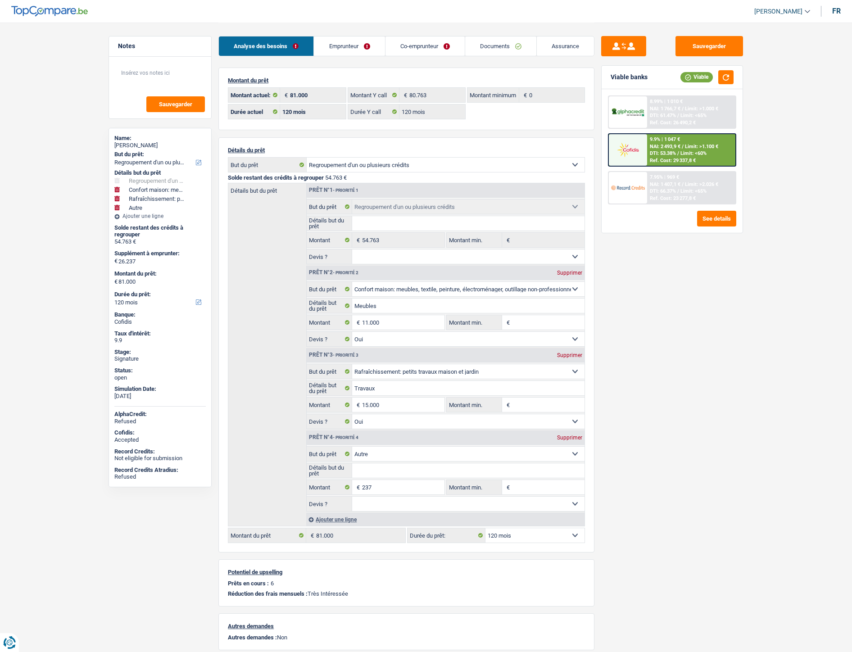
select select "120"
select select "refinancing"
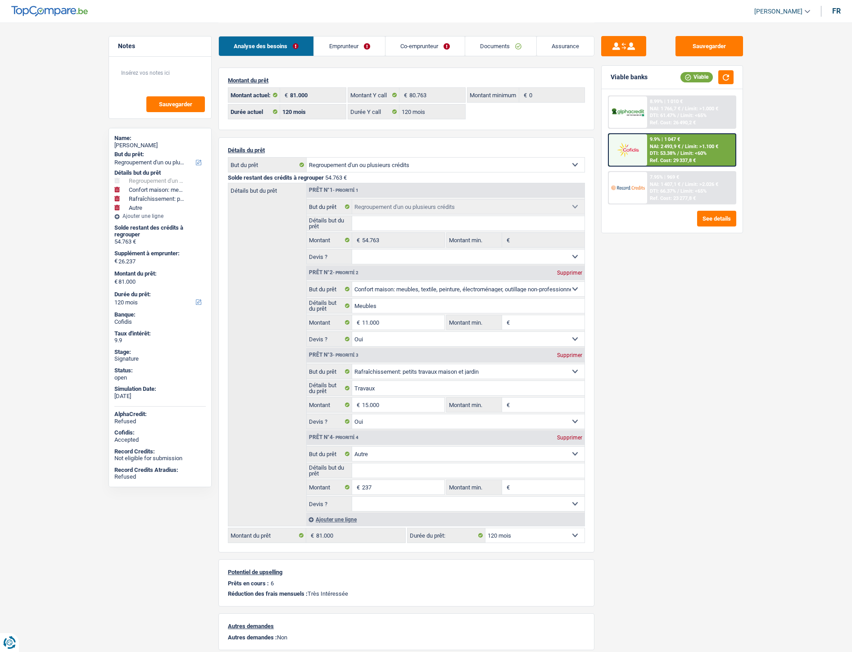
select select "household"
select select "yes"
select select "houseOrGarden"
select select "yes"
select select "other"
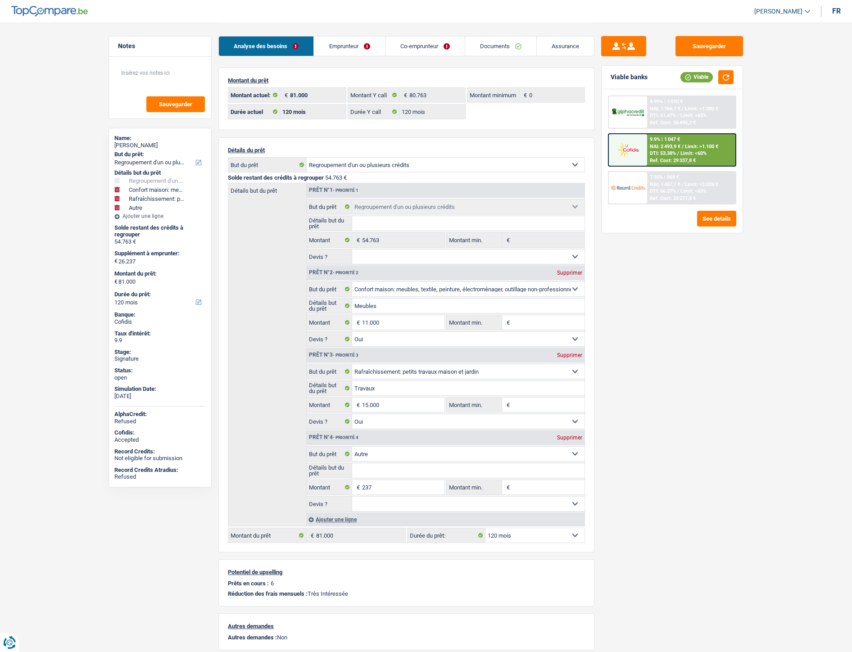
select select "120"
select select "ownerWithMortgage"
select select "BE"
select select "creditConsolidation"
select select "120"
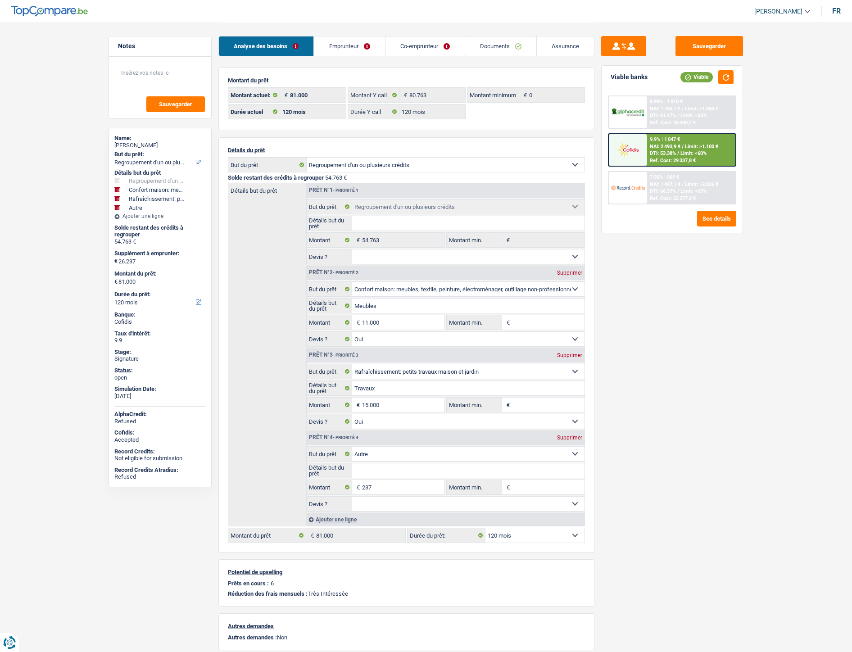
select select "personalLoan"
select select "smallWorks"
select select "60"
select select "personalLoan"
select select "smallWorks"
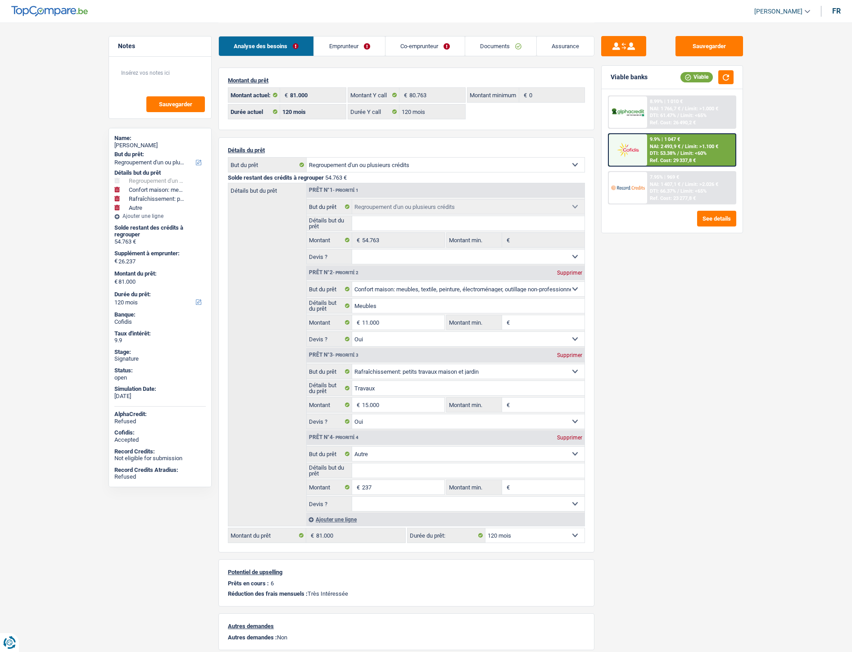
select select "60"
select select "personalLoan"
select select "other"
select select "60"
select select "cardOrCredit"
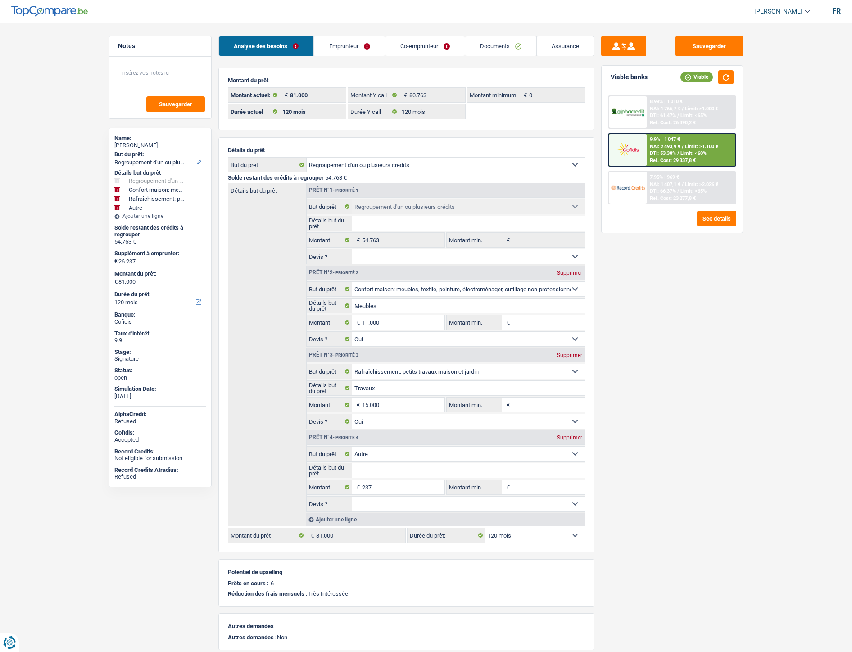
select select "mortgage"
select select "300"
click at [344, 52] on link "Emprunteur" at bounding box center [349, 45] width 71 height 19
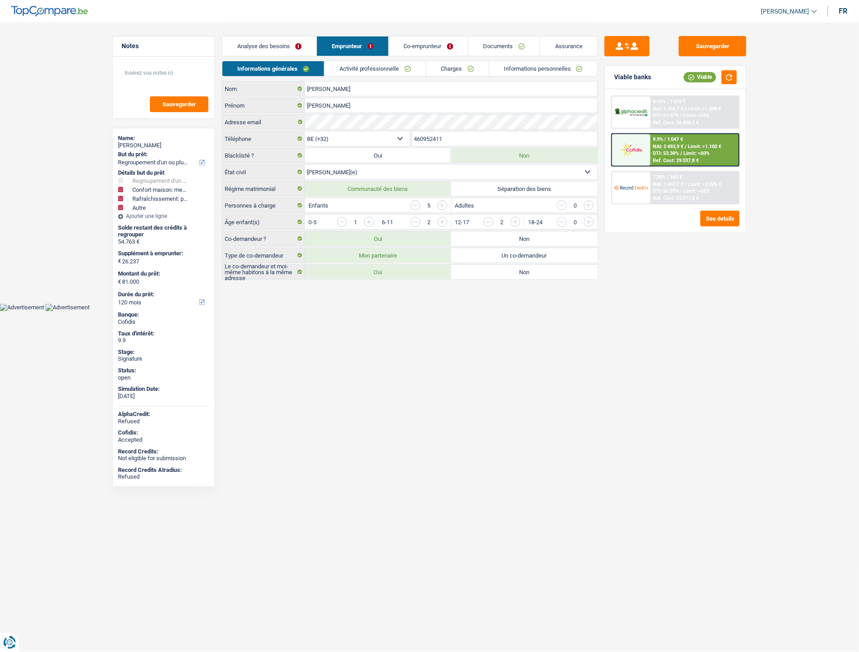
click at [446, 70] on link "Charges" at bounding box center [457, 68] width 63 height 15
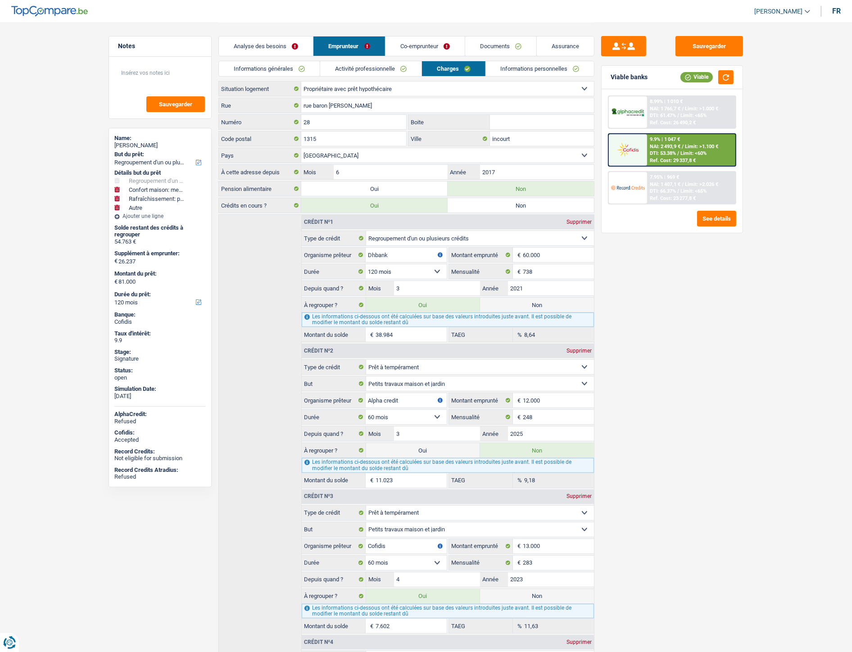
click at [493, 46] on link "Documents" at bounding box center [500, 45] width 71 height 19
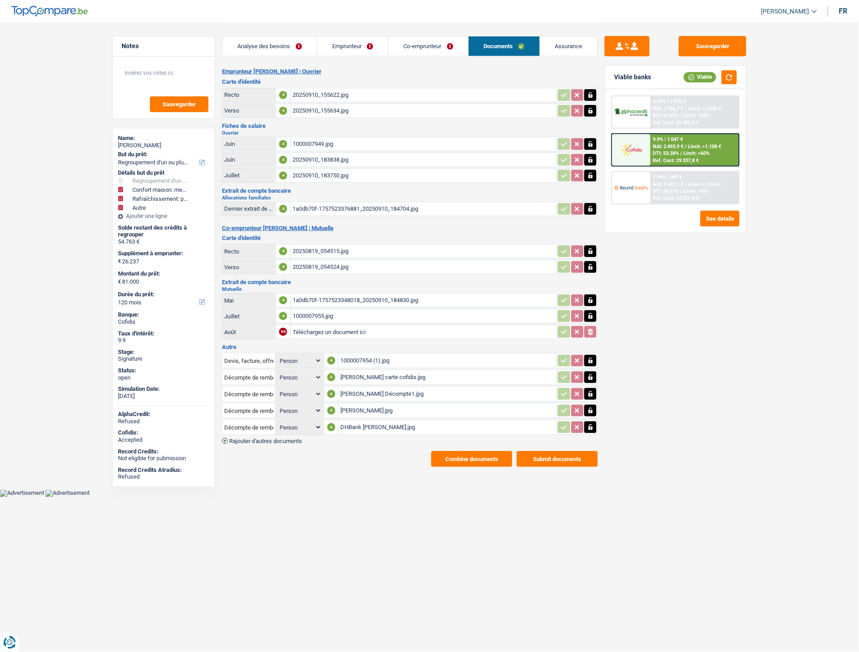
click at [352, 372] on div "Santana carte cofidis.jpg" at bounding box center [447, 378] width 214 height 14
click at [356, 354] on div "1000007954 (1).jpg" at bounding box center [447, 361] width 214 height 14
click at [440, 45] on link "Co-emprunteur" at bounding box center [429, 45] width 80 height 19
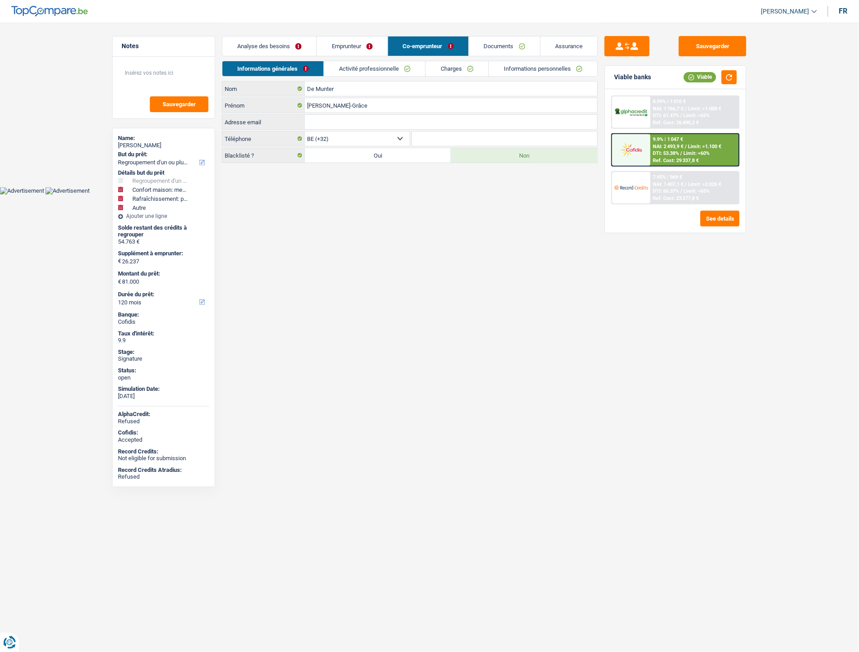
click at [490, 43] on link "Documents" at bounding box center [504, 45] width 71 height 19
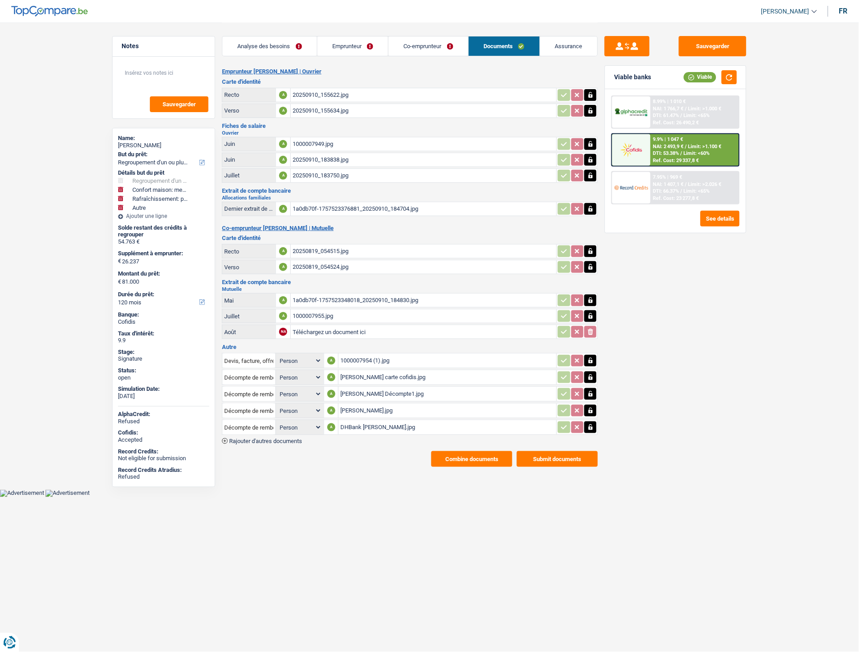
click at [367, 387] on div "Santana Décompte1.jpg" at bounding box center [447, 394] width 214 height 14
click at [377, 404] on div "Beobank Santana.jpg" at bounding box center [447, 411] width 214 height 14
click at [348, 423] on div "DHBank Santana.jpg" at bounding box center [447, 428] width 214 height 14
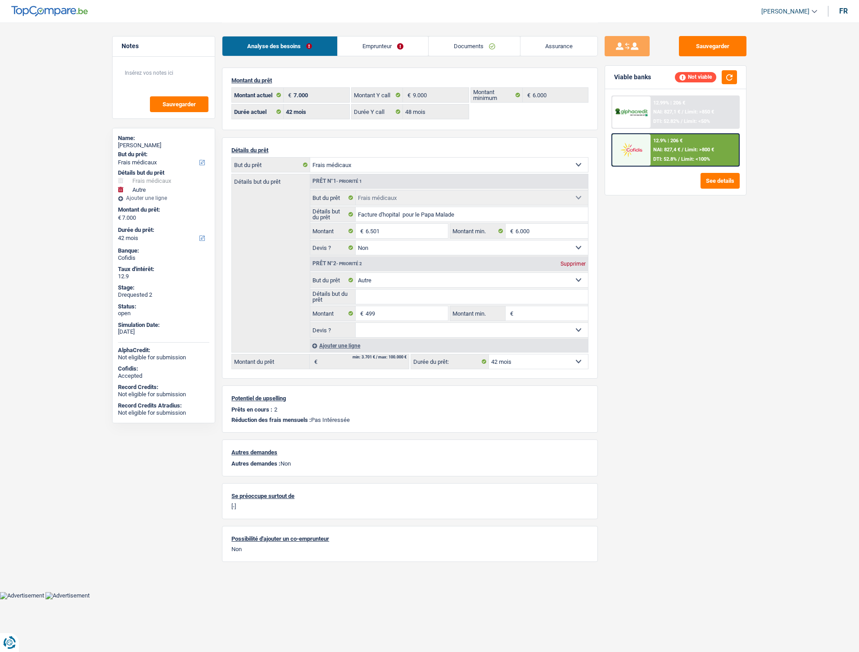
select select "medical"
select select "other"
select select "42"
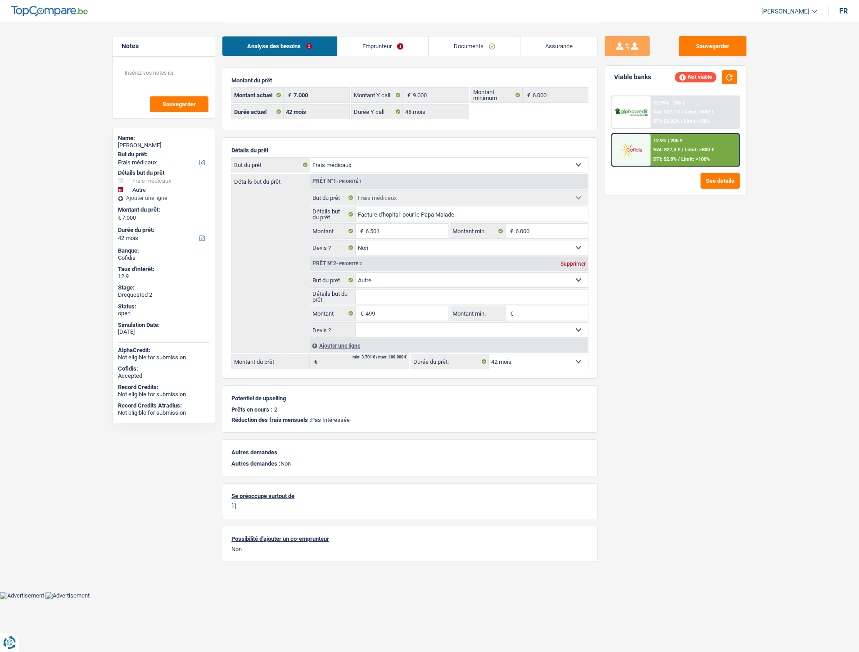
select select "48"
select select "medical"
select select "false"
select select "other"
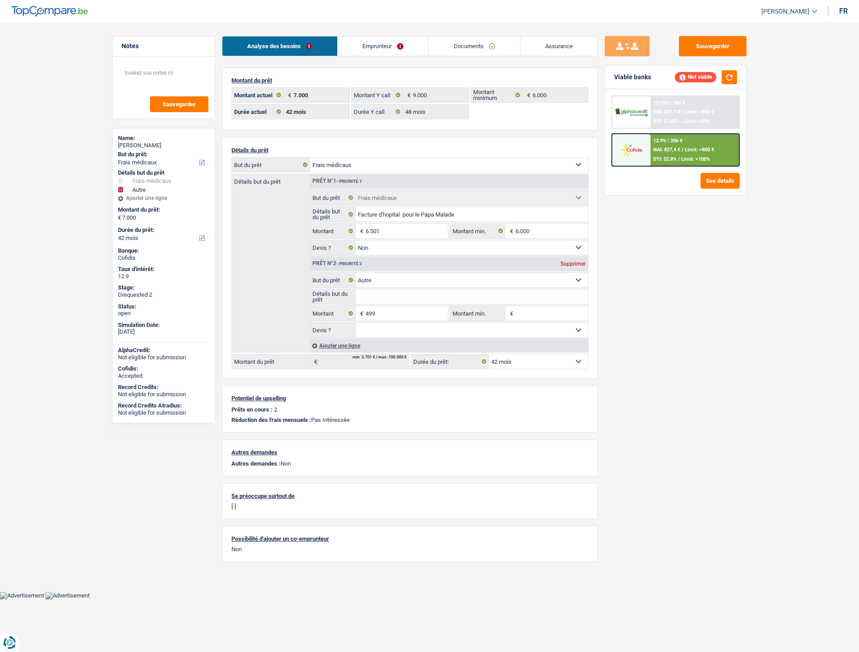
select select "42"
click at [650, 151] on div at bounding box center [631, 150] width 38 height 32
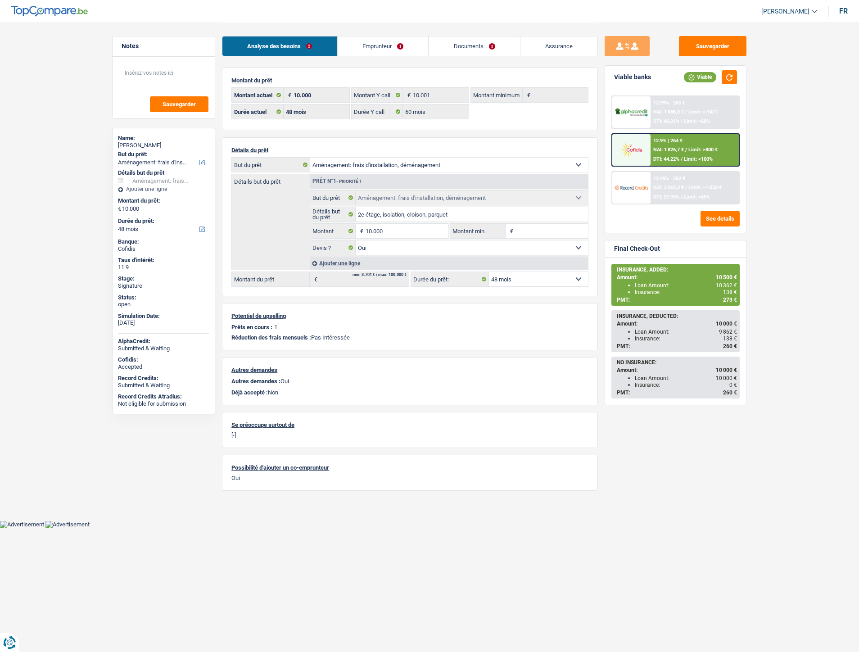
select select "movingOrInstallation"
select select "48"
select select "60"
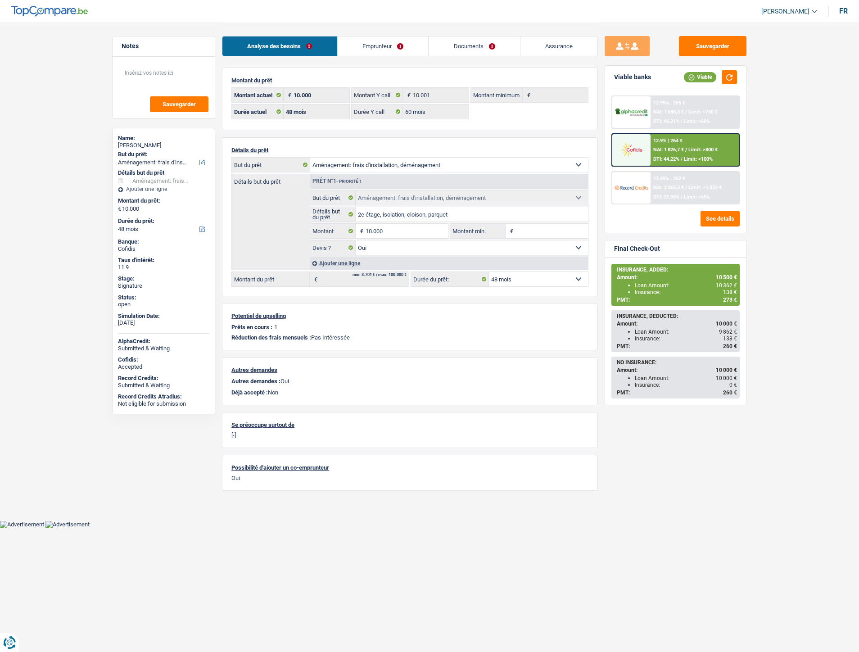
select select "movingOrInstallation"
select select "yes"
select select "48"
select select "ownerWithMortgage"
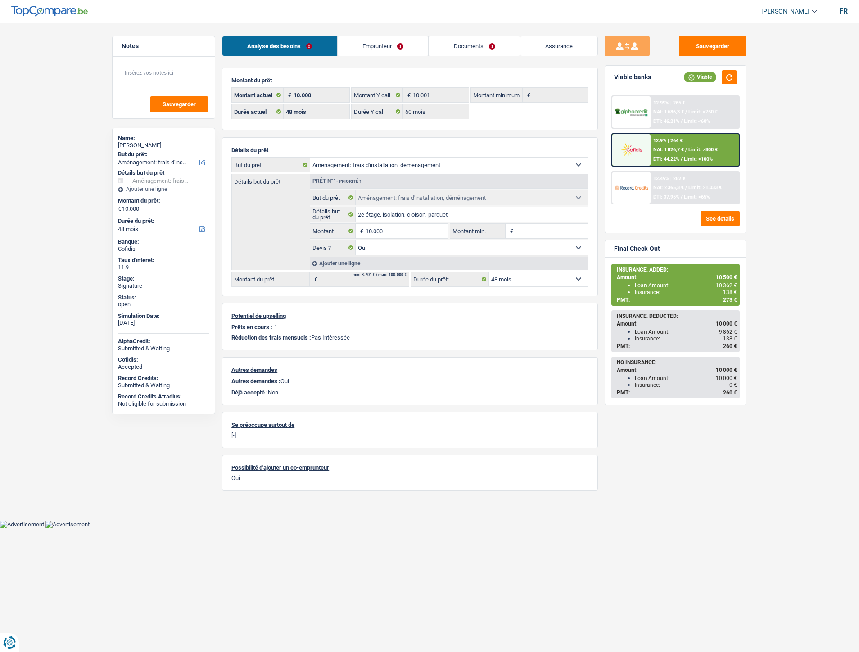
select select "BE"
select select "mortgage"
select select "300"
click at [370, 47] on link "Emprunteur" at bounding box center [383, 45] width 91 height 19
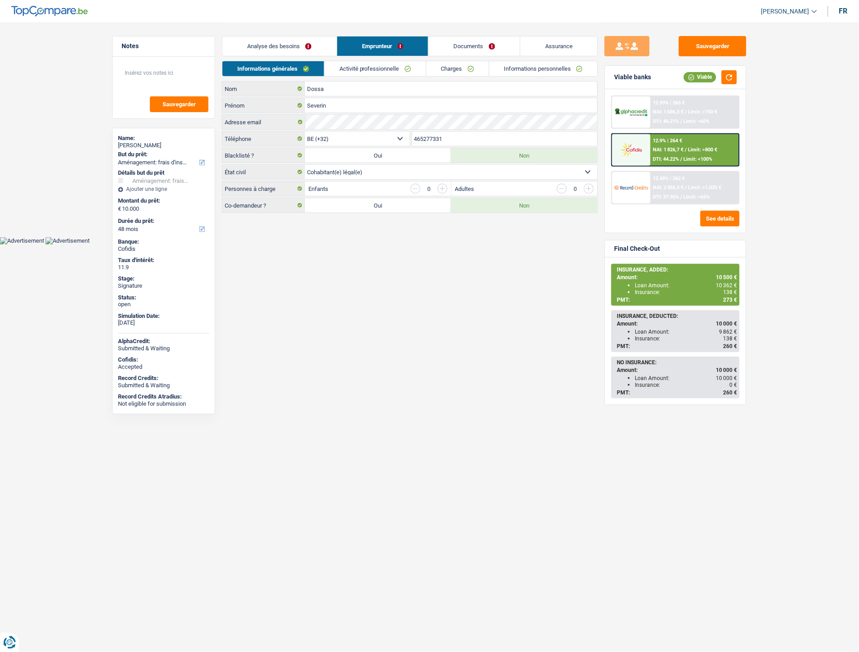
drag, startPoint x: 392, startPoint y: 71, endPoint x: 437, endPoint y: 66, distance: 44.9
click at [392, 71] on link "Activité professionnelle" at bounding box center [375, 68] width 101 height 15
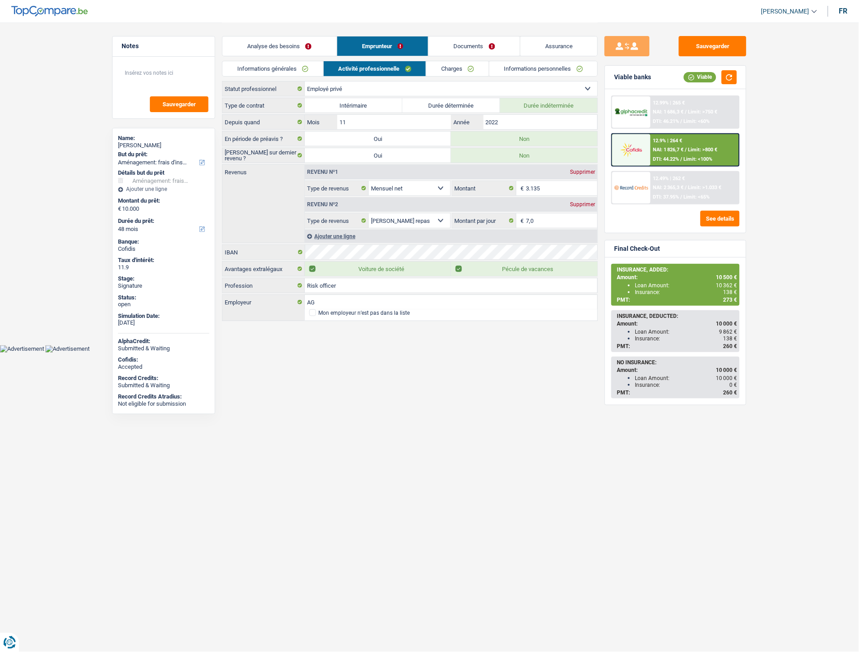
click at [467, 64] on link "Charges" at bounding box center [457, 68] width 63 height 15
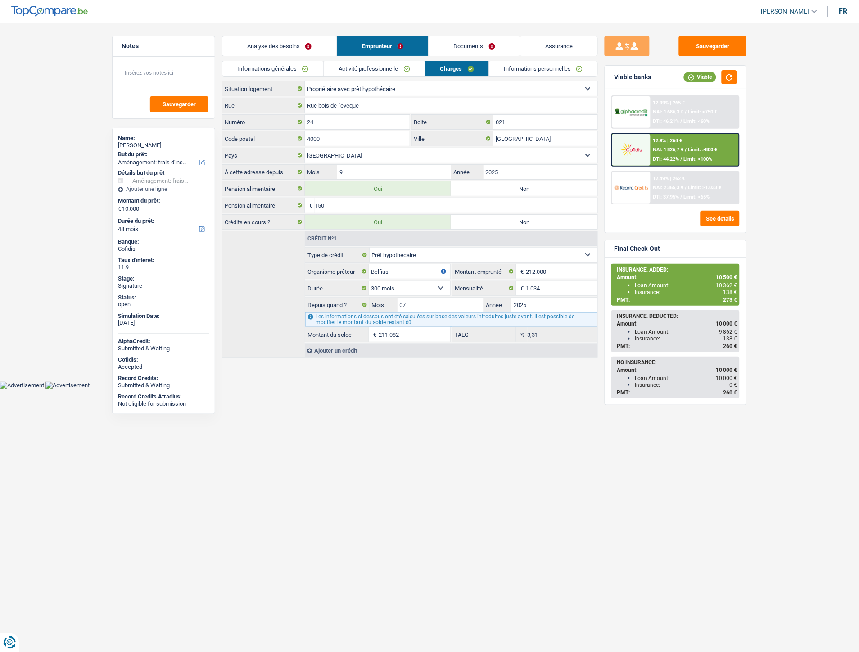
click at [470, 42] on link "Documents" at bounding box center [474, 45] width 91 height 19
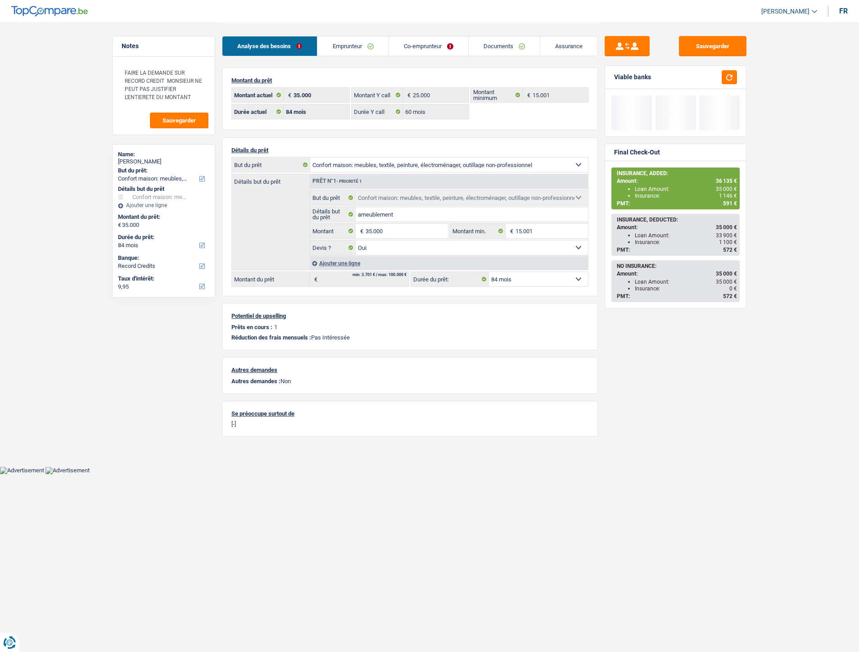
select select "household"
select select "84"
select select "record credits"
select select "84"
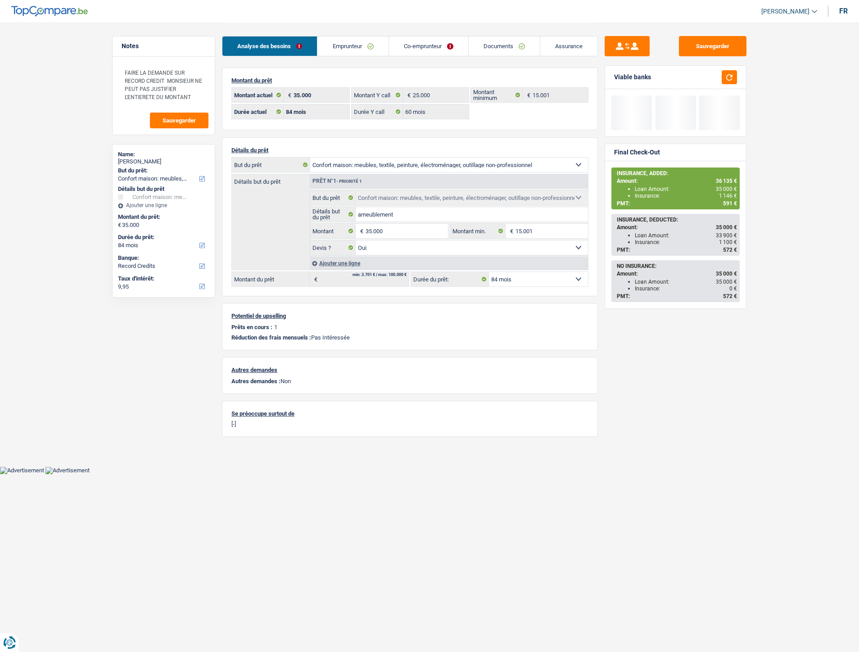
select select "60"
select select "household"
select select "yes"
select select "84"
